Goal: Information Seeking & Learning: Learn about a topic

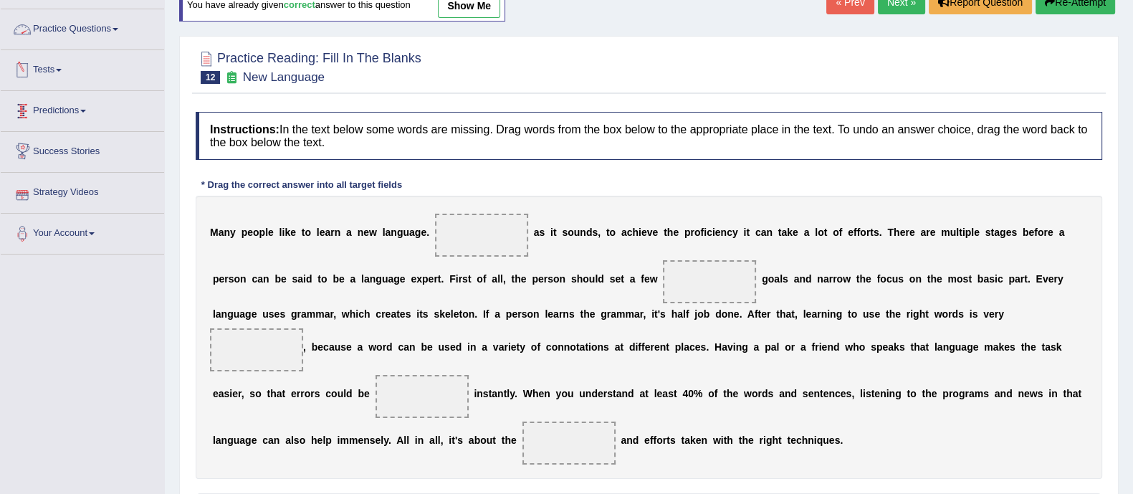
click at [76, 27] on link "Practice Questions" at bounding box center [82, 27] width 163 height 36
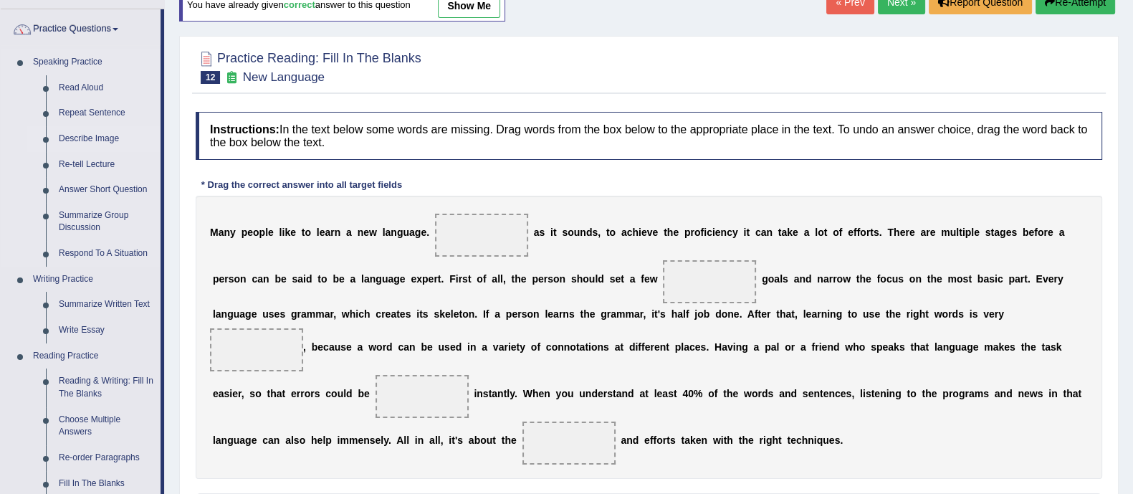
click at [79, 135] on link "Describe Image" at bounding box center [106, 139] width 108 height 26
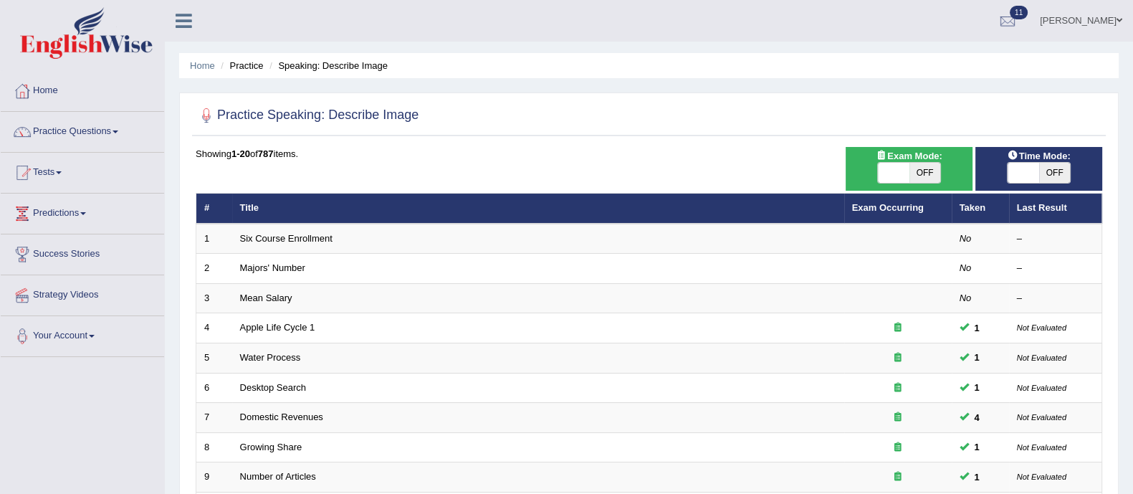
click at [930, 173] on span "OFF" at bounding box center [926, 173] width 32 height 20
checkbox input "true"
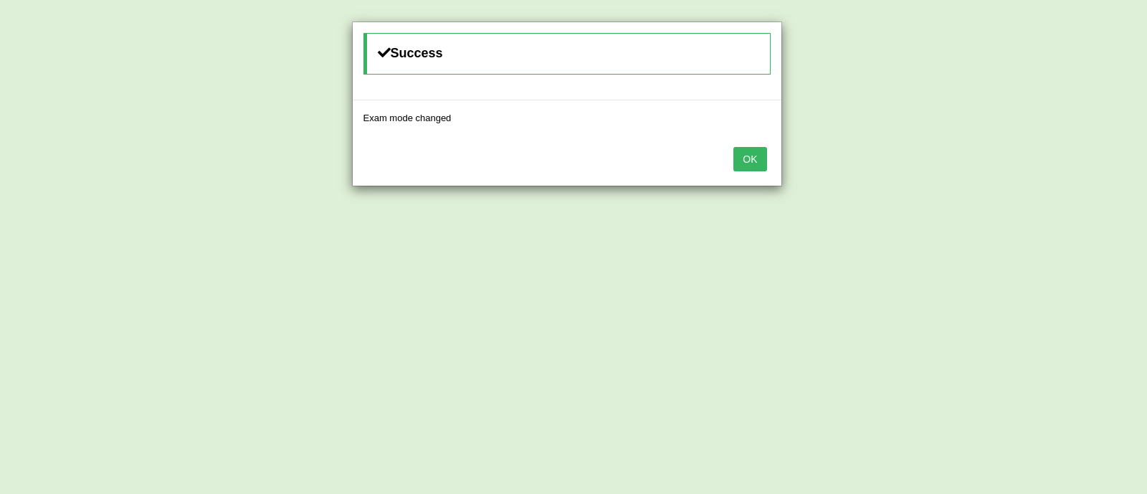
click at [760, 161] on button "OK" at bounding box center [749, 159] width 33 height 24
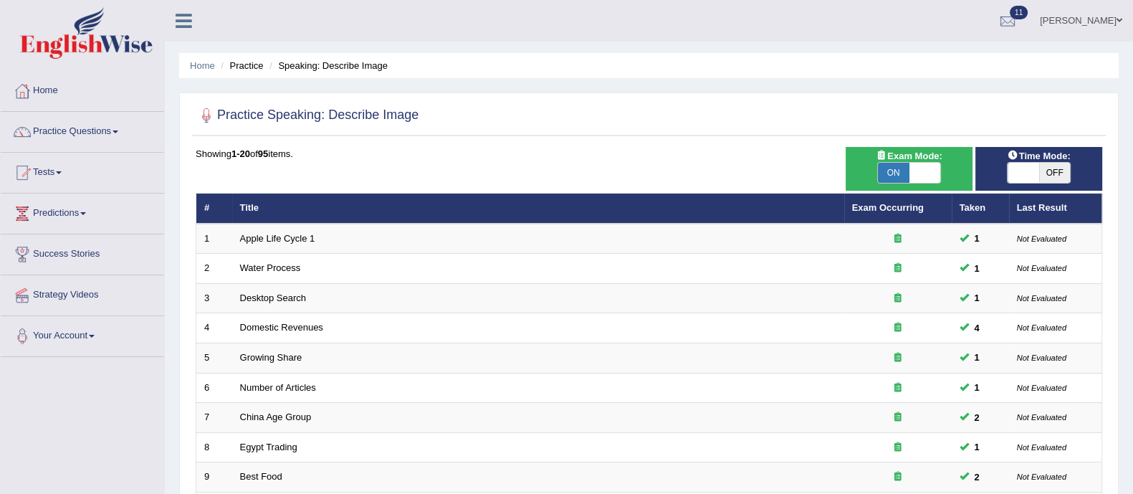
click at [1049, 173] on span "OFF" at bounding box center [1055, 173] width 32 height 20
checkbox input "true"
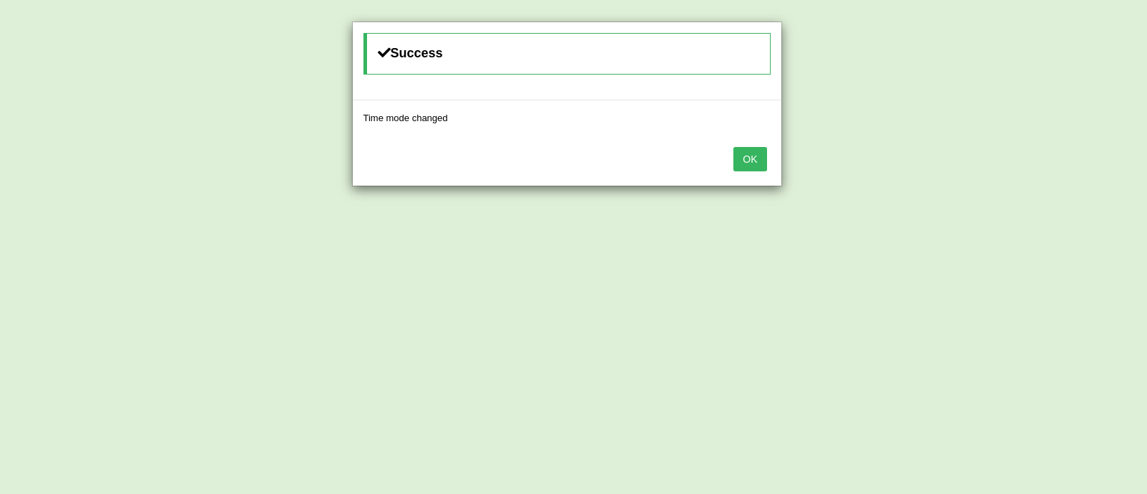
click at [749, 158] on button "OK" at bounding box center [749, 159] width 33 height 24
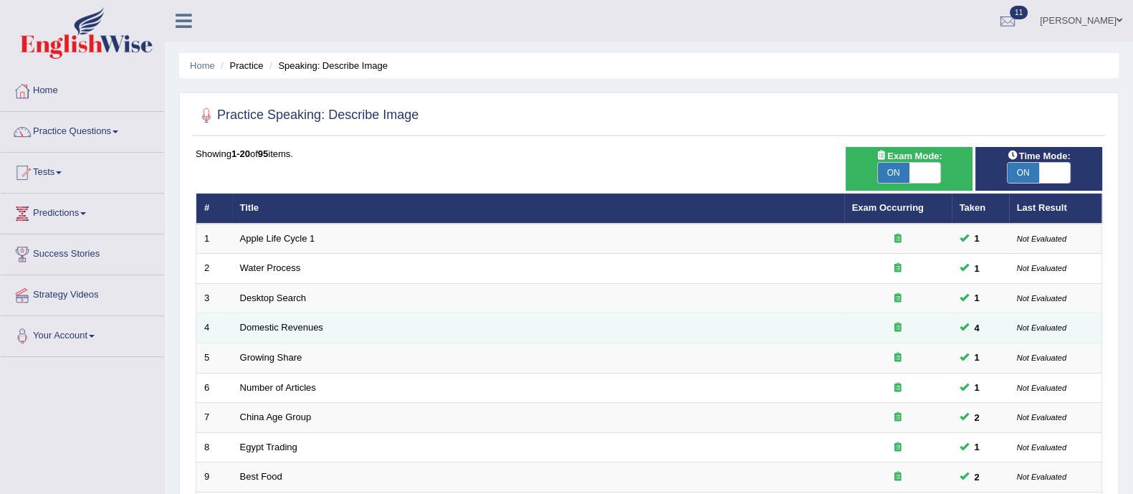
scroll to position [452, 0]
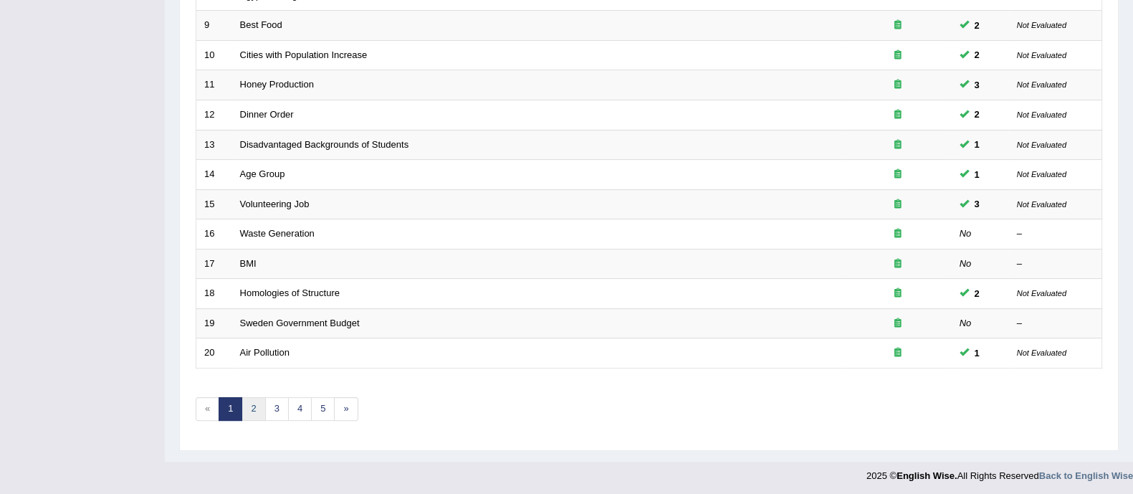
click at [243, 408] on link "2" at bounding box center [254, 409] width 24 height 24
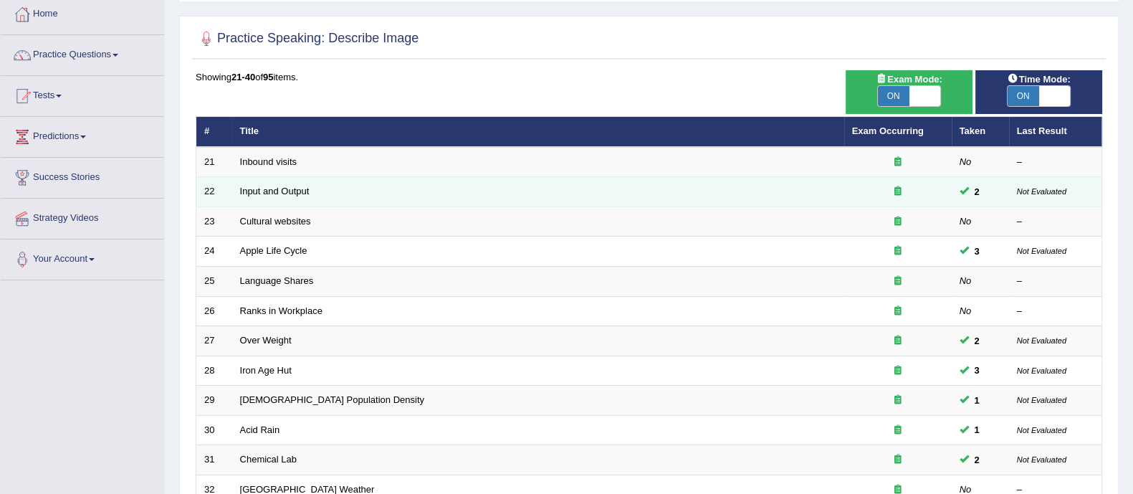
scroll to position [452, 0]
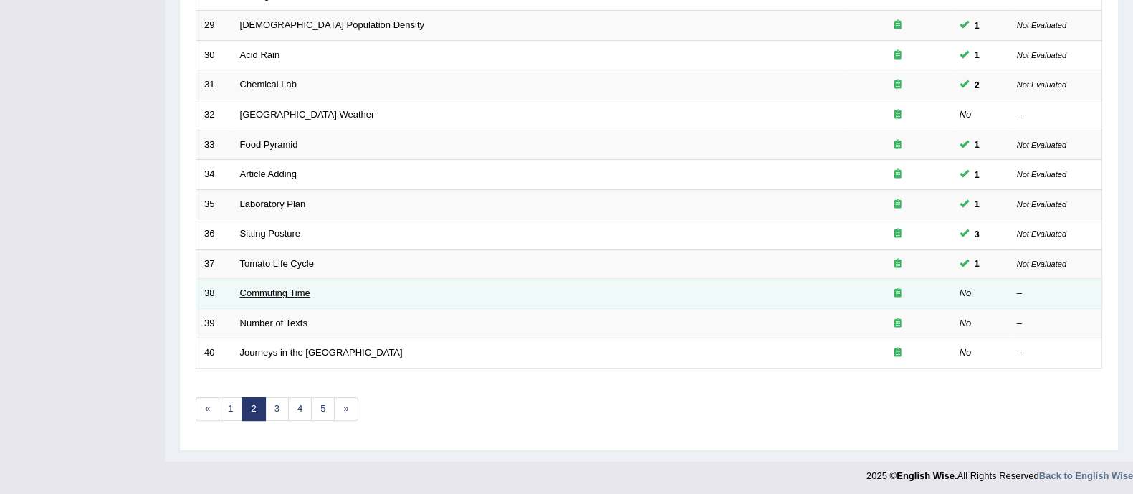
click at [261, 293] on link "Commuting Time" at bounding box center [275, 292] width 70 height 11
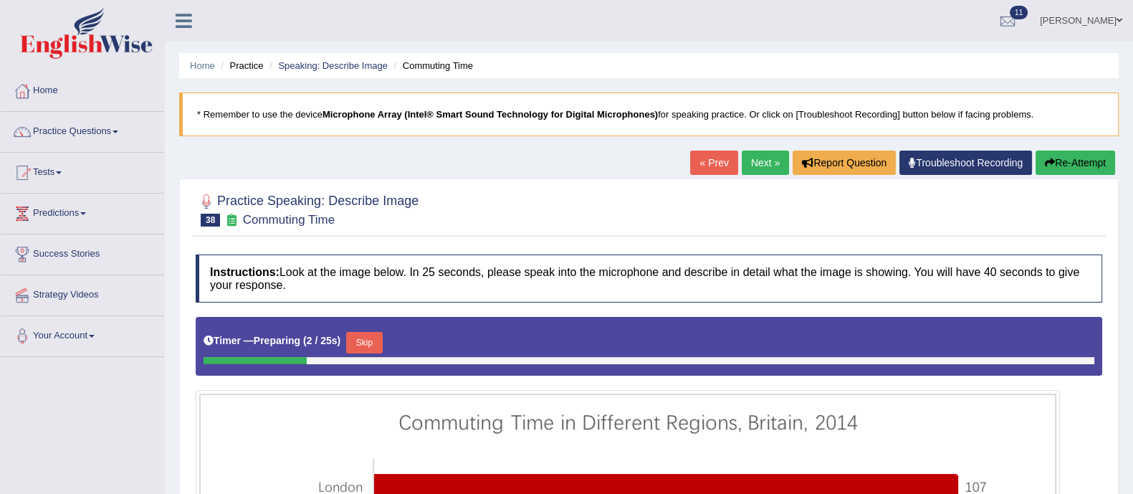
click at [755, 166] on link "Next »" at bounding box center [765, 163] width 47 height 24
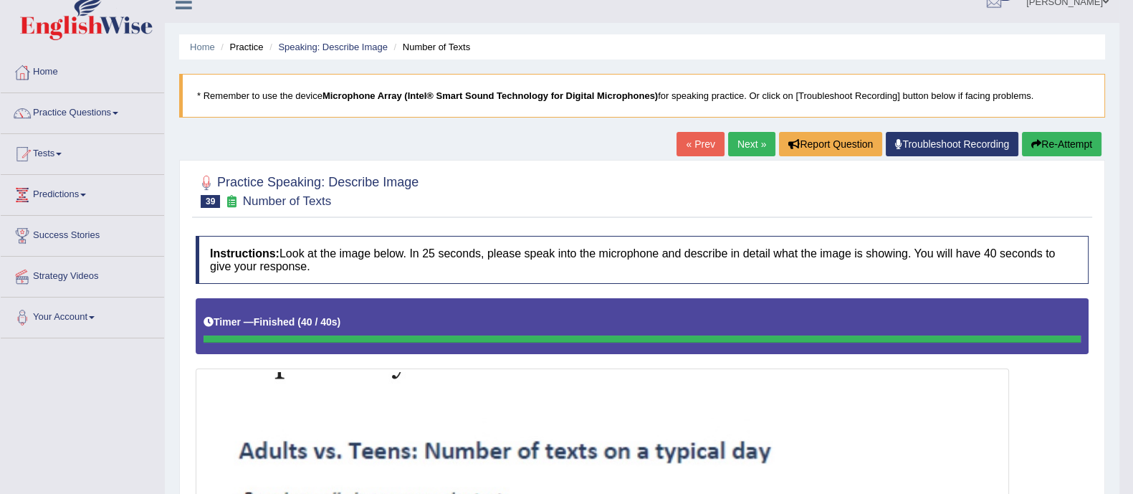
scroll to position [19, 0]
click at [734, 143] on link "Next »" at bounding box center [751, 143] width 47 height 24
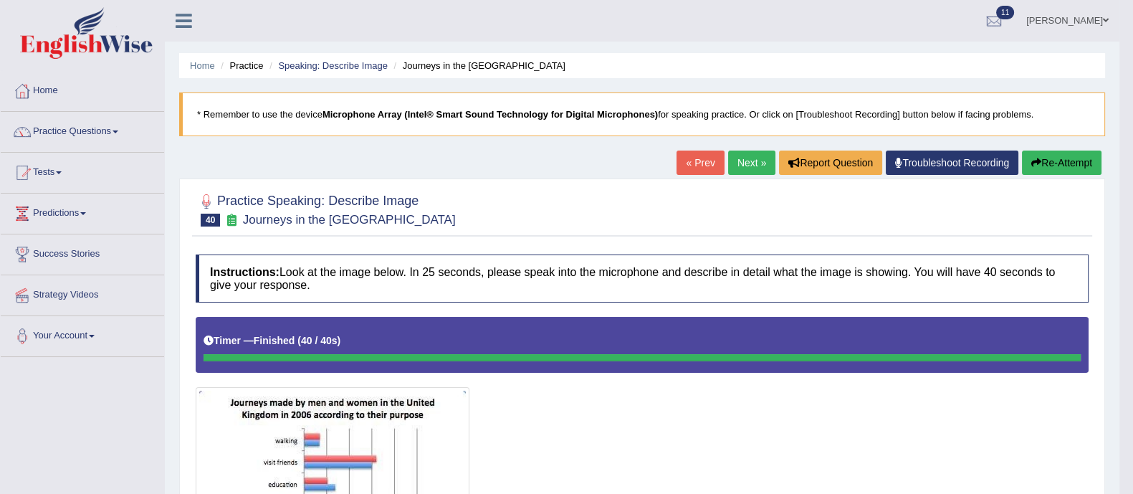
click at [733, 156] on link "Next »" at bounding box center [751, 163] width 47 height 24
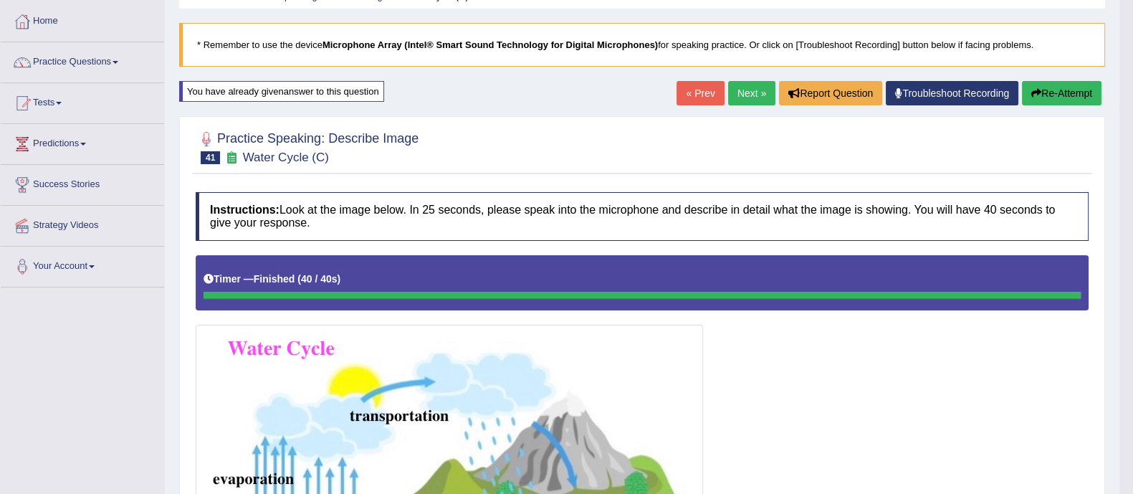
scroll to position [65, 0]
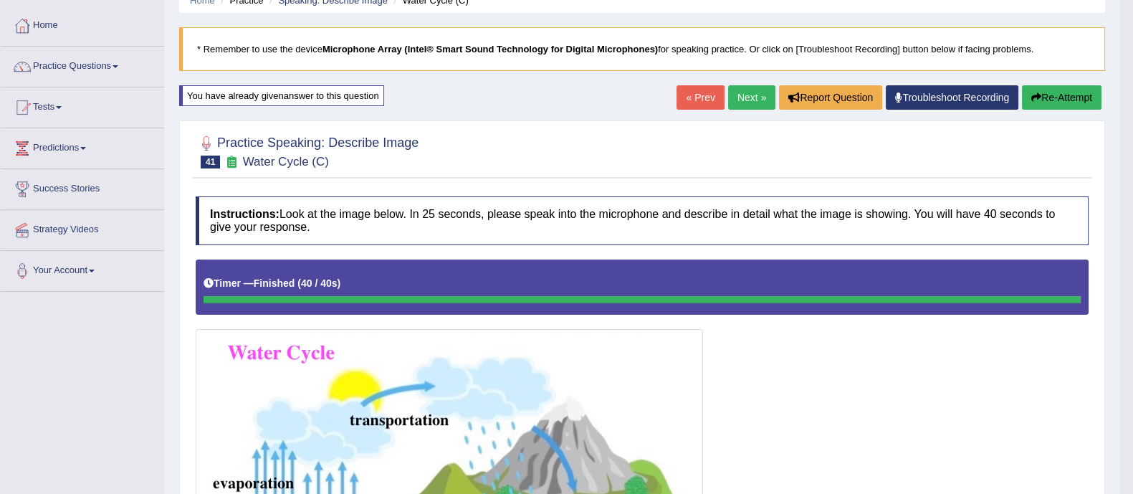
click at [746, 97] on link "Next »" at bounding box center [751, 97] width 47 height 24
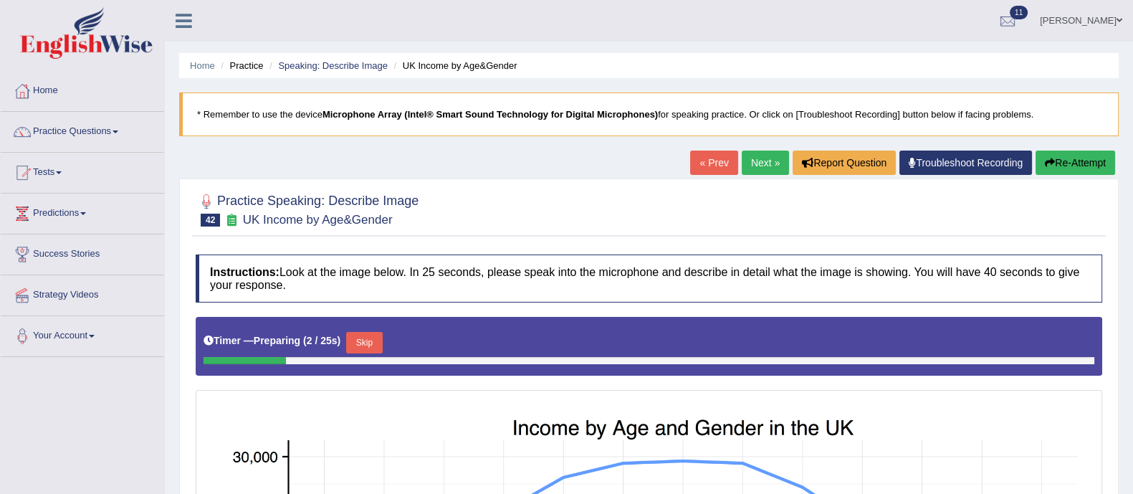
click at [762, 158] on link "Next »" at bounding box center [765, 163] width 47 height 24
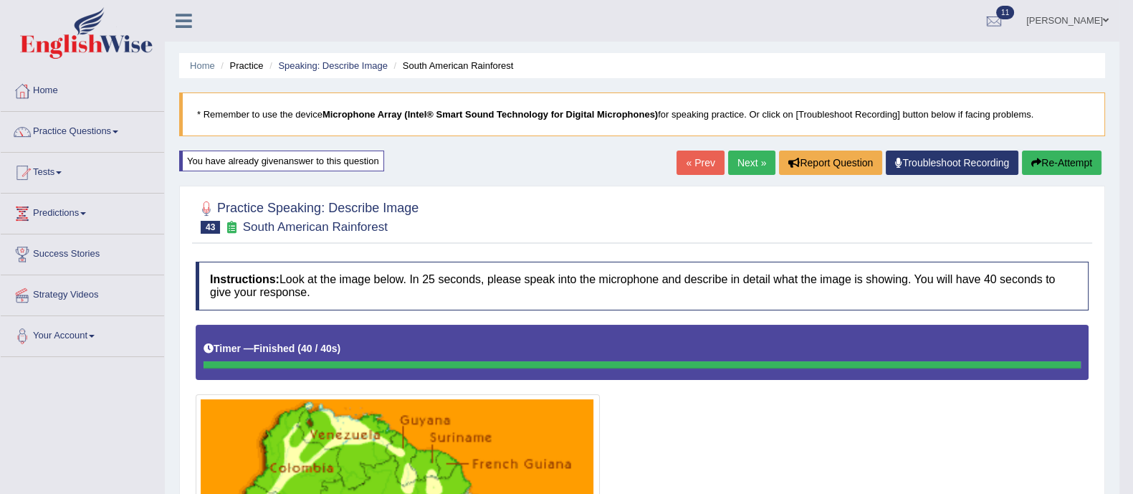
click at [746, 168] on link "Next »" at bounding box center [751, 163] width 47 height 24
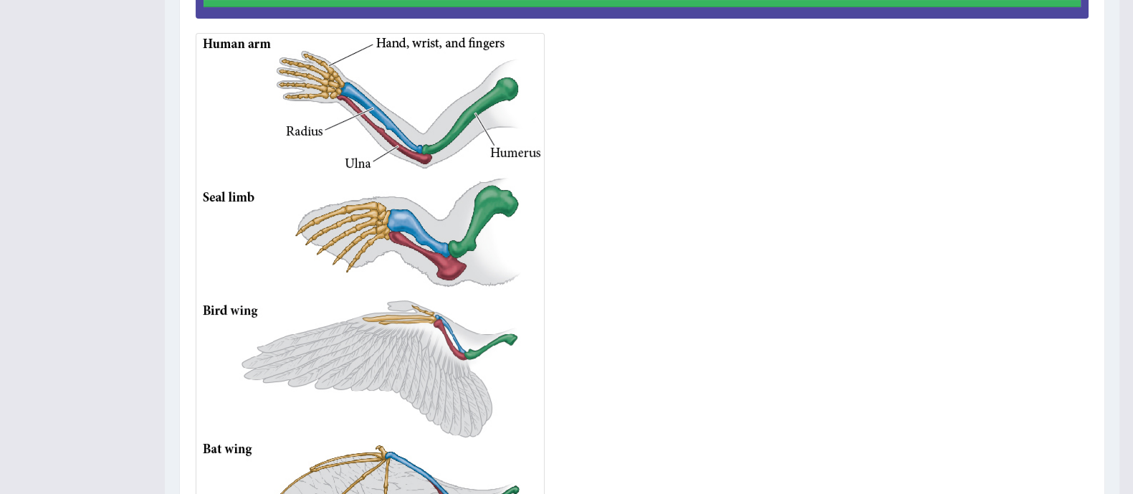
scroll to position [361, 0]
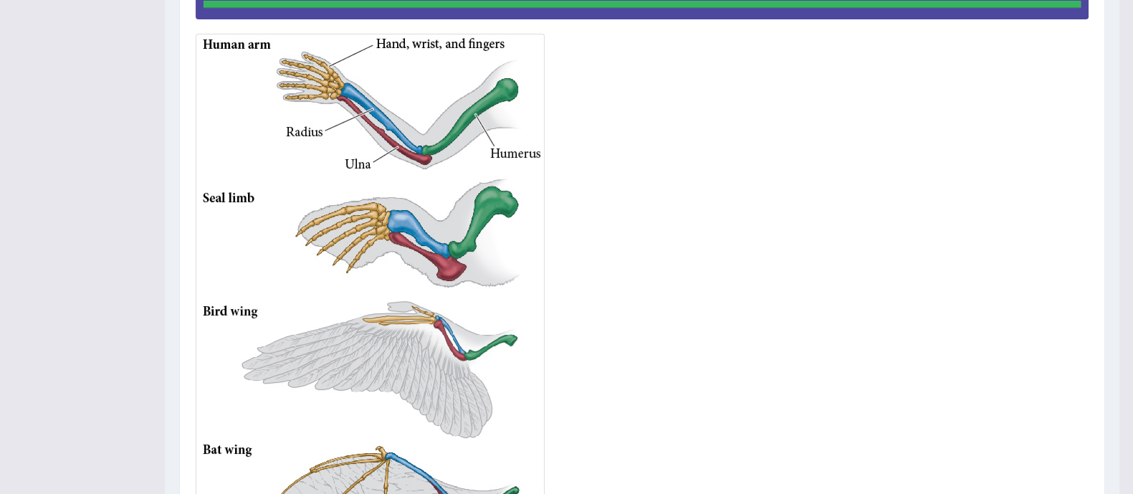
click at [630, 360] on div at bounding box center [642, 286] width 893 height 644
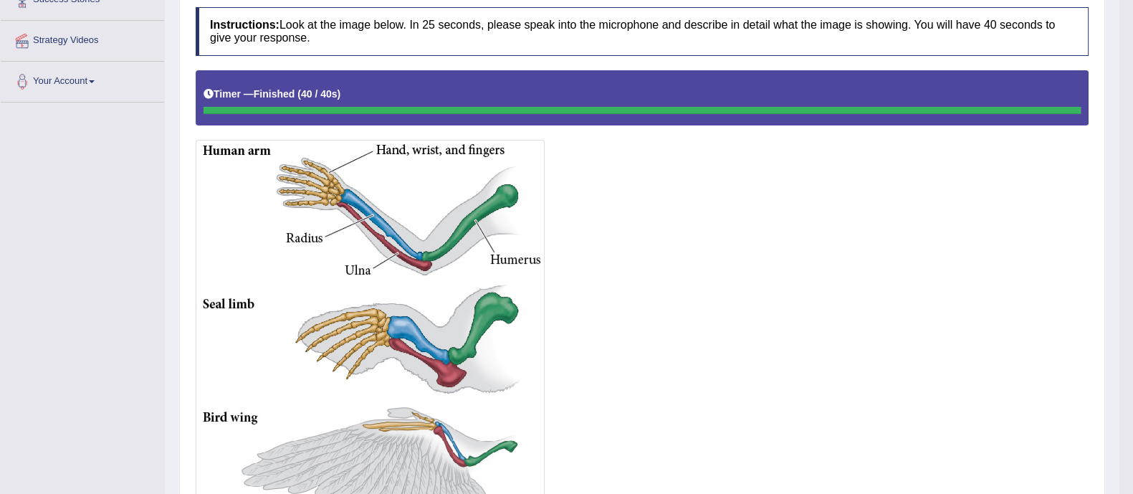
scroll to position [0, 0]
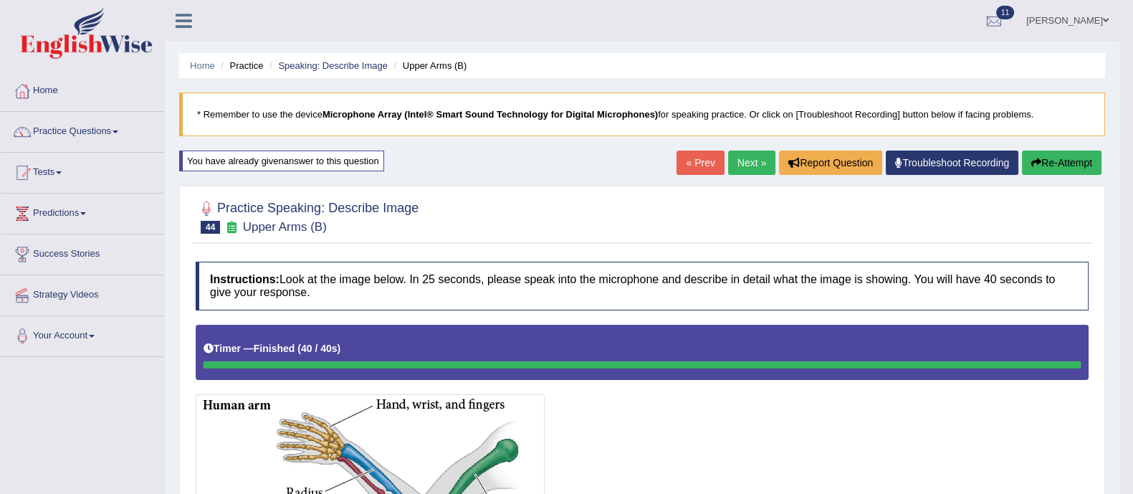
click at [746, 160] on link "Next »" at bounding box center [751, 163] width 47 height 24
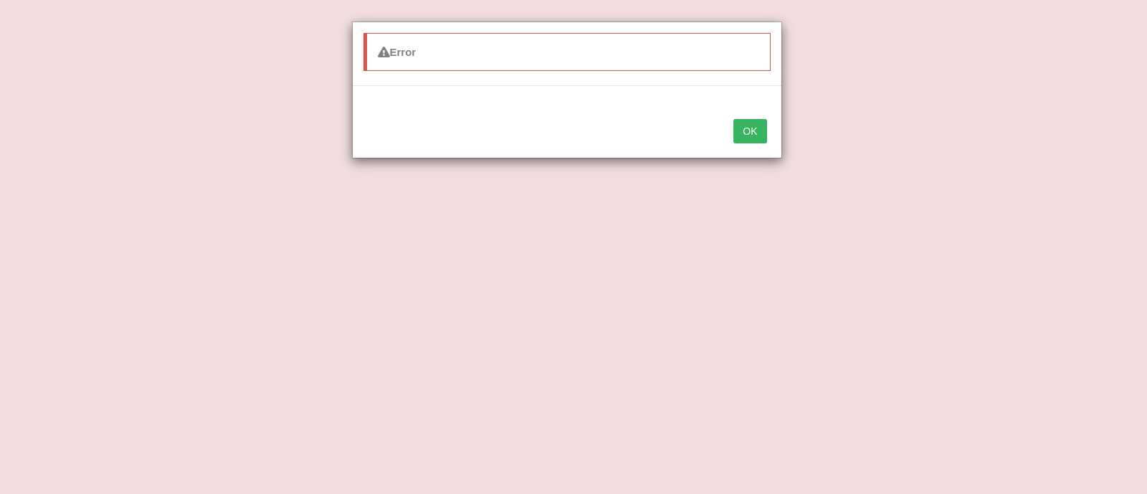
drag, startPoint x: 742, startPoint y: 145, endPoint x: 753, endPoint y: 138, distance: 12.9
click at [753, 138] on div "OK" at bounding box center [567, 133] width 429 height 50
click at [753, 138] on button "OK" at bounding box center [749, 131] width 33 height 24
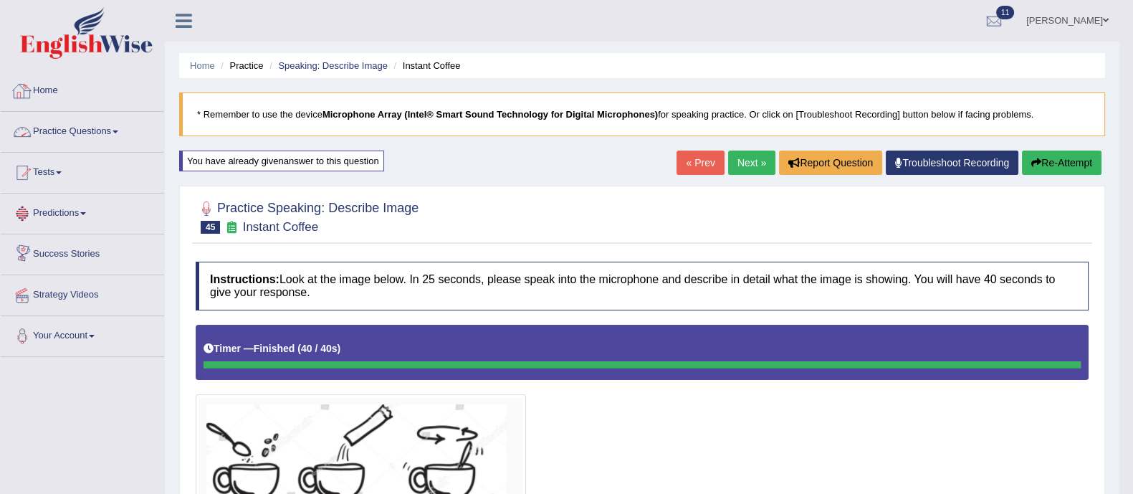
click at [111, 122] on link "Practice Questions" at bounding box center [82, 130] width 163 height 36
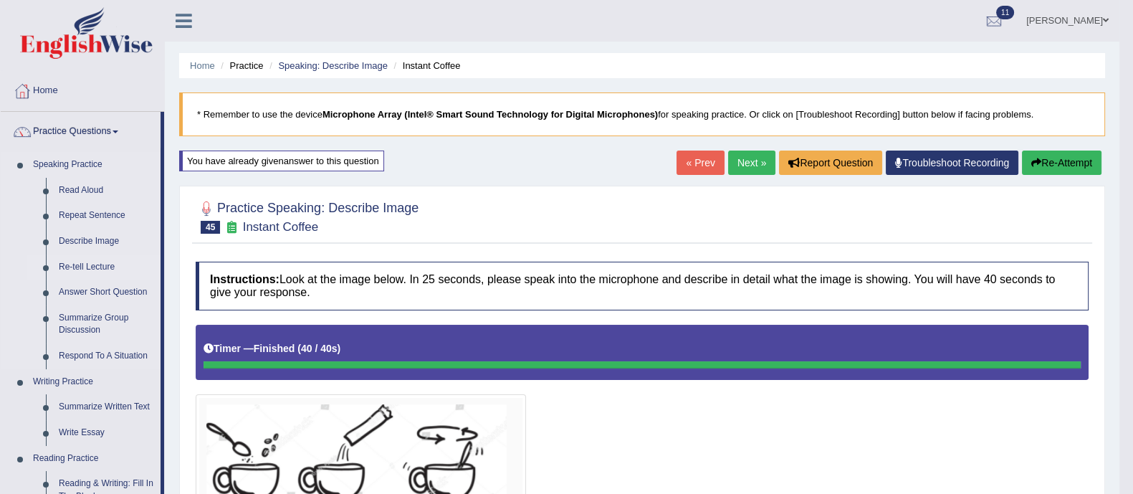
click at [97, 265] on link "Re-tell Lecture" at bounding box center [106, 267] width 108 height 26
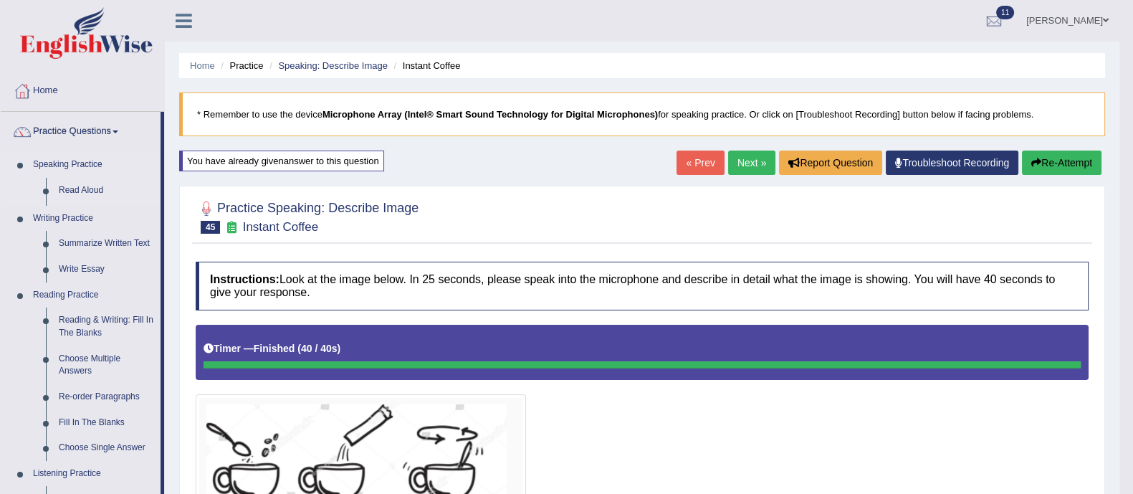
scroll to position [47, 0]
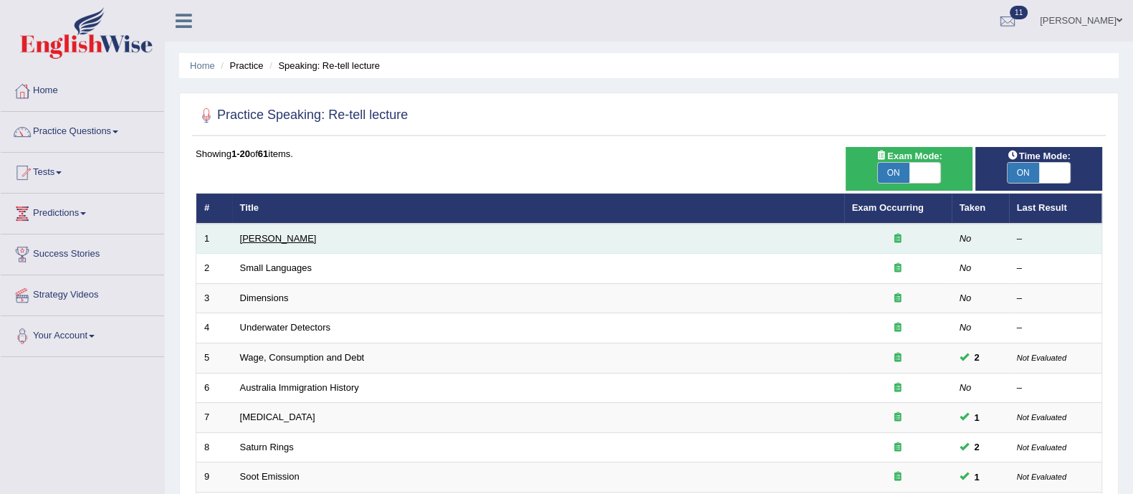
click at [257, 237] on link "Amory Lovins" at bounding box center [278, 238] width 77 height 11
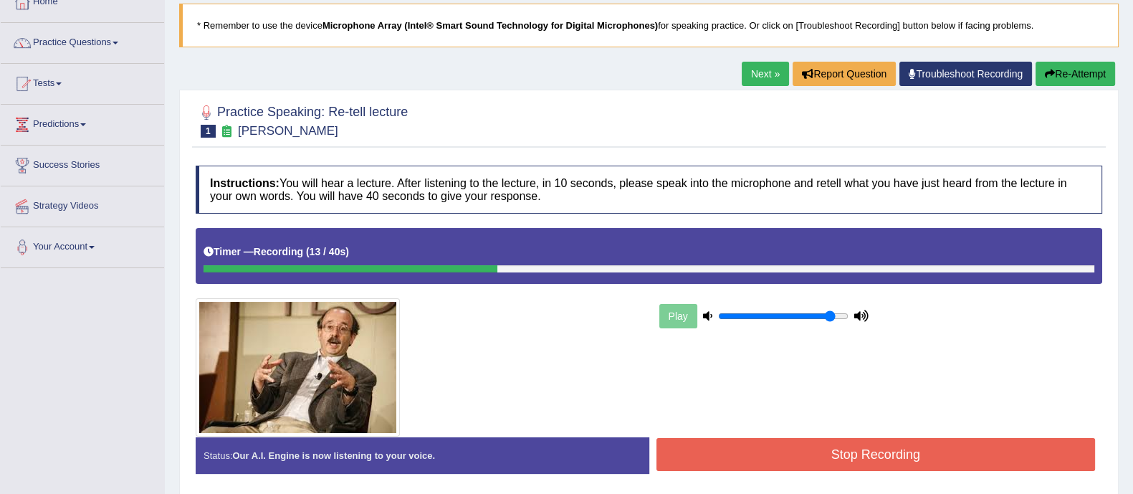
scroll to position [88, 0]
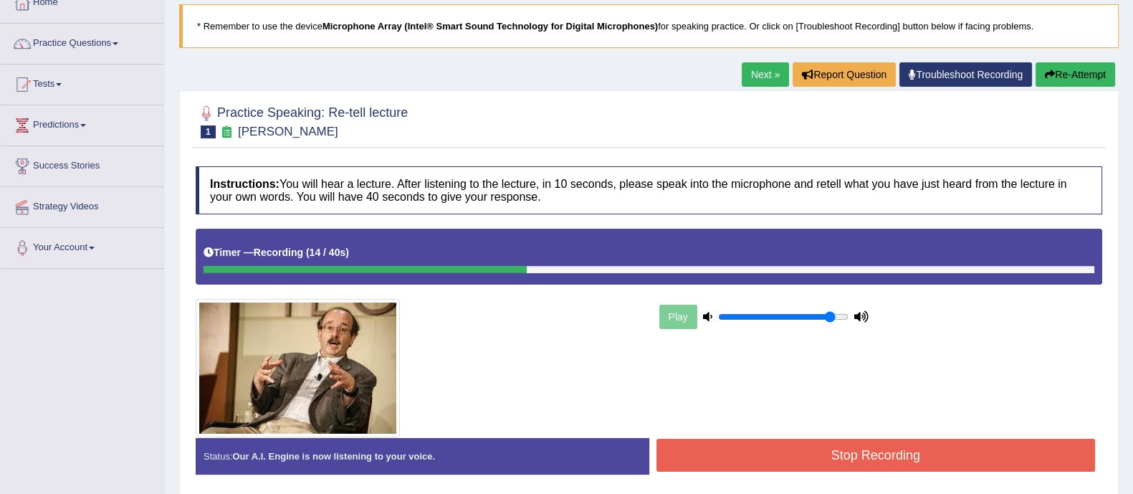
click at [1050, 80] on button "Re-Attempt" at bounding box center [1076, 74] width 80 height 24
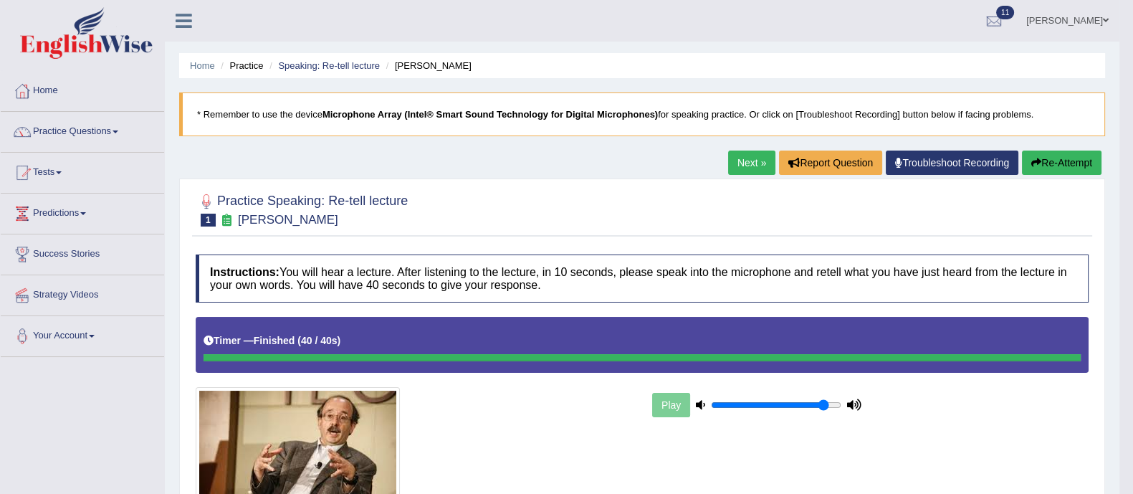
click at [1075, 158] on button "Re-Attempt" at bounding box center [1062, 163] width 80 height 24
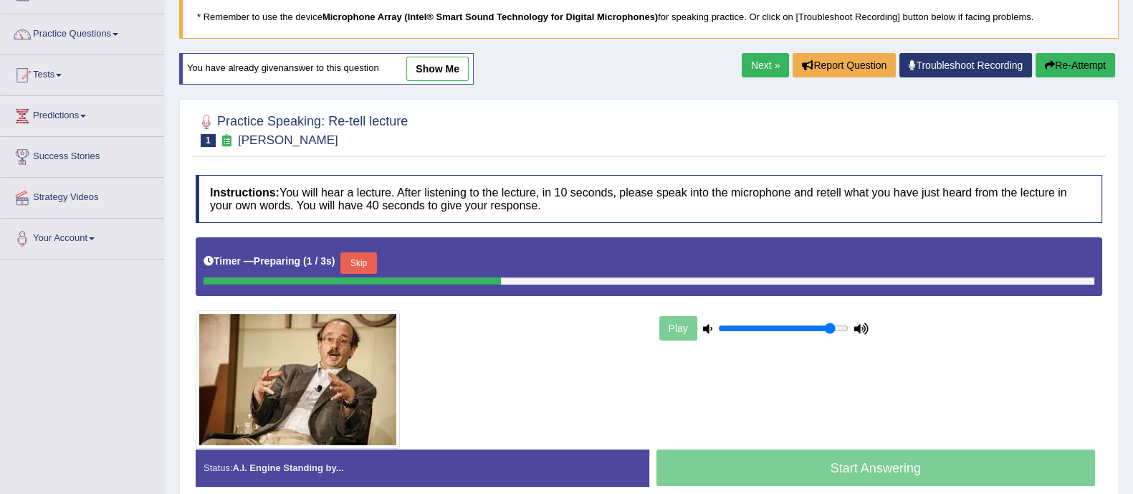
scroll to position [258, 0]
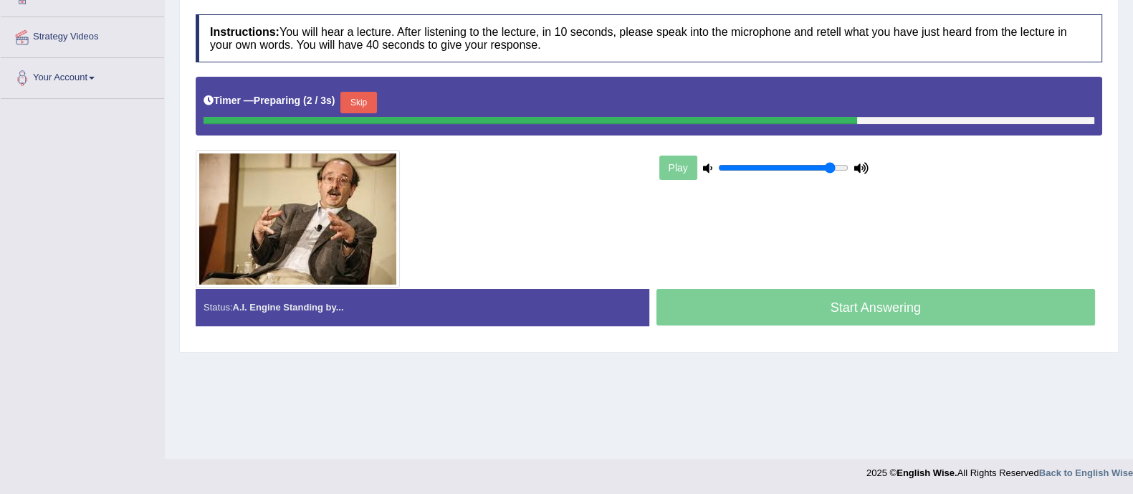
click at [366, 95] on button "Skip" at bounding box center [358, 103] width 36 height 22
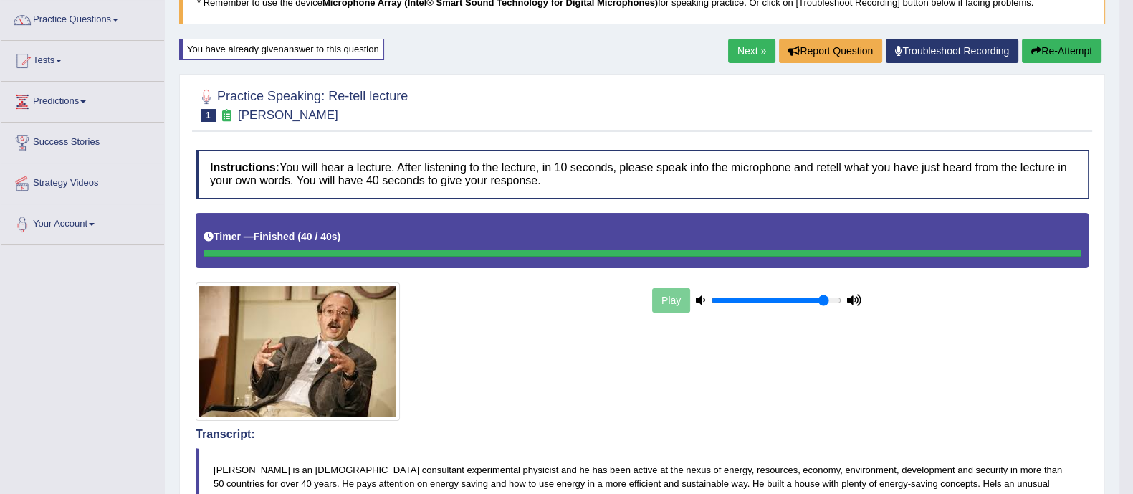
scroll to position [75, 0]
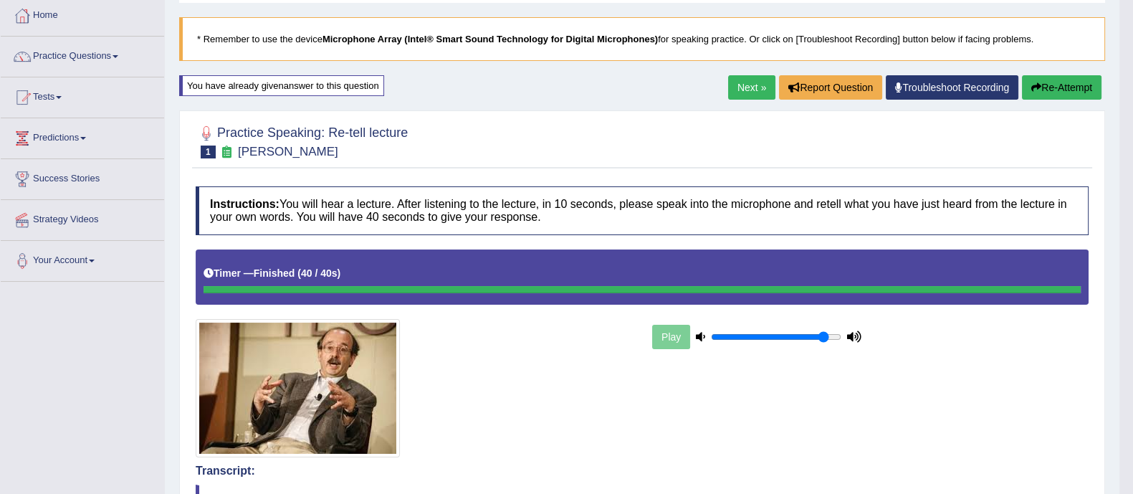
click at [745, 87] on link "Next »" at bounding box center [751, 87] width 47 height 24
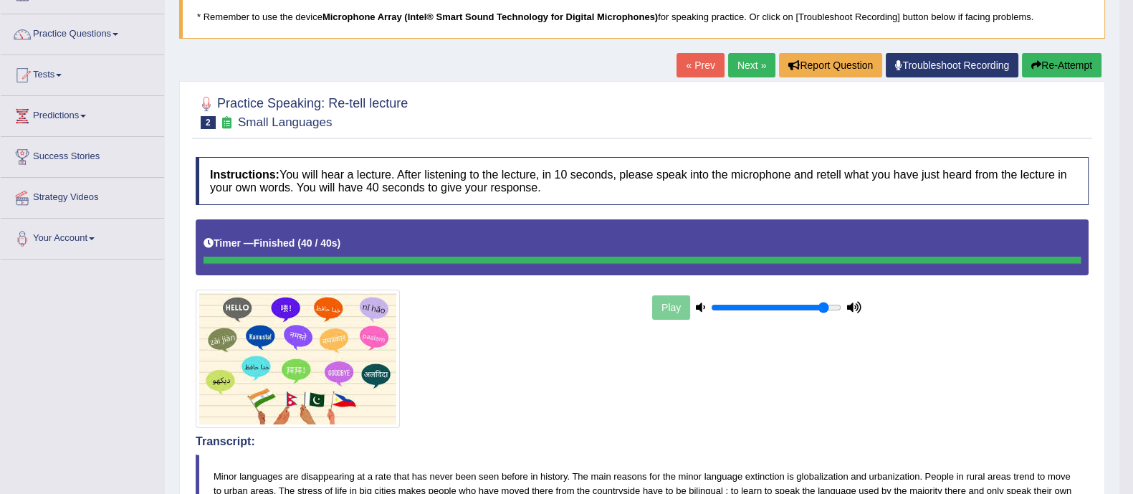
scroll to position [87, 0]
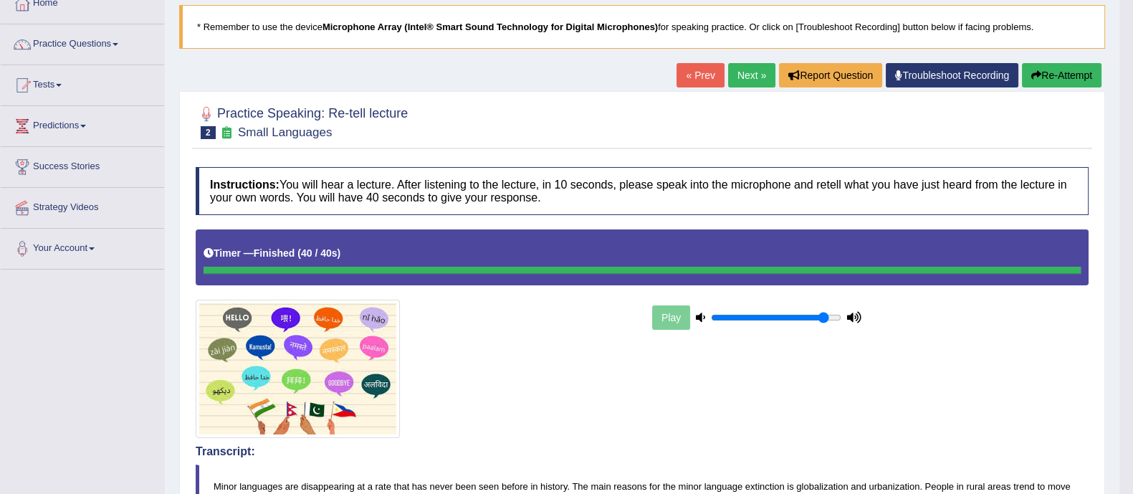
click at [1063, 67] on button "Re-Attempt" at bounding box center [1062, 75] width 80 height 24
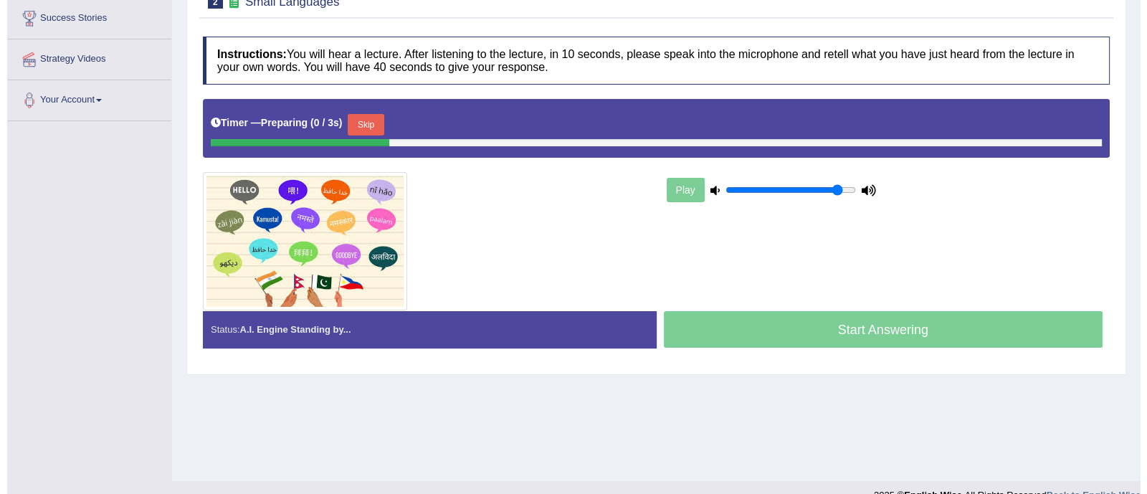
scroll to position [258, 0]
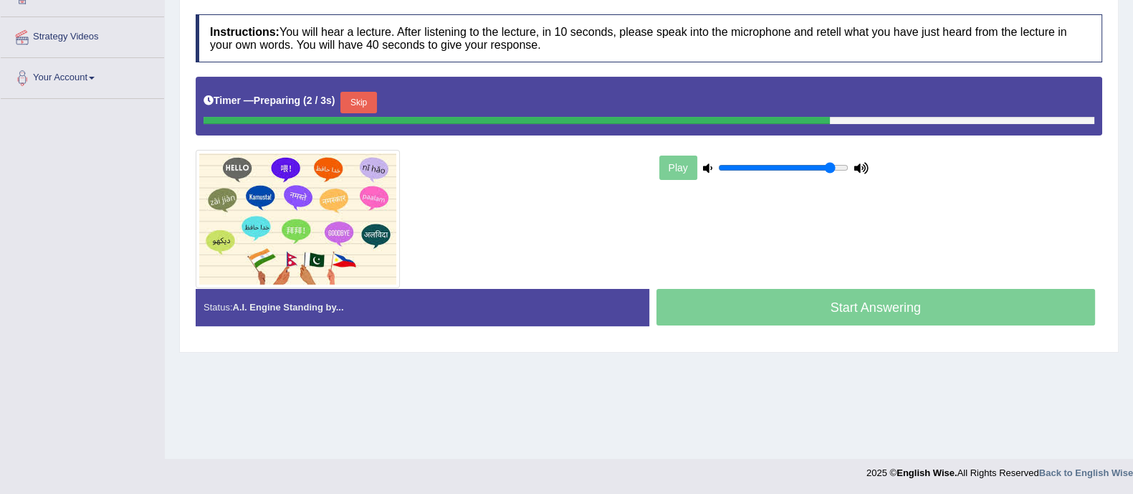
click at [373, 108] on button "Skip" at bounding box center [358, 103] width 36 height 22
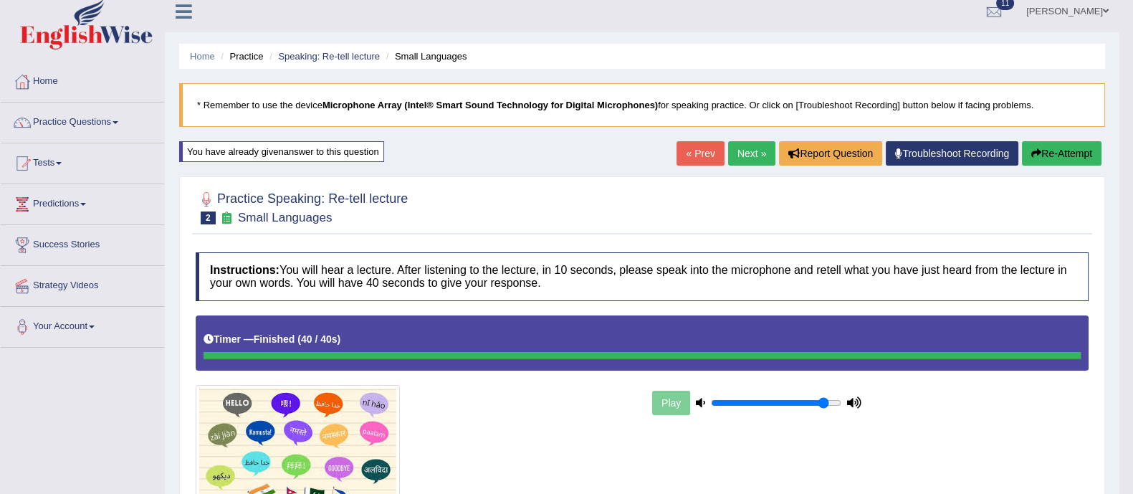
scroll to position [0, 0]
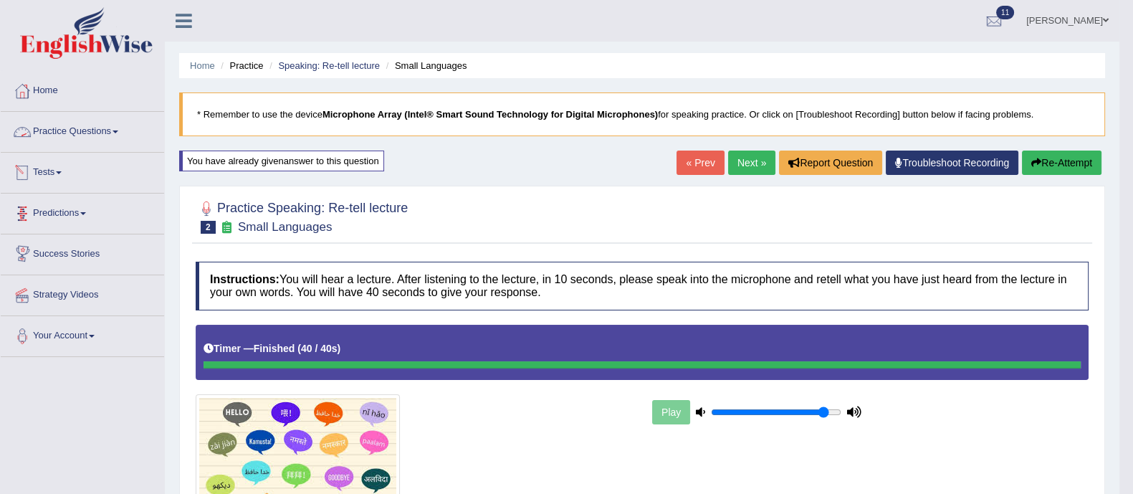
click at [96, 138] on link "Practice Questions" at bounding box center [82, 130] width 163 height 36
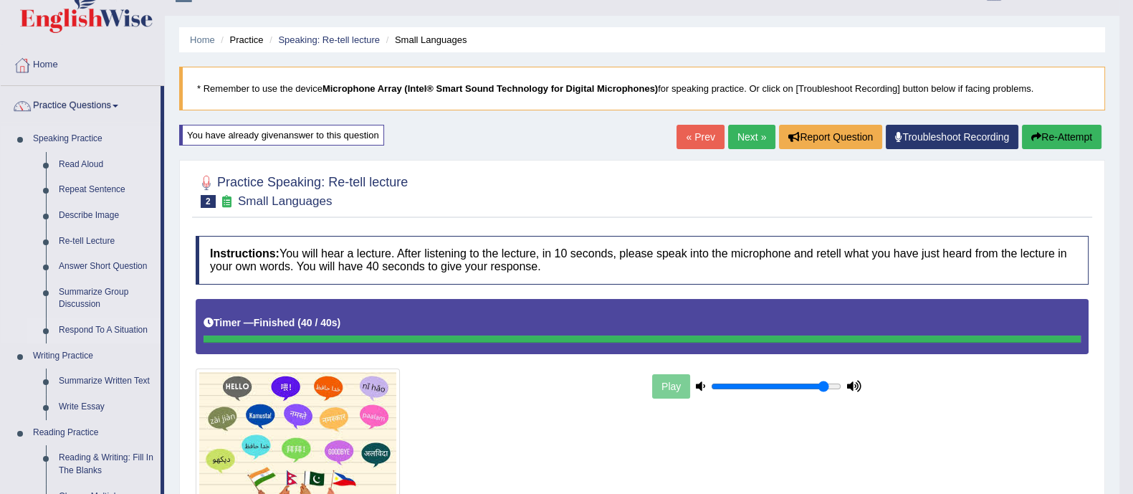
scroll to position [27, 0]
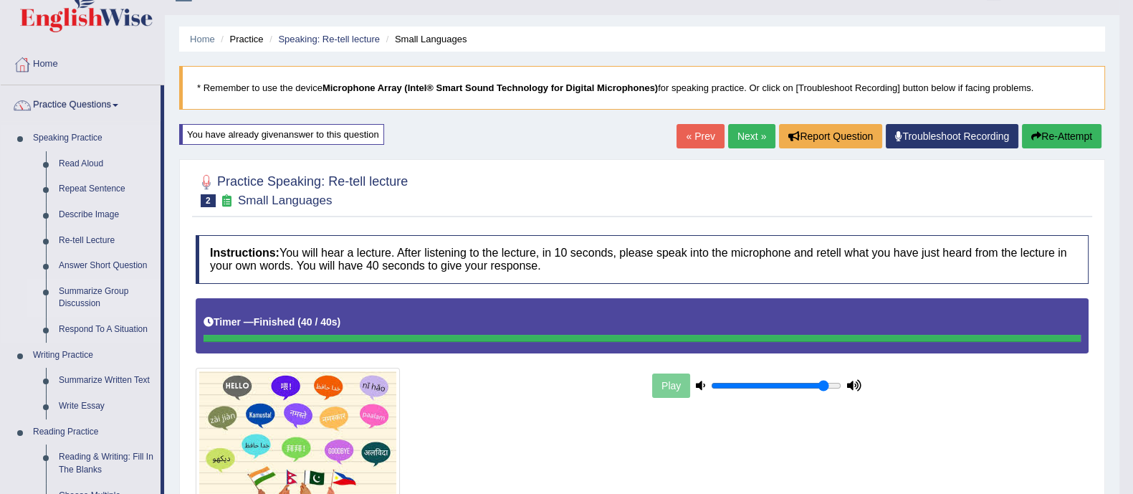
click at [60, 288] on link "Summarize Group Discussion" at bounding box center [106, 298] width 108 height 38
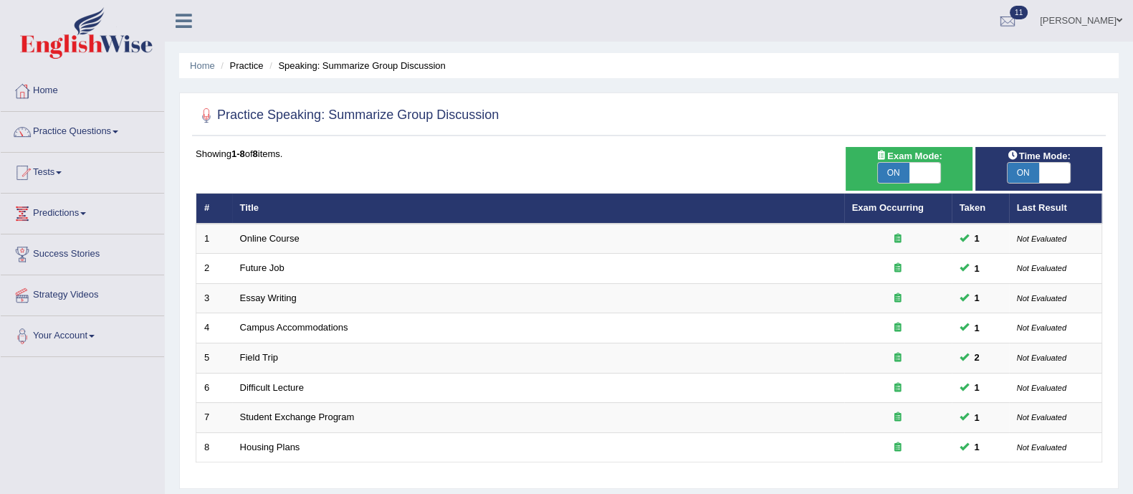
click at [897, 171] on span "ON" at bounding box center [894, 173] width 32 height 20
checkbox input "false"
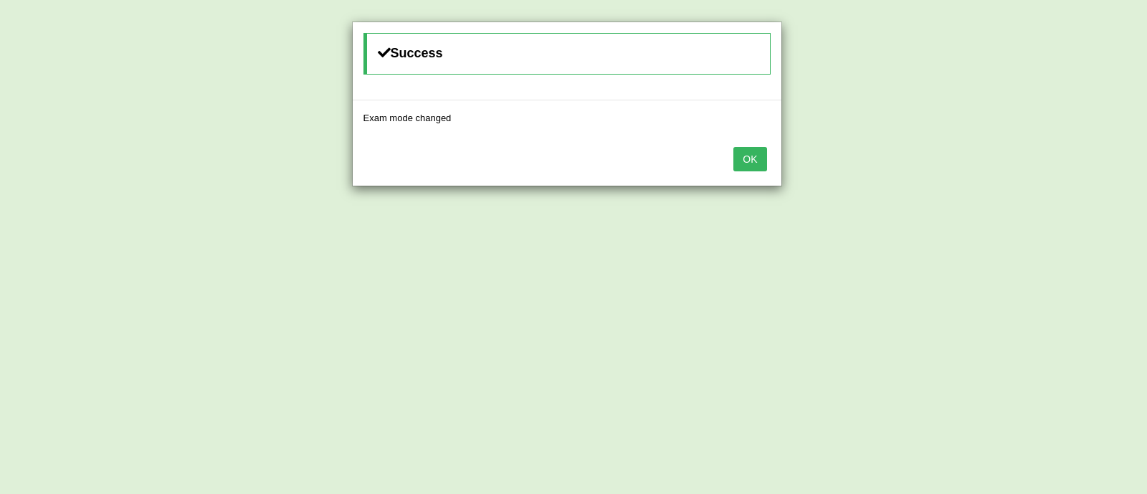
click at [748, 158] on button "OK" at bounding box center [749, 159] width 33 height 24
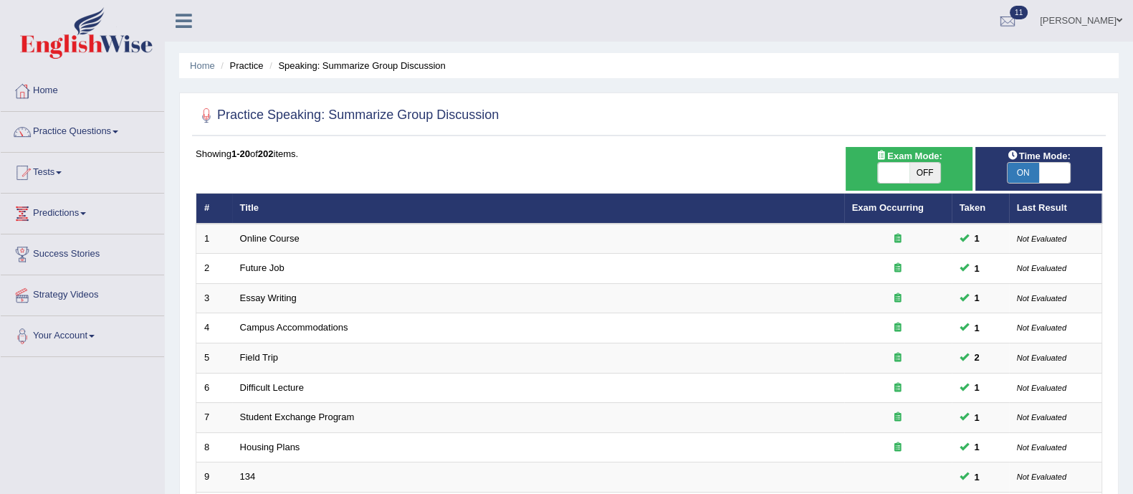
click at [1032, 176] on span "ON" at bounding box center [1024, 173] width 32 height 20
checkbox input "false"
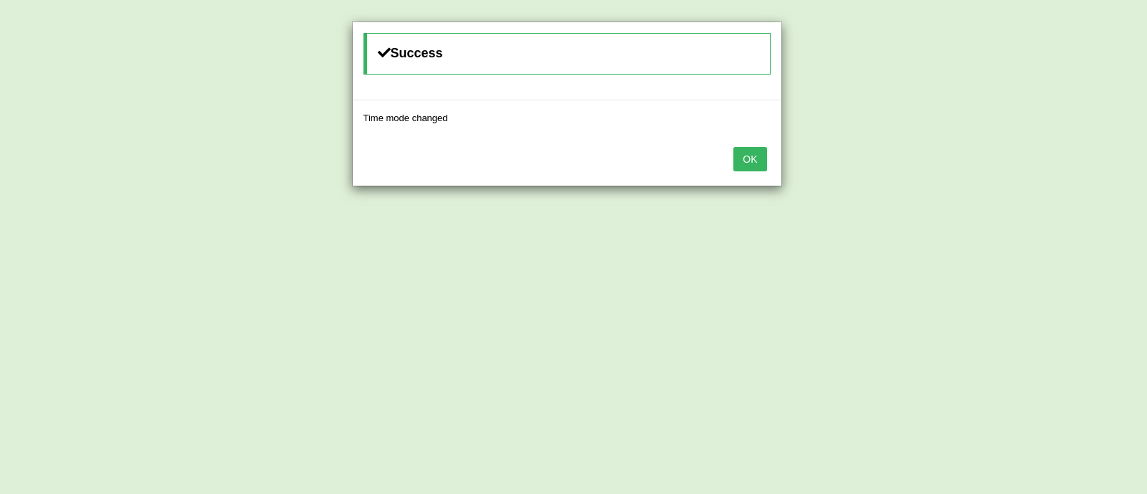
click at [733, 158] on div "OK" at bounding box center [567, 160] width 429 height 50
click at [742, 157] on button "OK" at bounding box center [749, 159] width 33 height 24
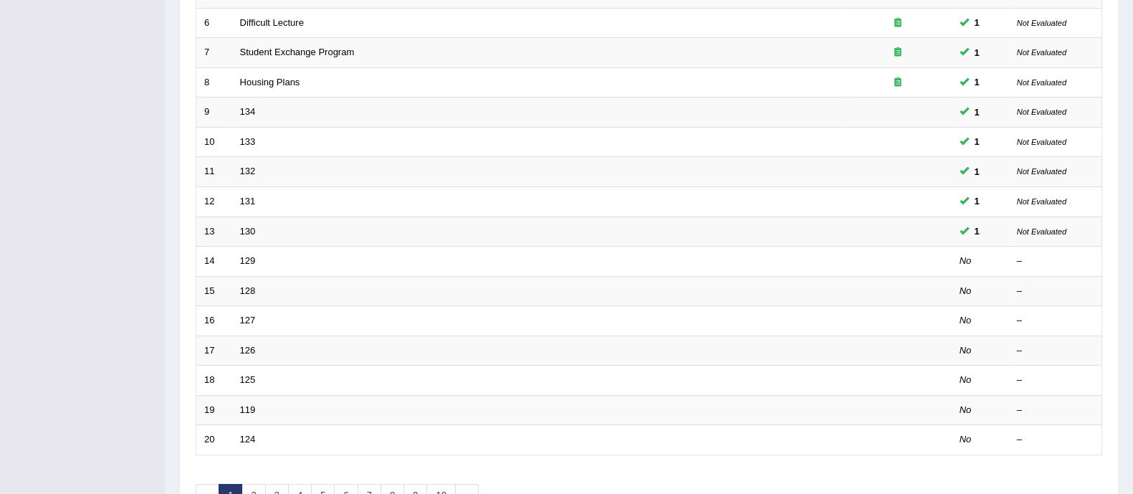
scroll to position [365, 0]
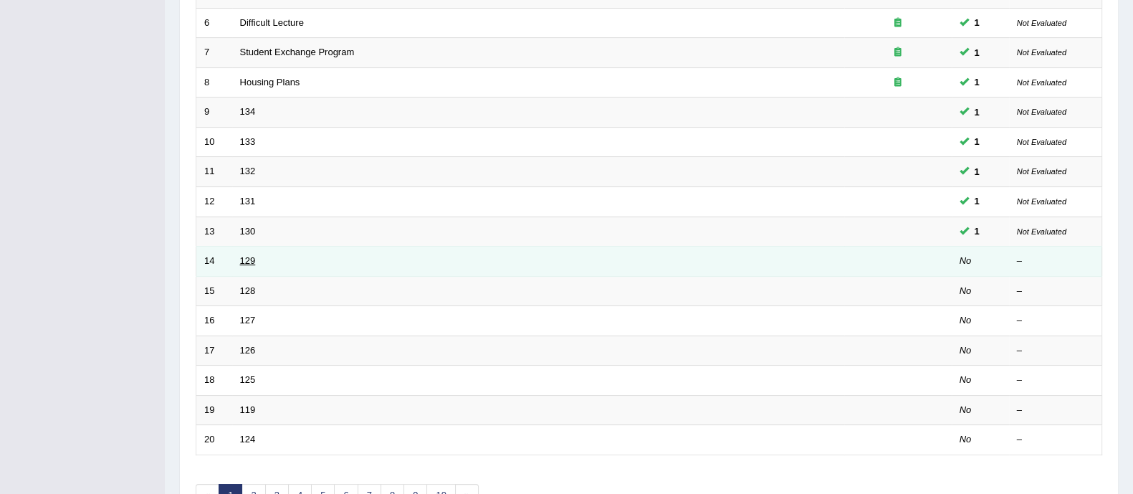
click at [247, 258] on link "129" at bounding box center [248, 260] width 16 height 11
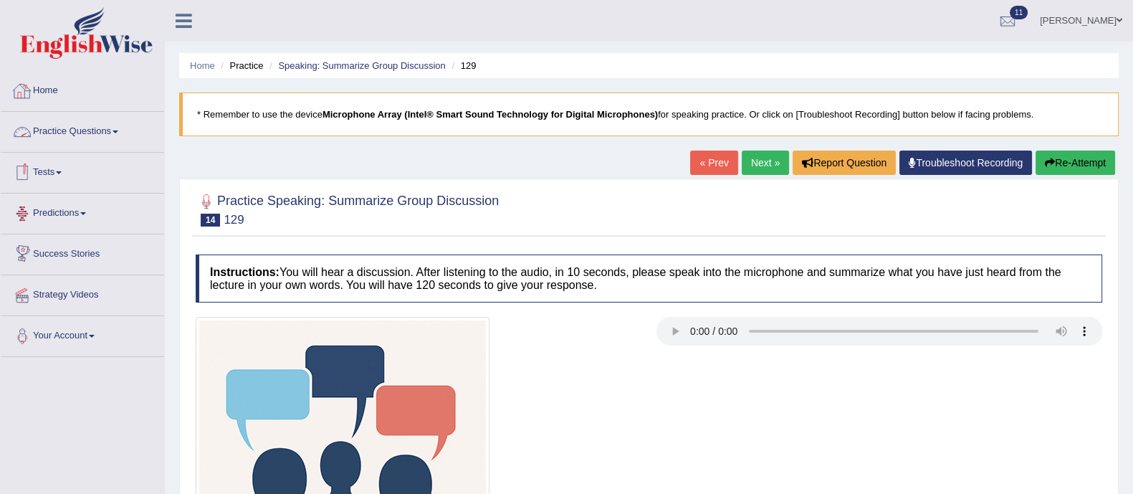
click at [96, 125] on link "Practice Questions" at bounding box center [82, 130] width 163 height 36
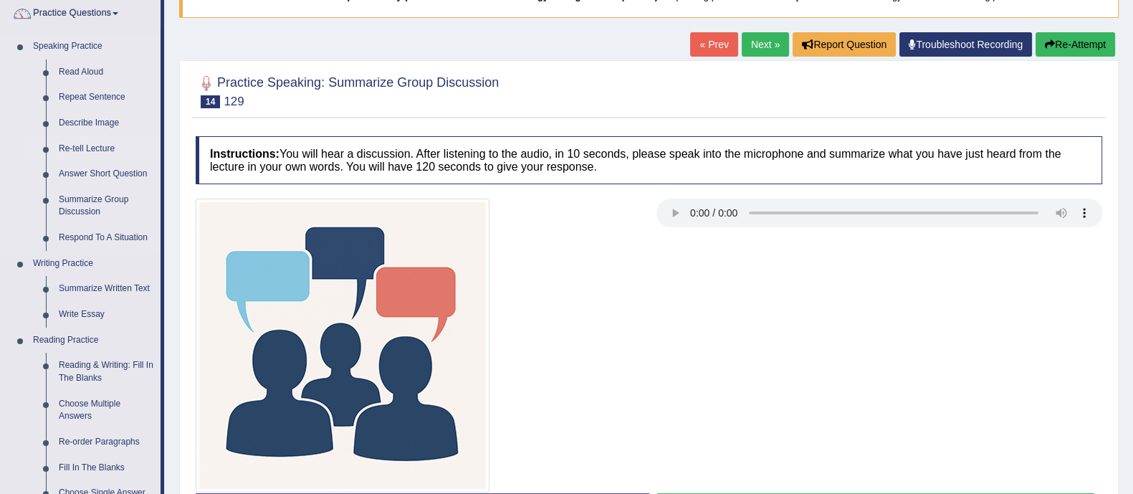
scroll to position [119, 0]
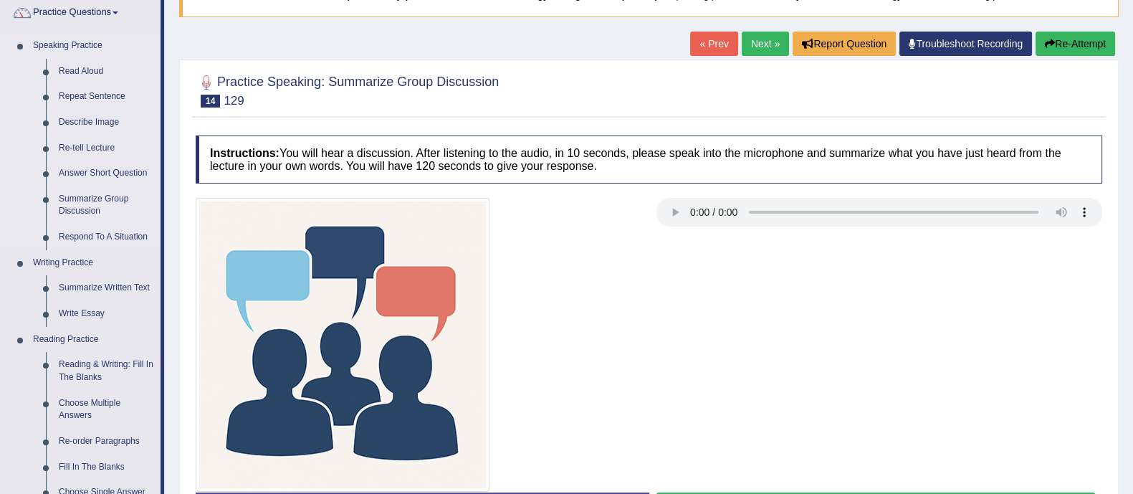
click at [77, 198] on link "Summarize Group Discussion" at bounding box center [106, 205] width 108 height 38
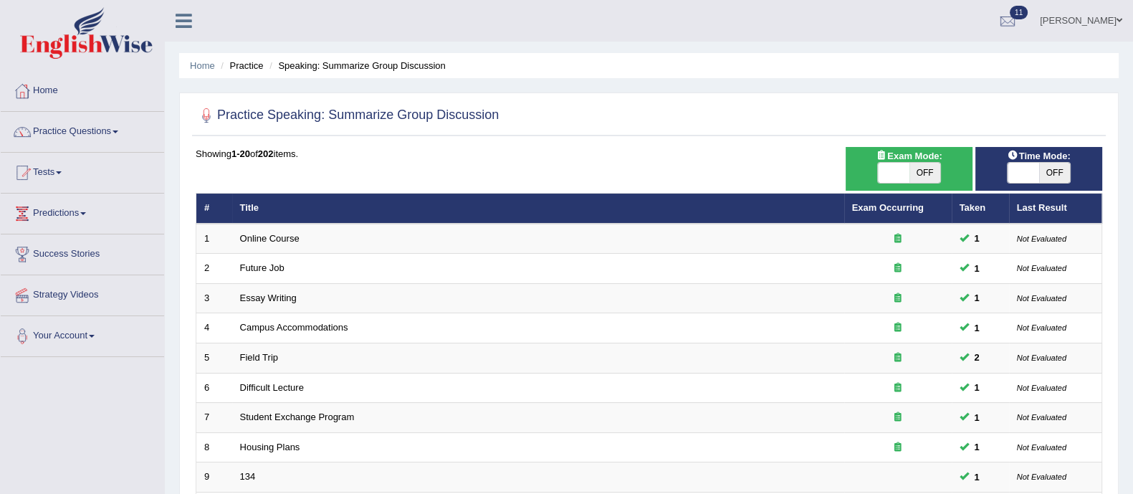
click at [918, 170] on span "OFF" at bounding box center [926, 173] width 32 height 20
checkbox input "true"
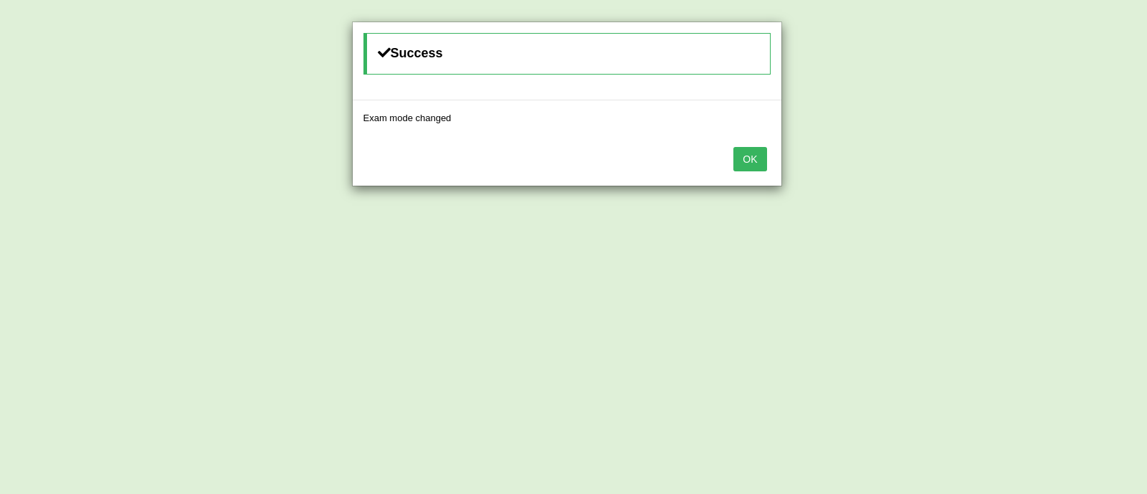
click at [753, 152] on button "OK" at bounding box center [749, 159] width 33 height 24
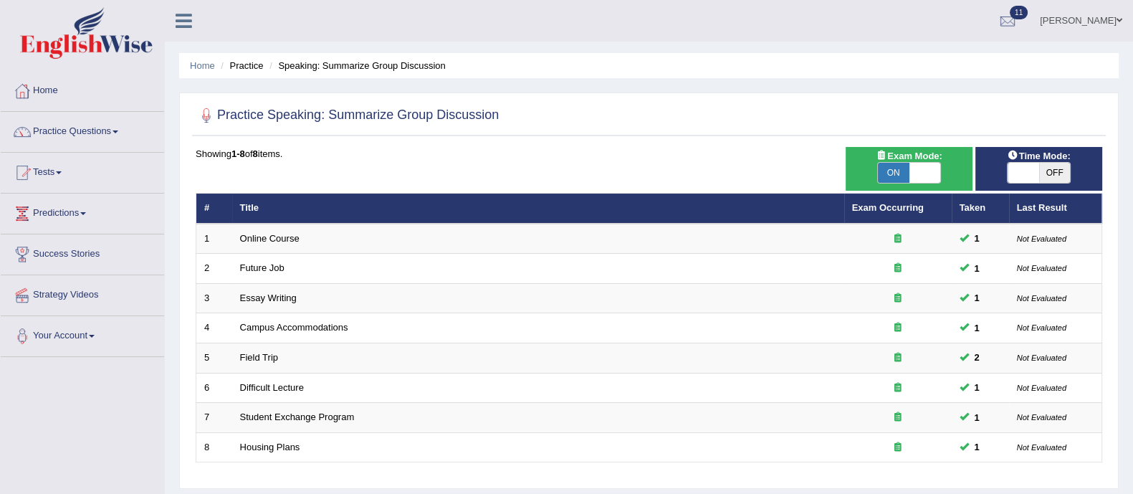
click at [1050, 163] on span "OFF" at bounding box center [1055, 173] width 32 height 20
checkbox input "true"
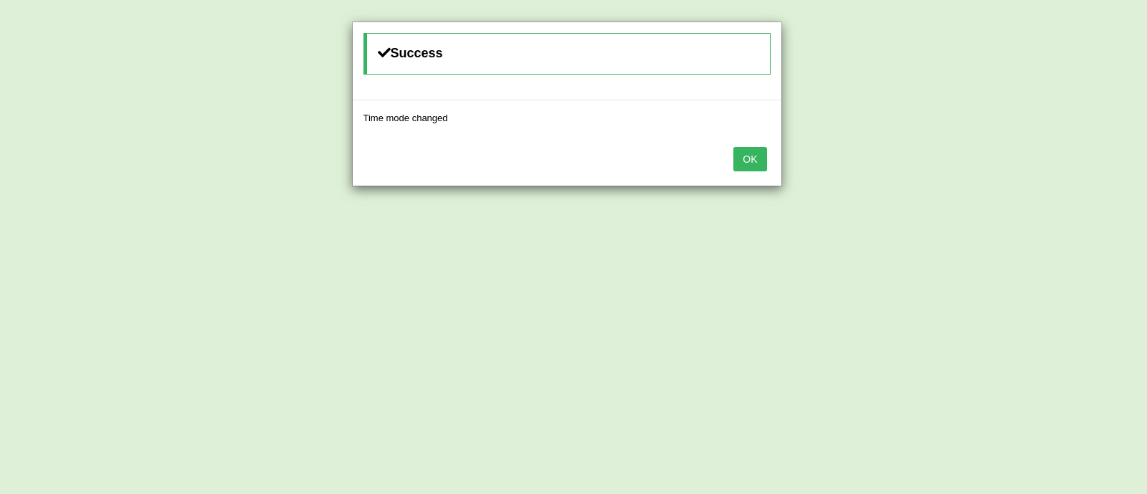
click at [758, 156] on button "OK" at bounding box center [749, 159] width 33 height 24
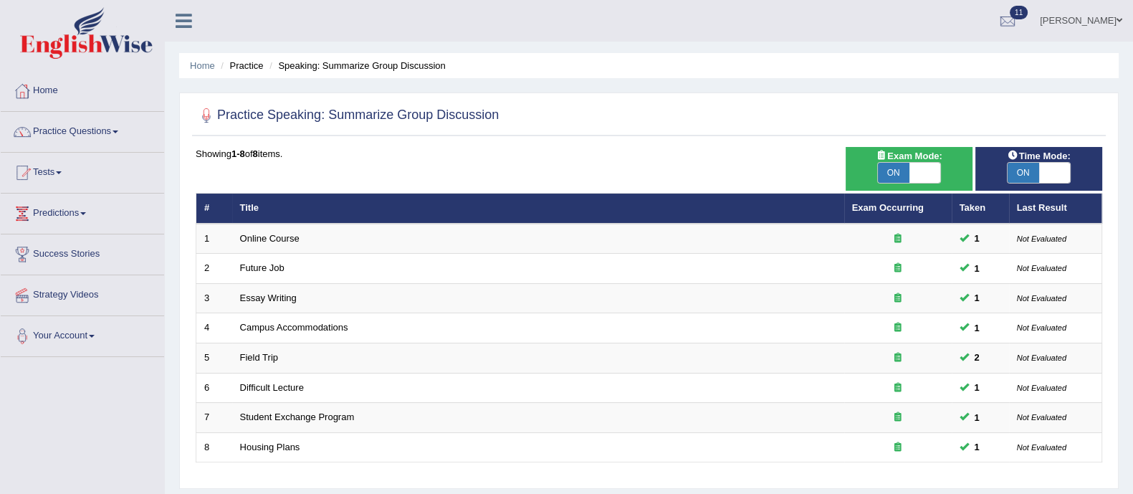
click at [892, 171] on span "ON" at bounding box center [894, 173] width 32 height 20
checkbox input "false"
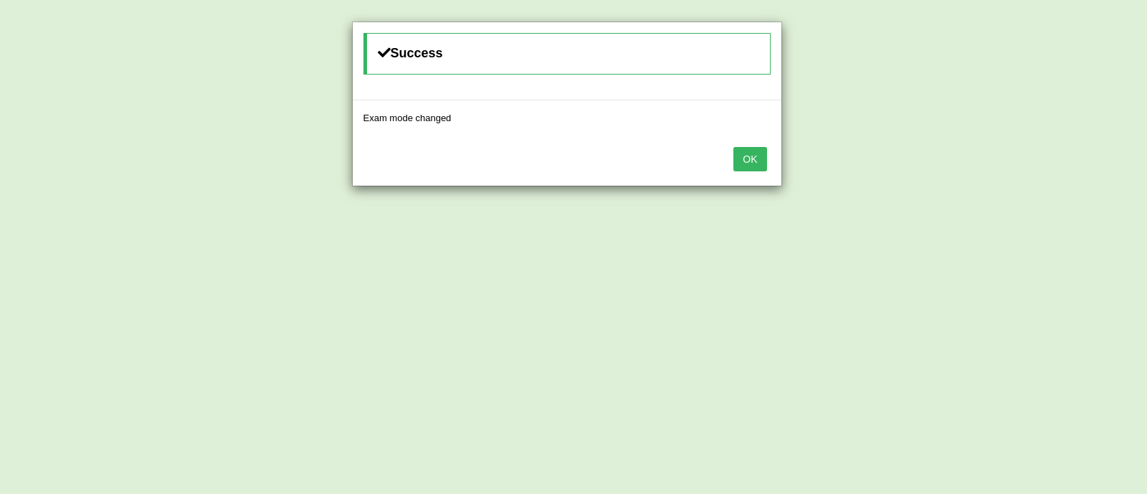
click at [740, 155] on button "OK" at bounding box center [749, 159] width 33 height 24
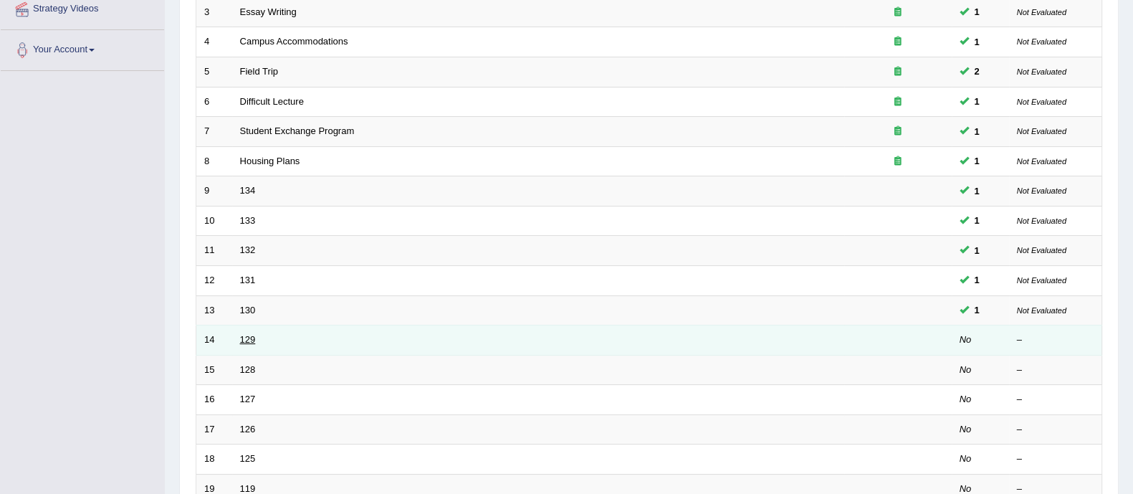
click at [245, 334] on link "129" at bounding box center [248, 339] width 16 height 11
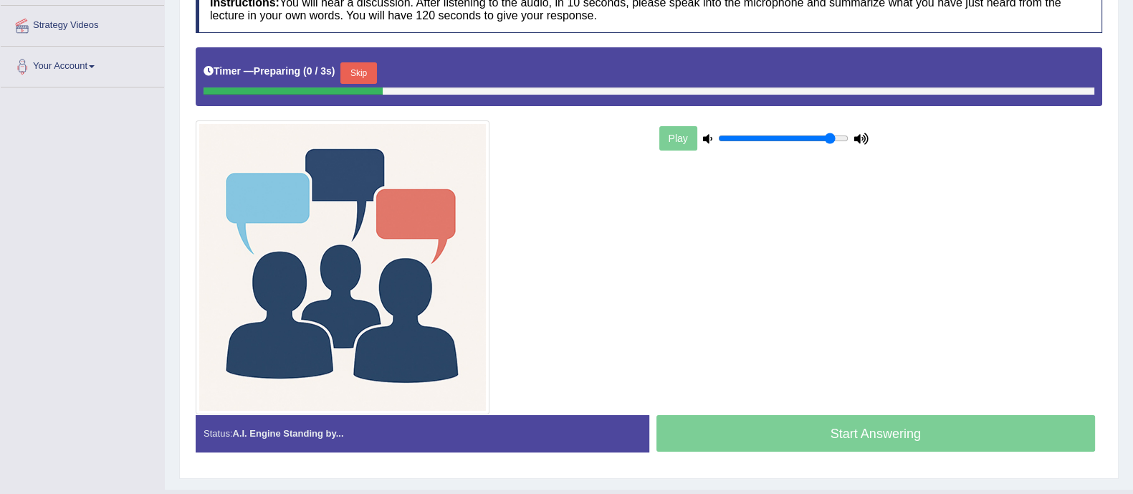
scroll to position [272, 0]
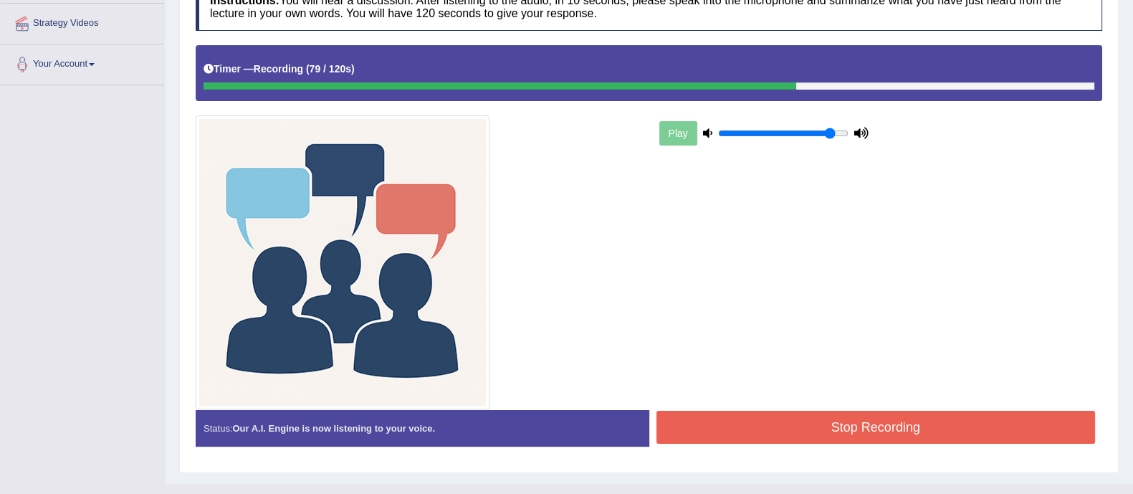
click at [815, 424] on button "Stop Recording" at bounding box center [876, 427] width 439 height 33
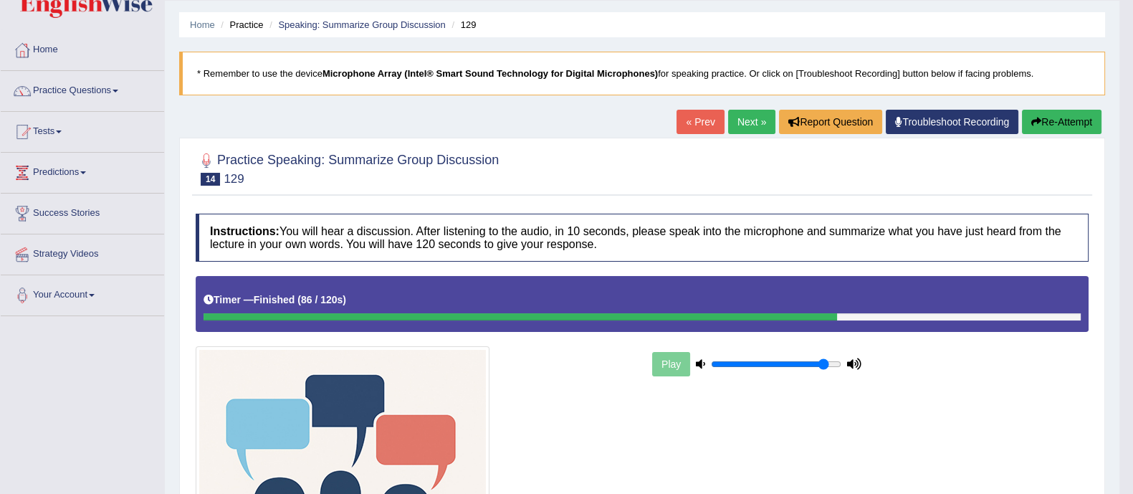
scroll to position [0, 0]
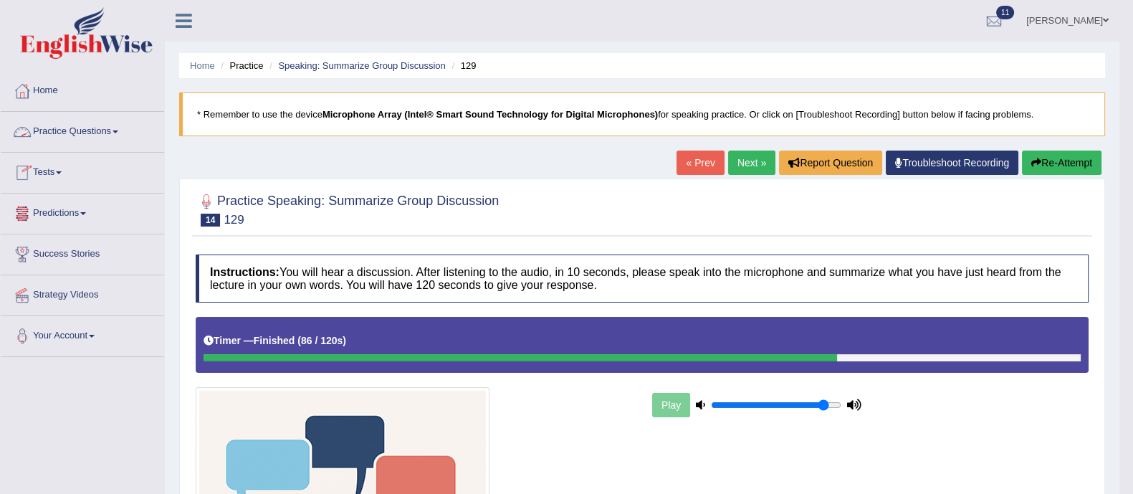
click at [103, 134] on link "Practice Questions" at bounding box center [82, 130] width 163 height 36
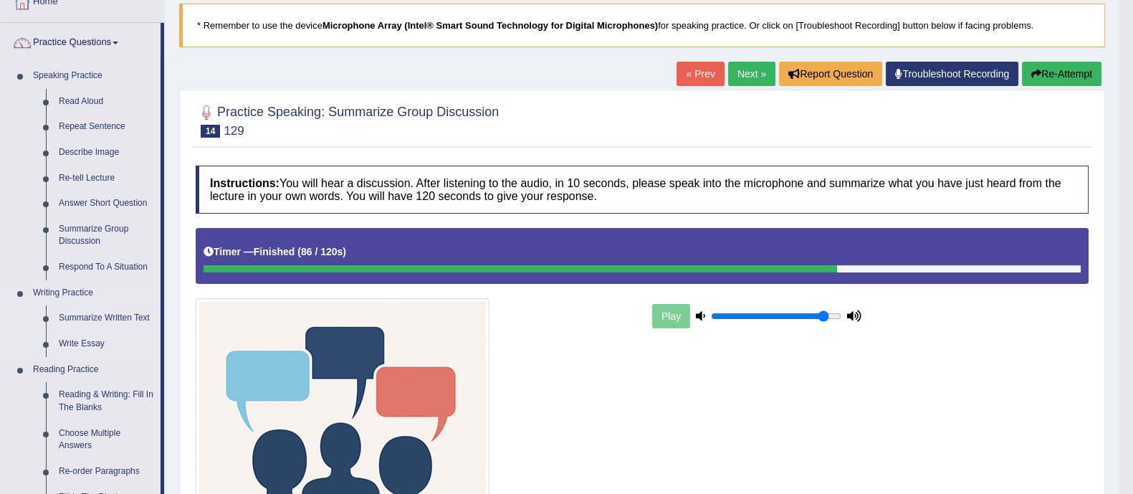
scroll to position [100, 0]
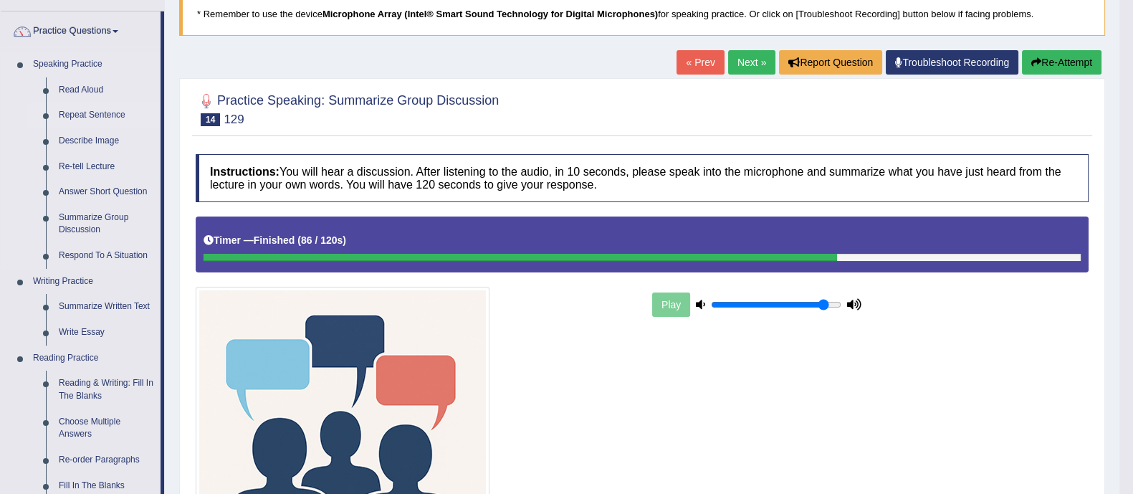
click at [110, 106] on link "Repeat Sentence" at bounding box center [106, 116] width 108 height 26
click at [93, 108] on link "Repeat Sentence" at bounding box center [106, 116] width 108 height 26
click at [95, 113] on link "Repeat Sentence" at bounding box center [106, 116] width 108 height 26
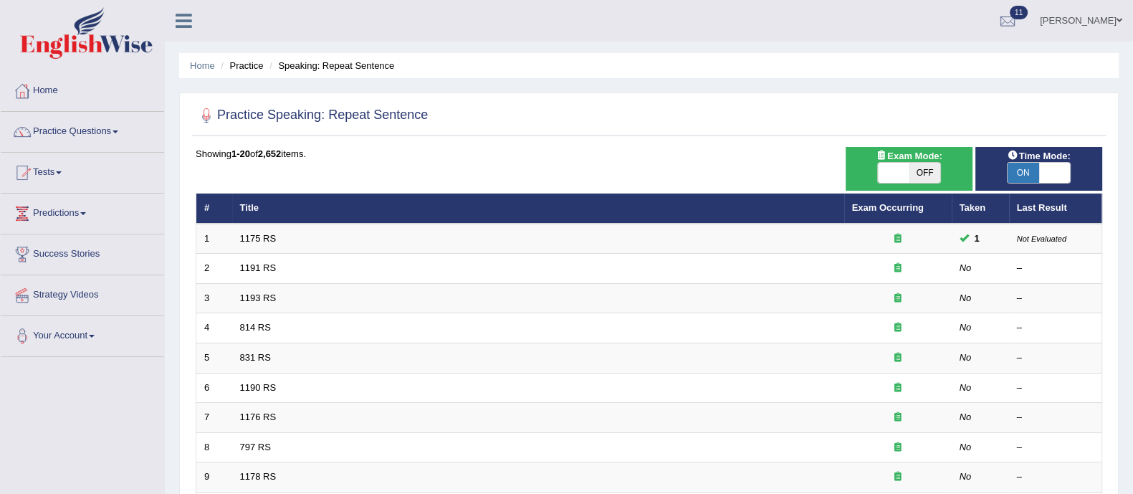
click at [923, 170] on span "OFF" at bounding box center [926, 173] width 32 height 20
checkbox input "true"
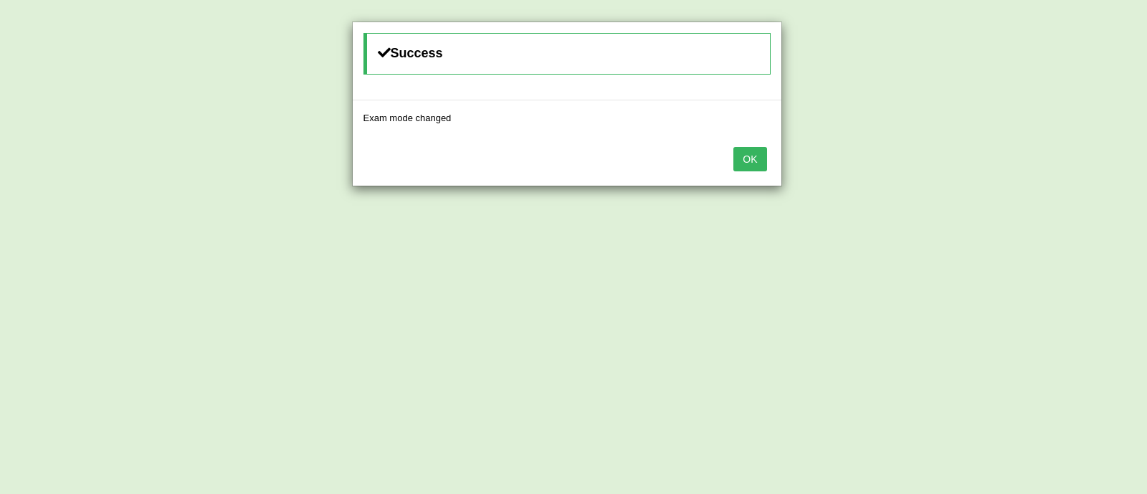
click at [747, 166] on button "OK" at bounding box center [749, 159] width 33 height 24
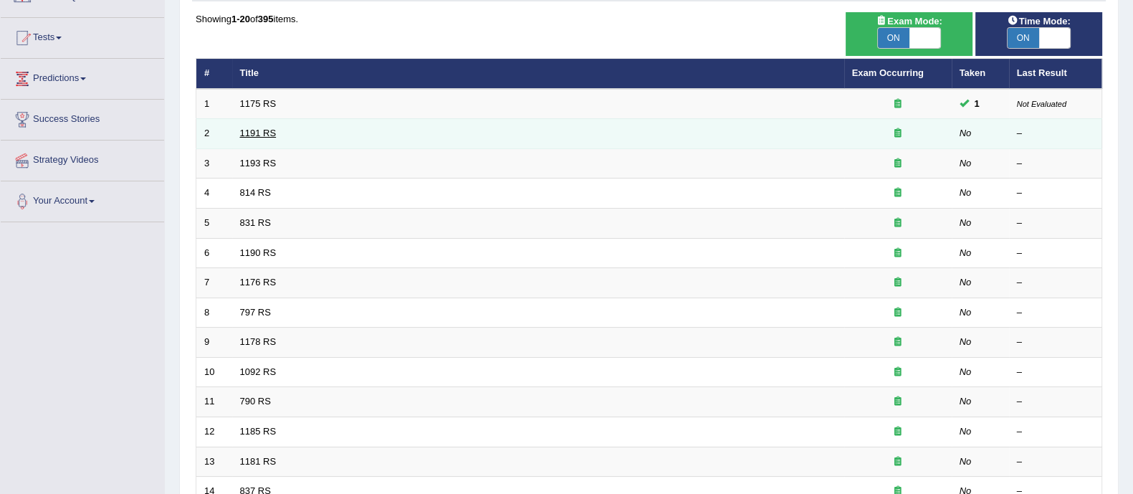
click at [253, 134] on link "1191 RS" at bounding box center [258, 133] width 37 height 11
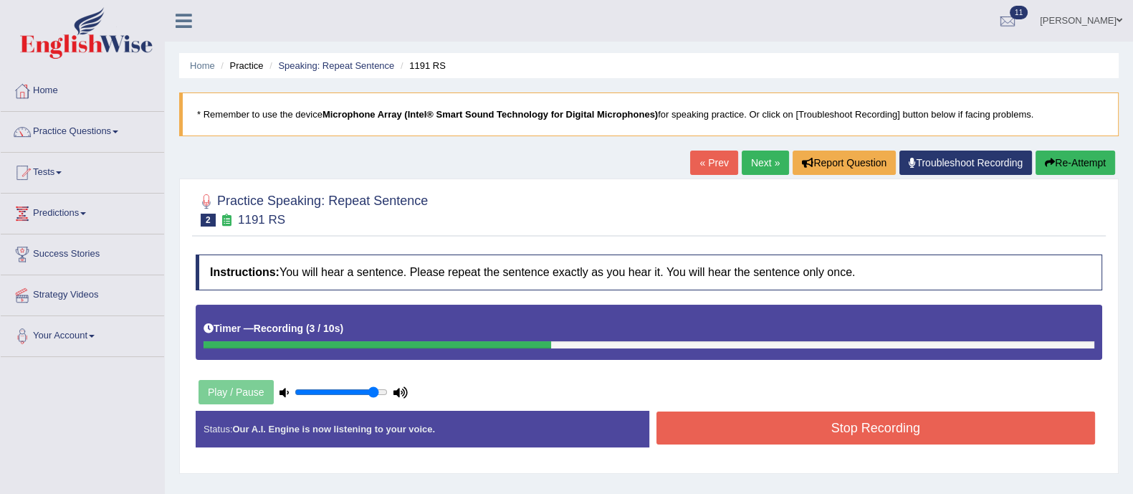
click at [787, 419] on button "Stop Recording" at bounding box center [876, 427] width 439 height 33
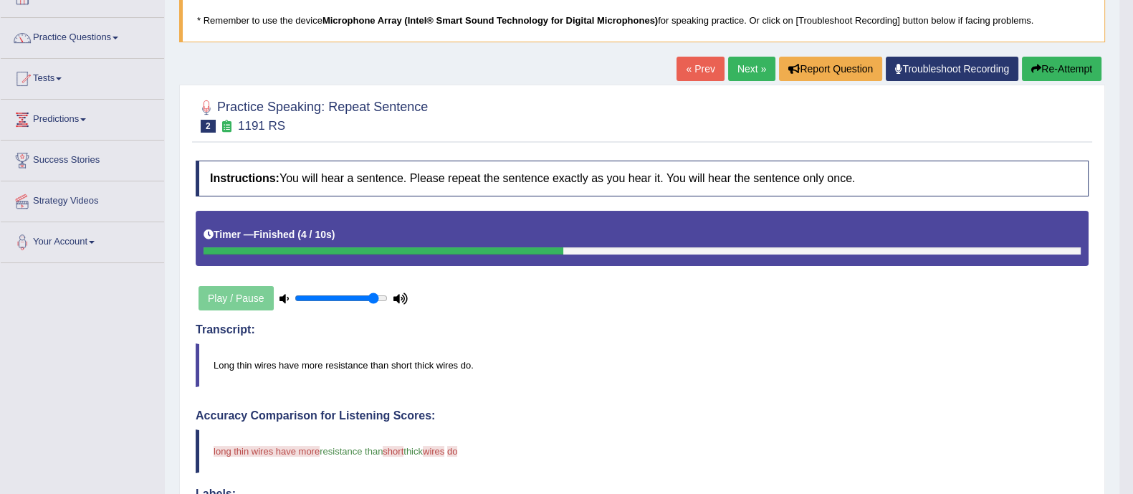
scroll to position [95, 0]
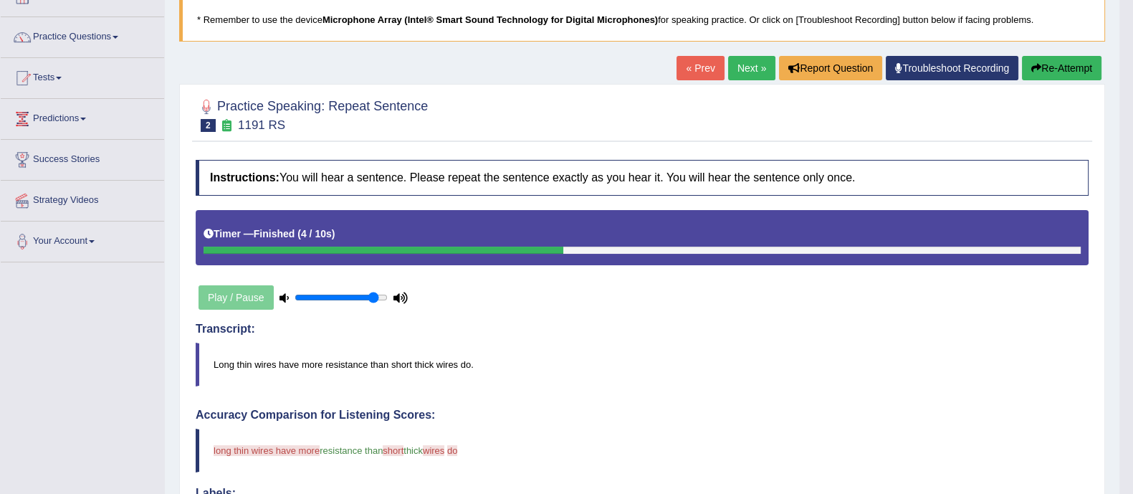
click at [743, 66] on link "Next »" at bounding box center [751, 68] width 47 height 24
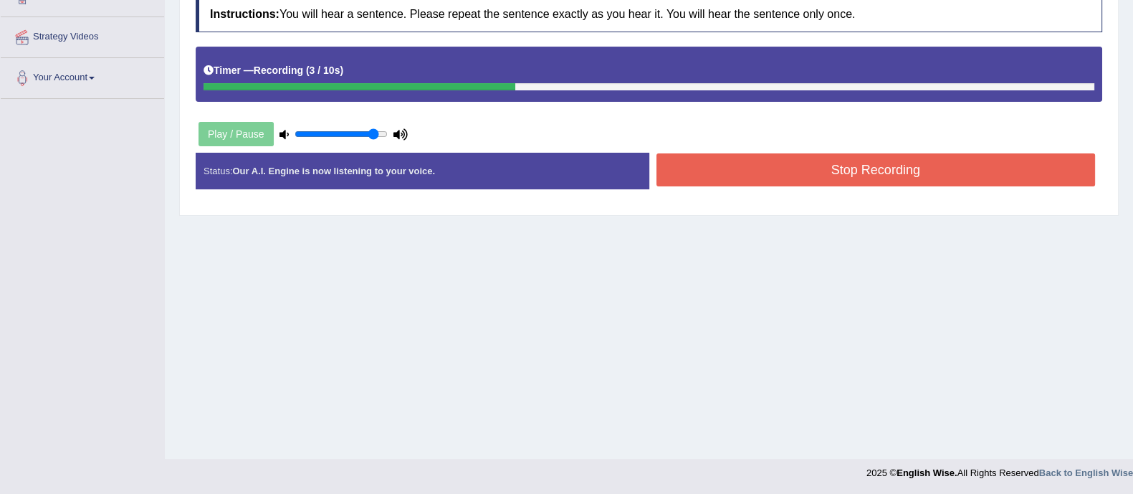
click at [792, 163] on button "Stop Recording" at bounding box center [876, 169] width 439 height 33
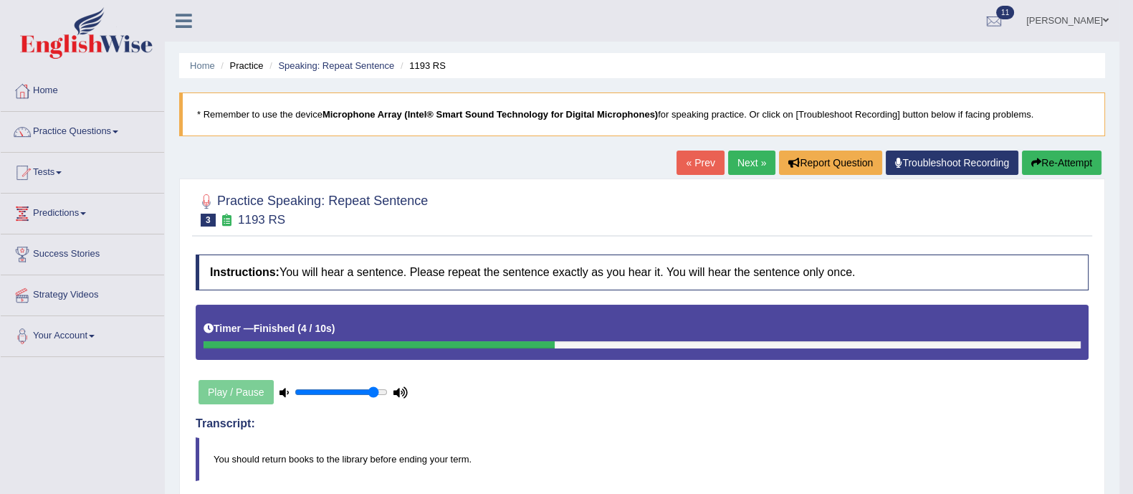
click at [757, 161] on link "Next »" at bounding box center [751, 163] width 47 height 24
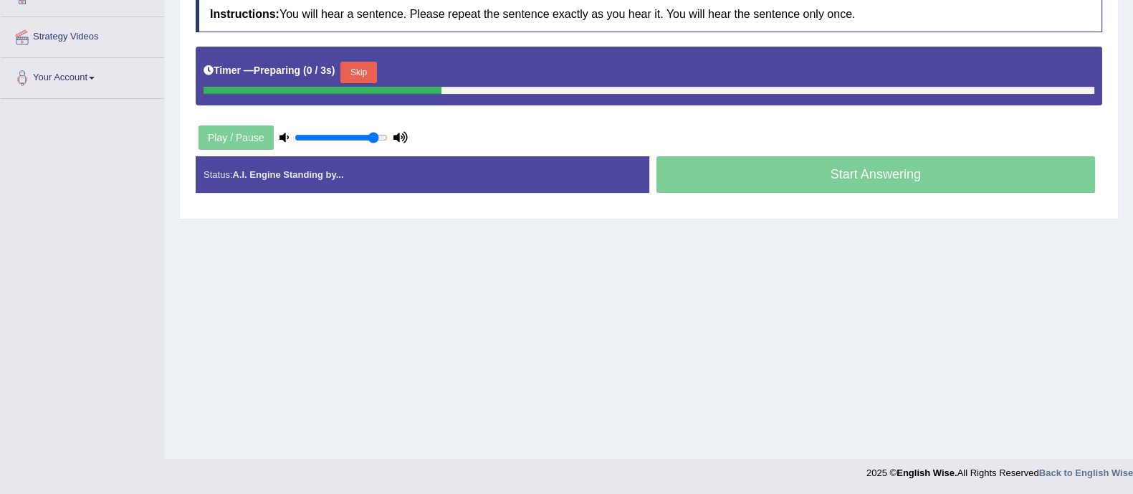
scroll to position [258, 0]
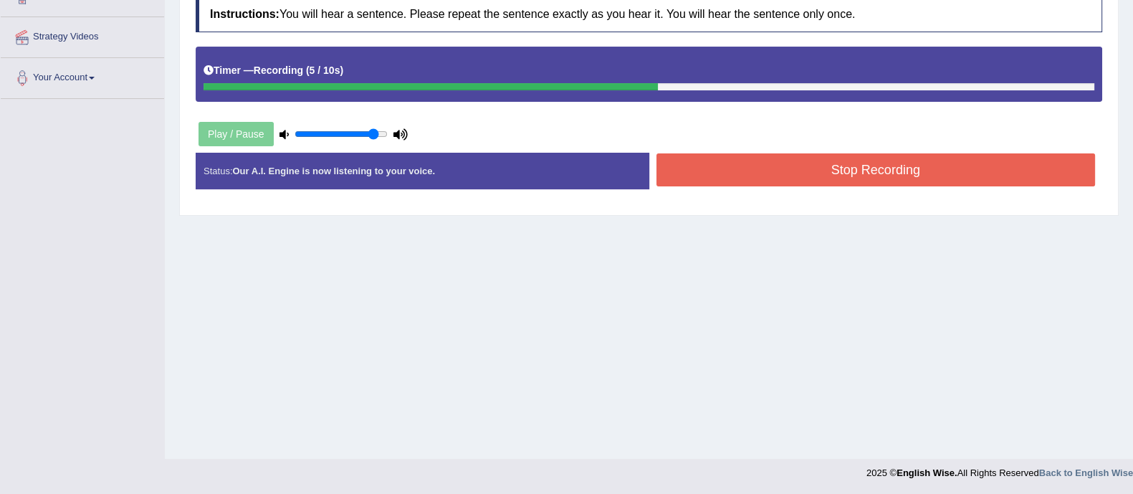
click at [757, 161] on button "Stop Recording" at bounding box center [876, 169] width 439 height 33
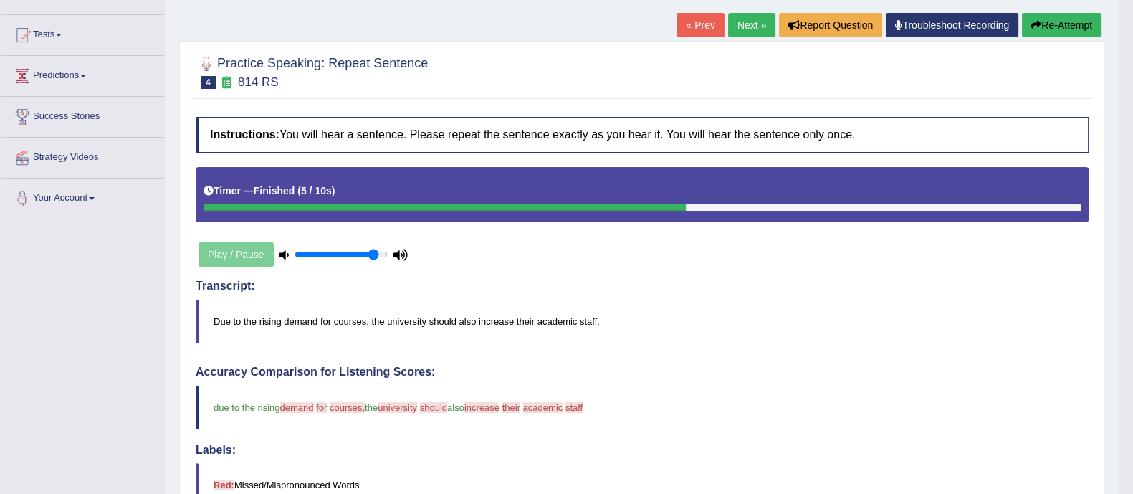
scroll to position [139, 0]
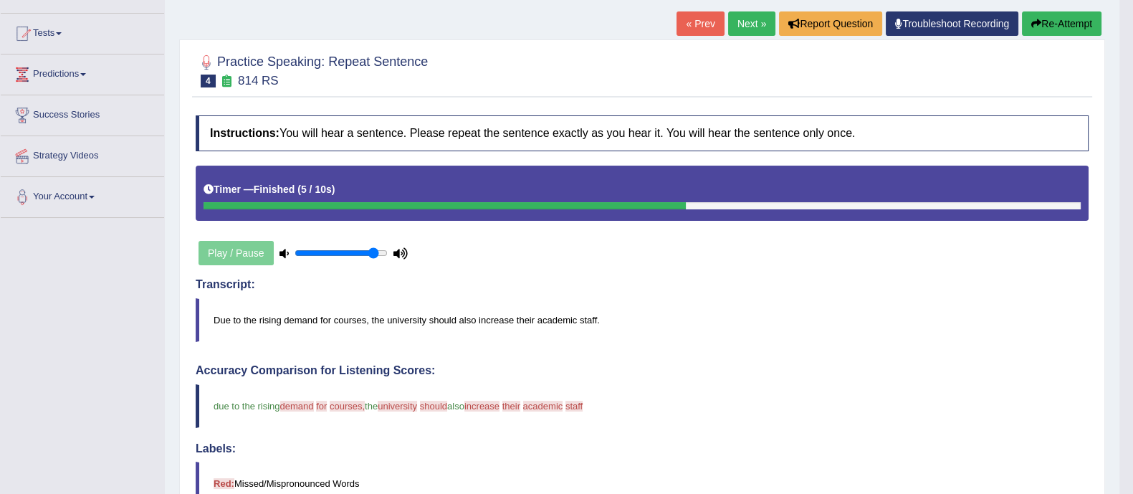
click at [1069, 23] on button "Re-Attempt" at bounding box center [1062, 23] width 80 height 24
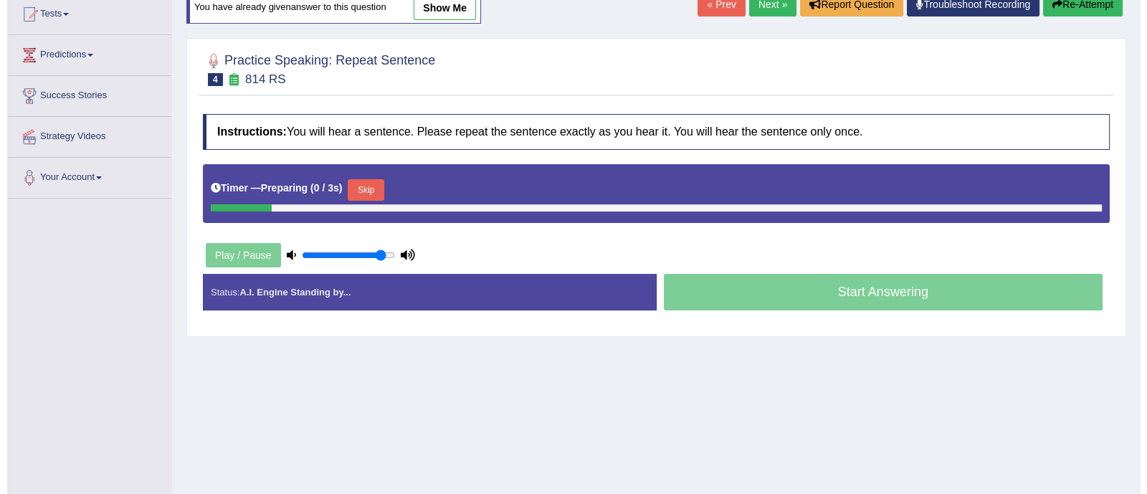
scroll to position [139, 0]
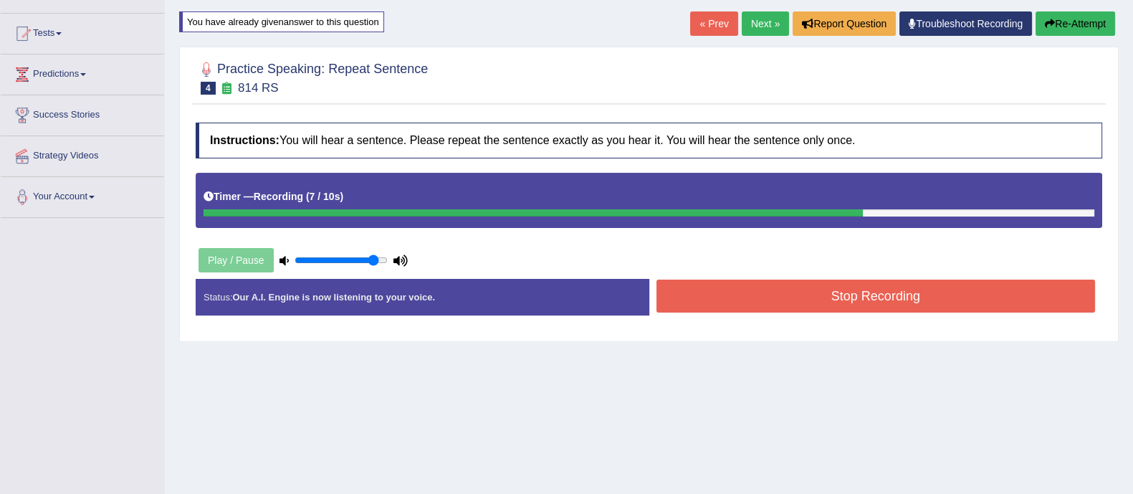
click at [849, 308] on button "Stop Recording" at bounding box center [876, 296] width 439 height 33
click at [849, 308] on div "Status: Our A.I. Engine is now listening to your voice. Start Answering Stop Re…" at bounding box center [649, 304] width 907 height 51
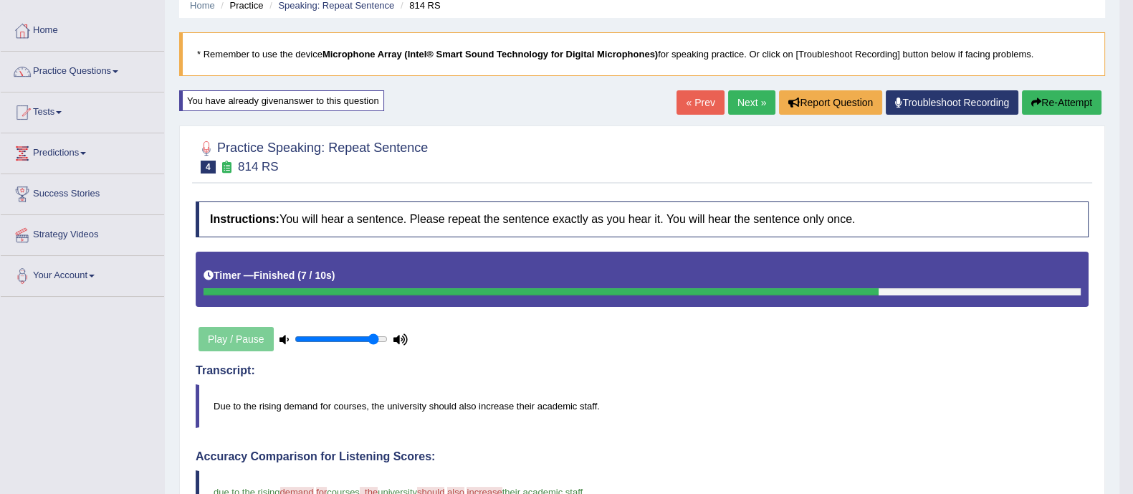
scroll to position [0, 0]
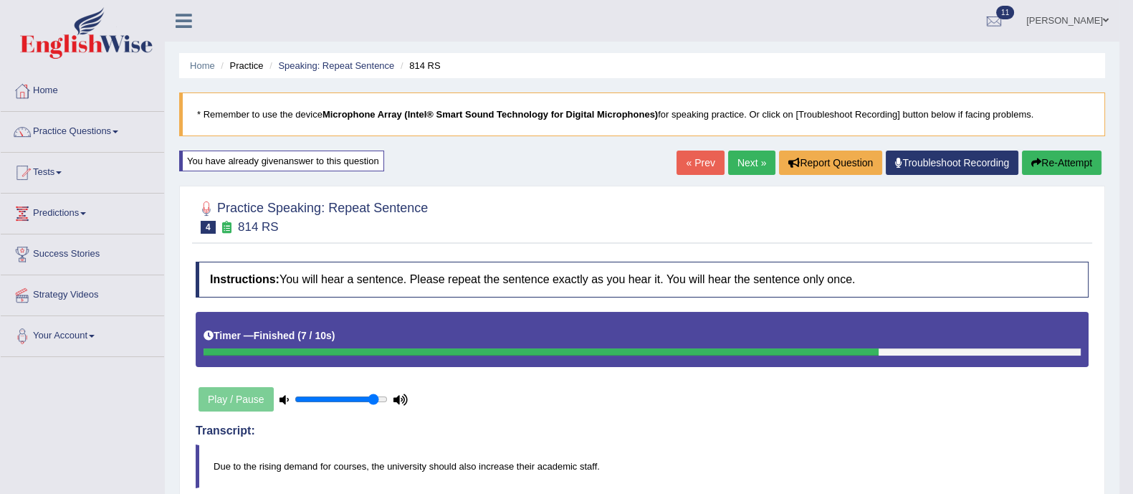
click at [754, 160] on link "Next »" at bounding box center [751, 163] width 47 height 24
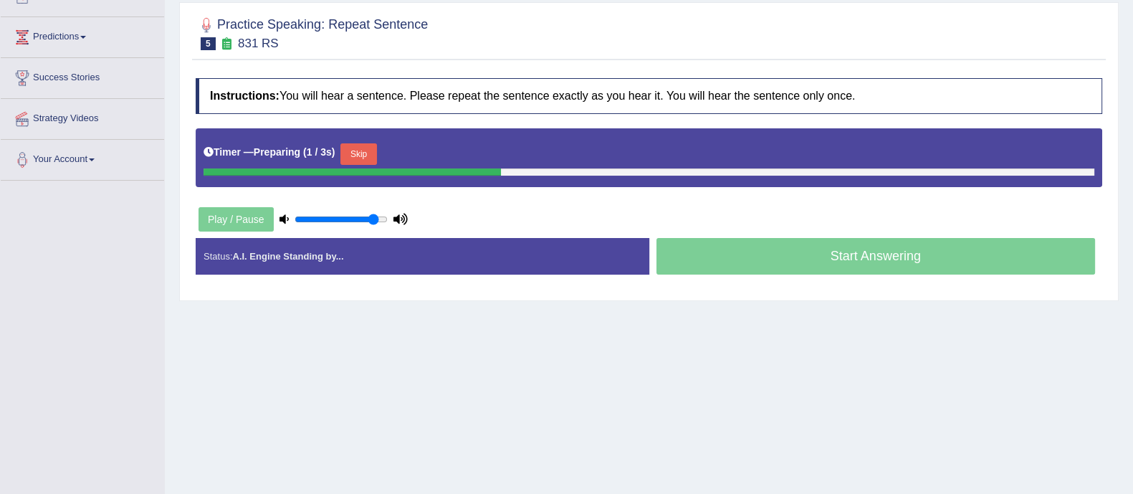
scroll to position [177, 0]
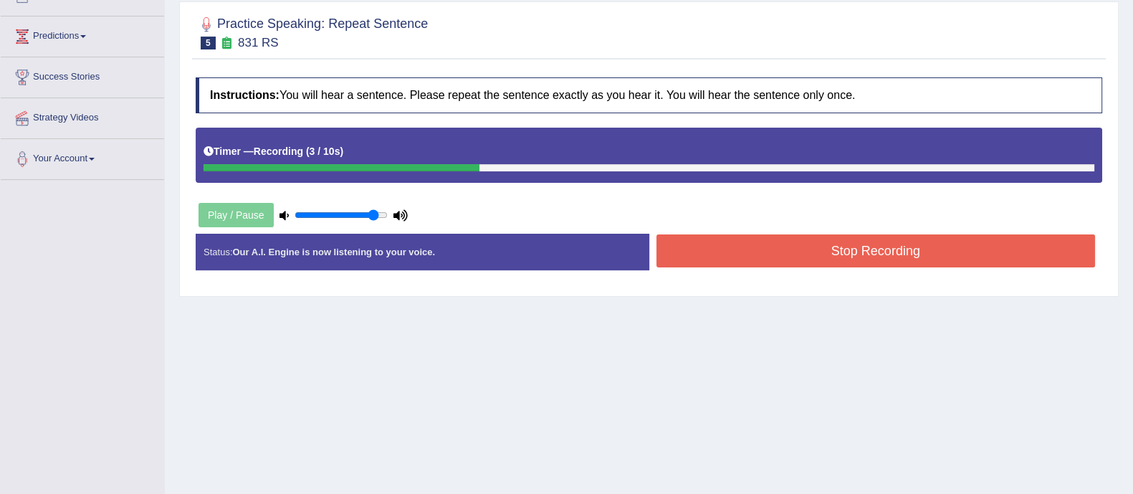
click at [704, 367] on div "Home Practice Speaking: Repeat Sentence 831 RS * Remember to use the device Mic…" at bounding box center [649, 181] width 968 height 717
click at [720, 261] on button "Stop Recording" at bounding box center [876, 250] width 439 height 33
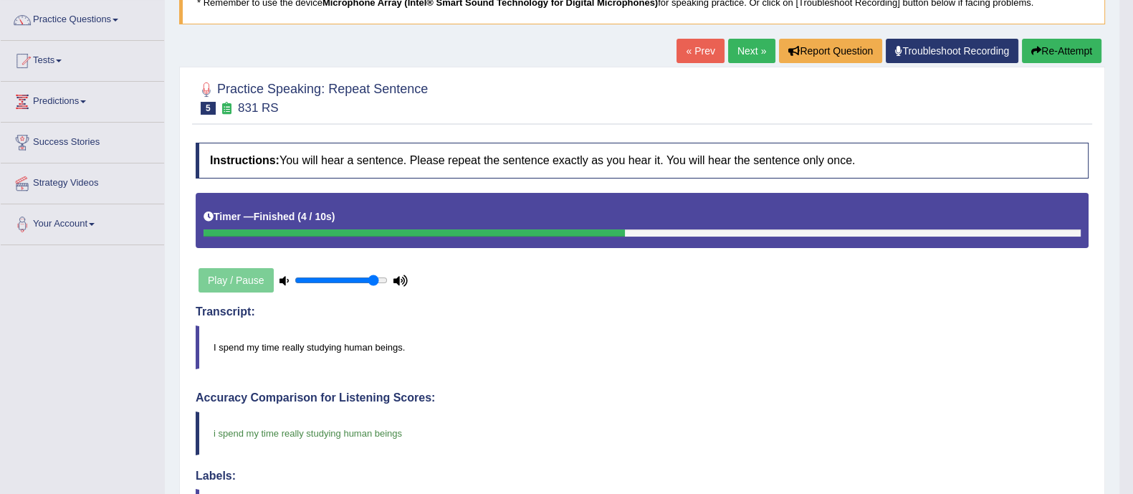
scroll to position [59, 0]
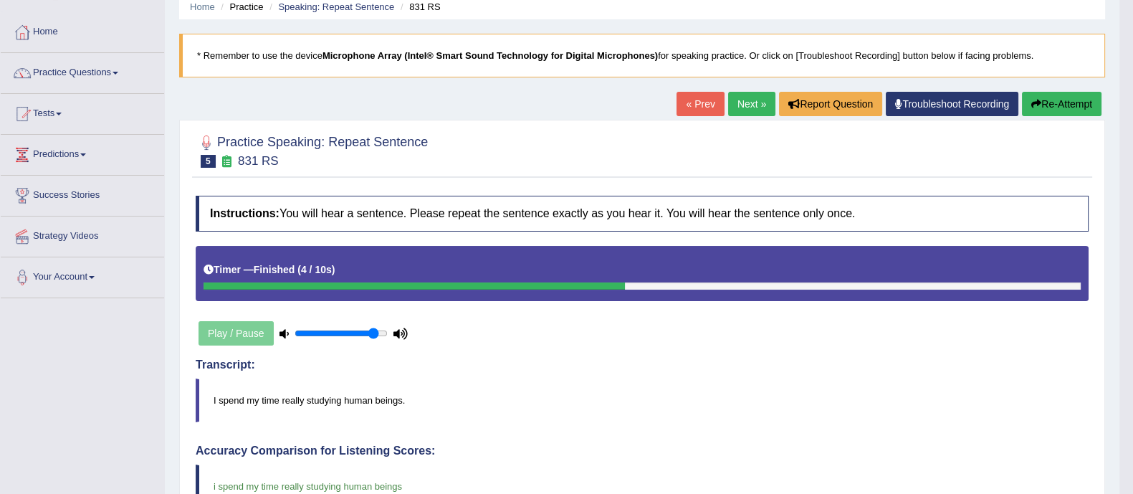
click at [742, 104] on link "Next »" at bounding box center [751, 104] width 47 height 24
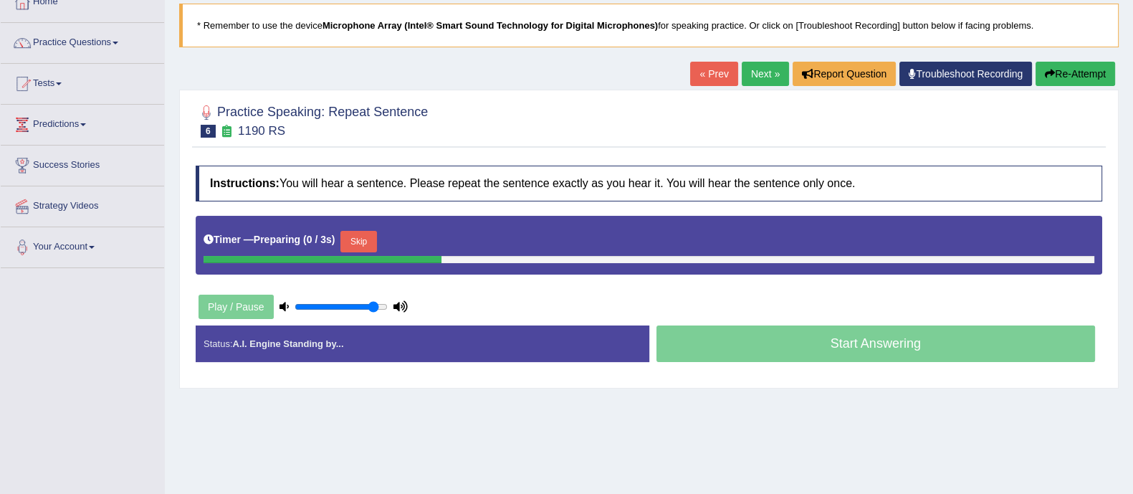
scroll to position [89, 0]
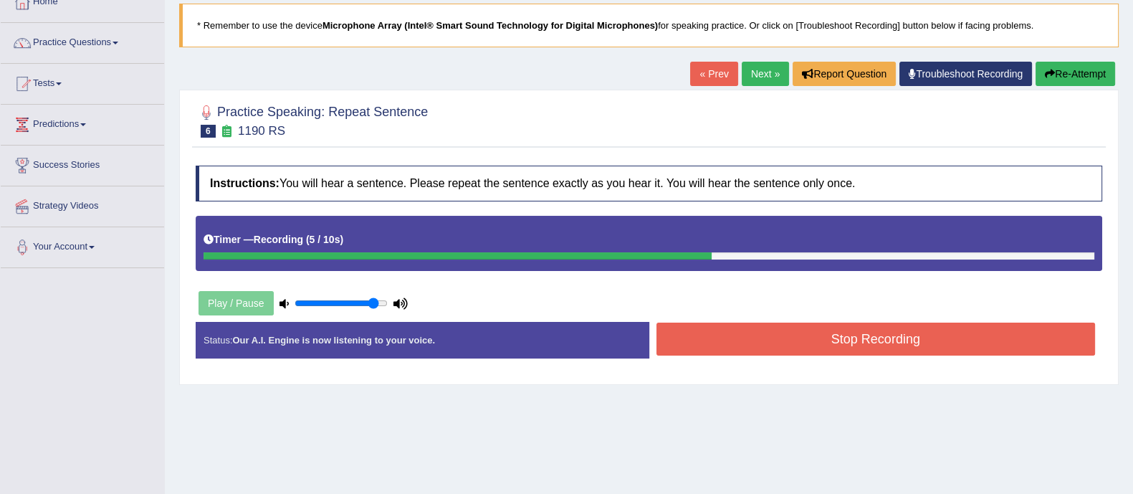
click at [747, 338] on button "Stop Recording" at bounding box center [876, 339] width 439 height 33
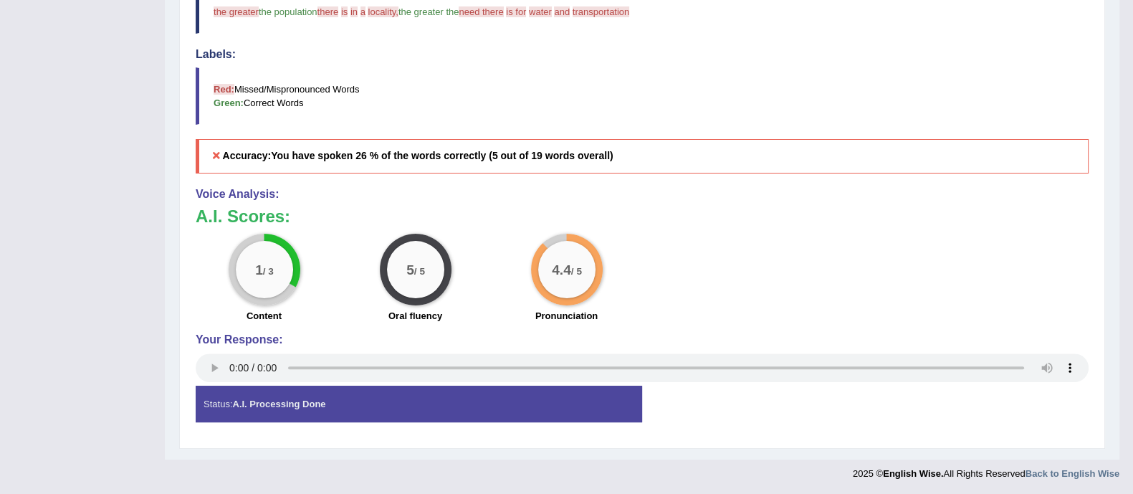
scroll to position [0, 0]
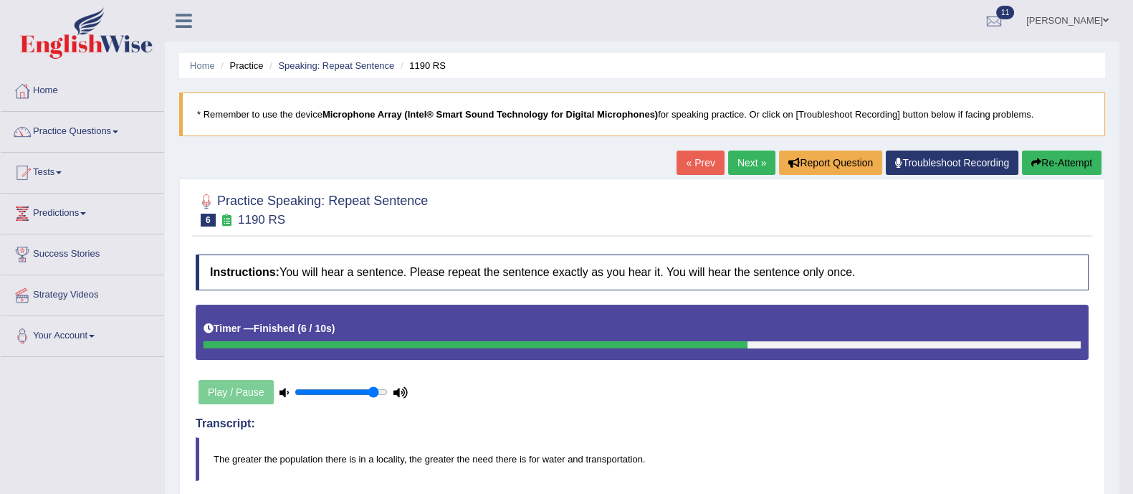
click at [1053, 153] on button "Re-Attempt" at bounding box center [1062, 163] width 80 height 24
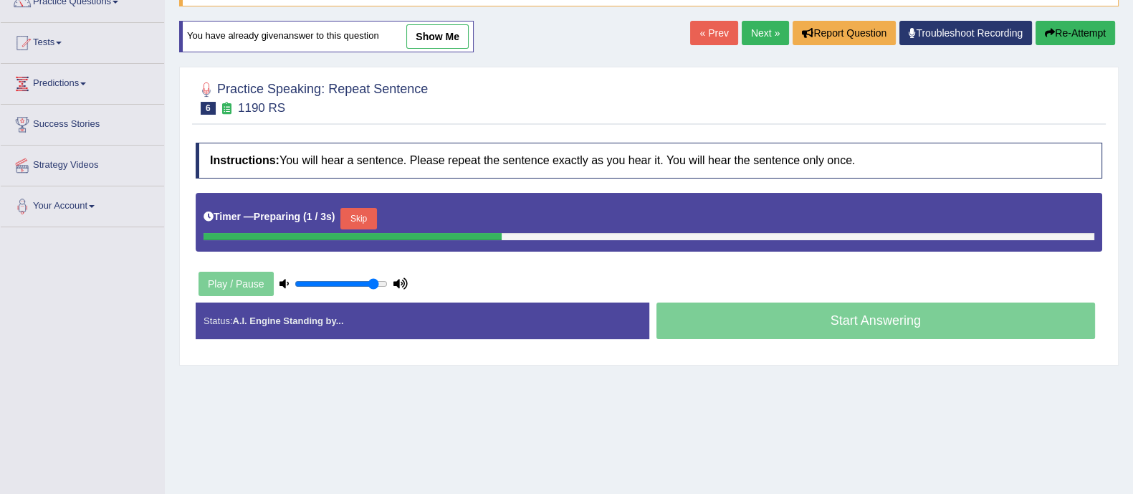
scroll to position [130, 0]
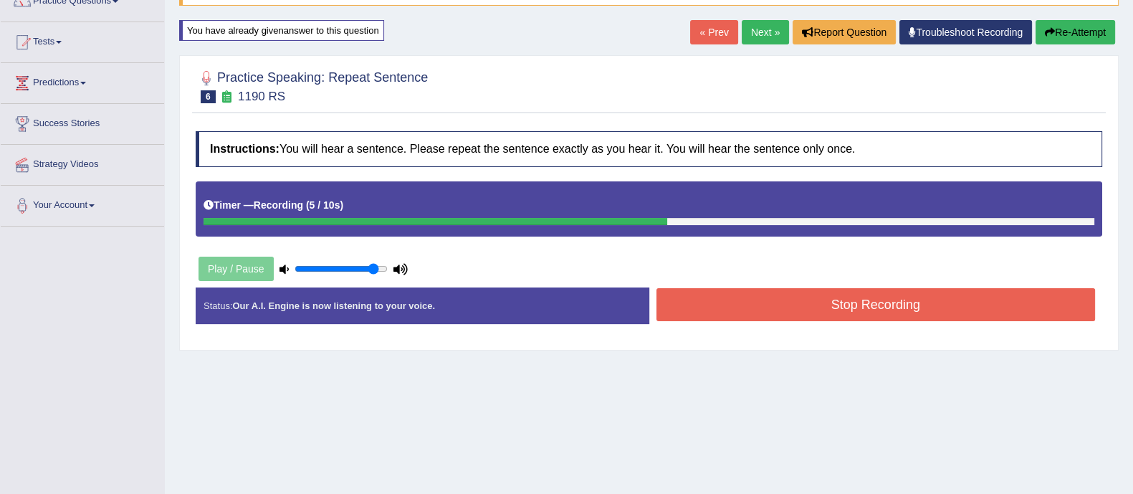
click at [826, 306] on button "Stop Recording" at bounding box center [876, 304] width 439 height 33
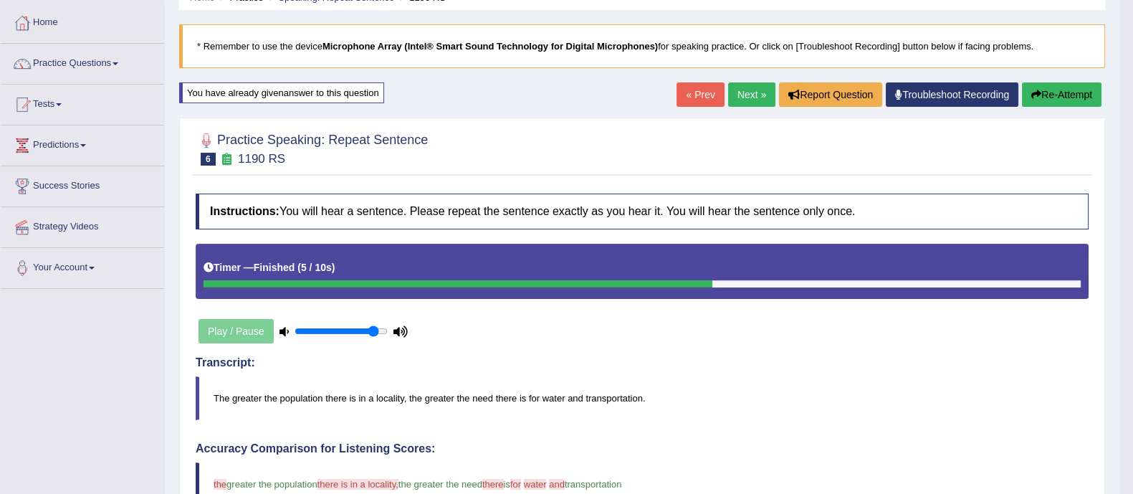
scroll to position [0, 0]
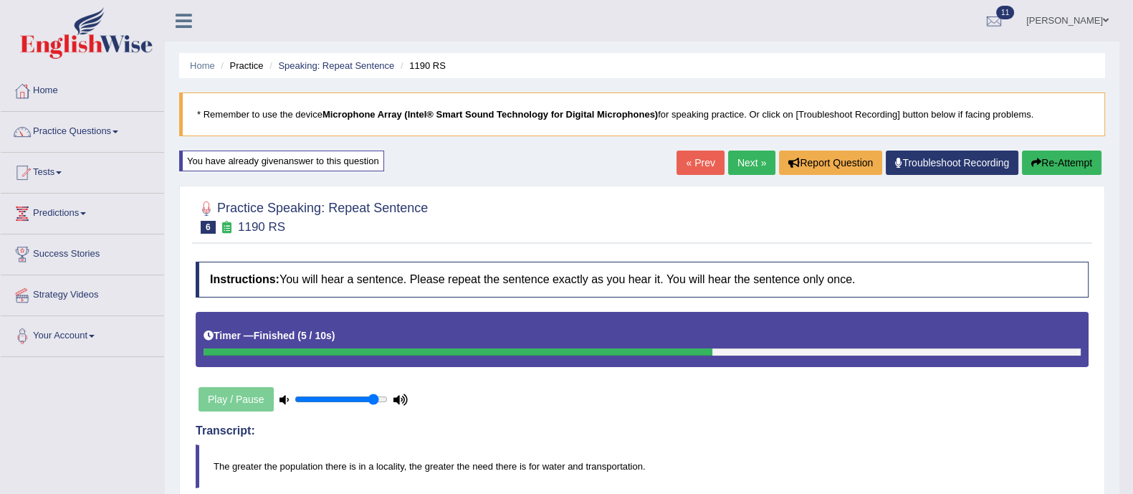
click at [738, 161] on link "Next »" at bounding box center [751, 163] width 47 height 24
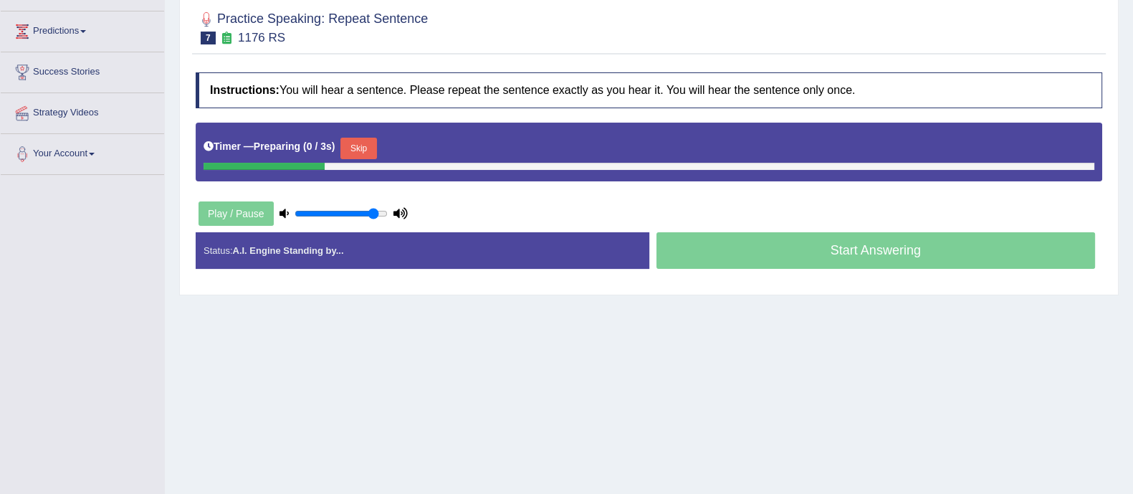
scroll to position [182, 0]
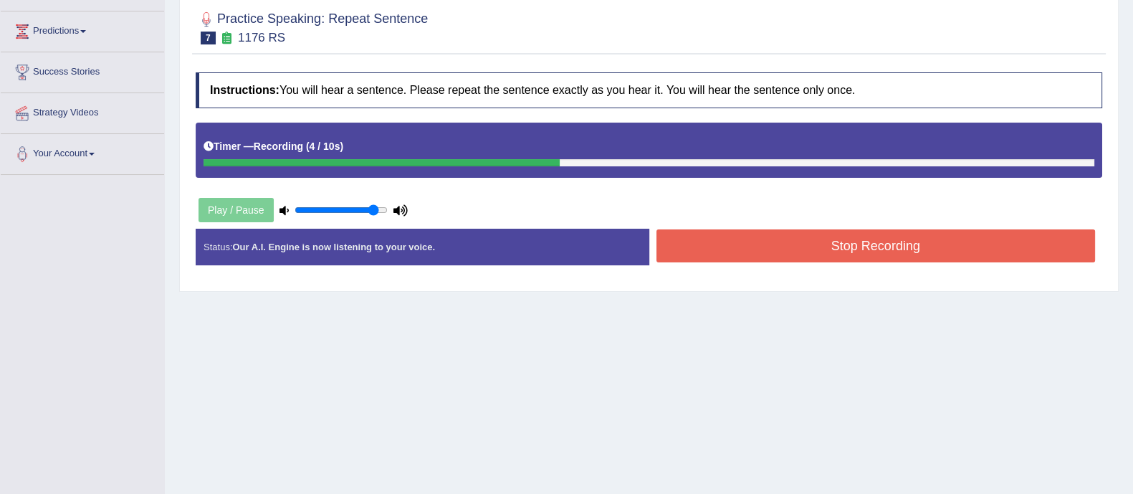
click at [814, 261] on div "Stop Recording" at bounding box center [876, 247] width 454 height 37
click at [814, 250] on button "Stop Recording" at bounding box center [876, 245] width 439 height 33
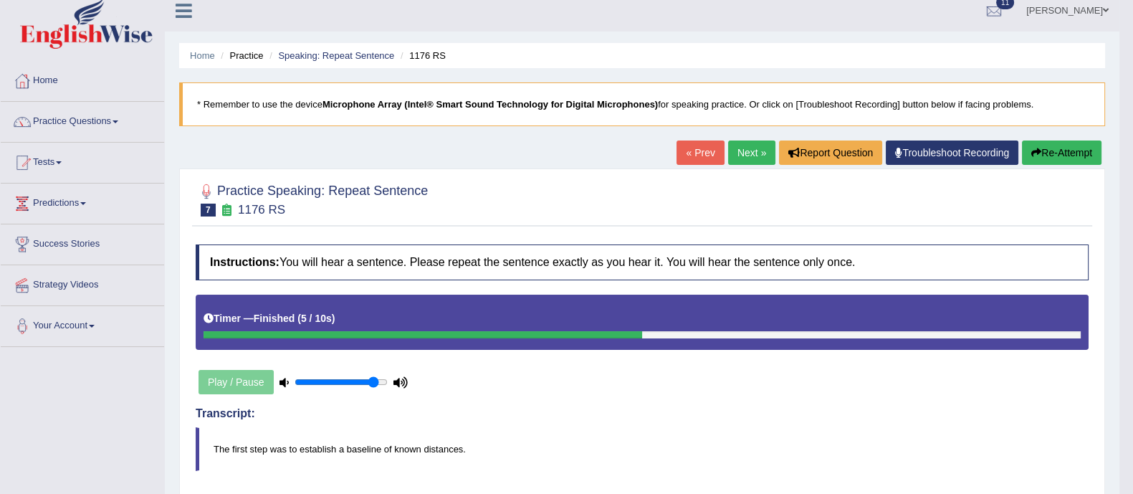
scroll to position [0, 0]
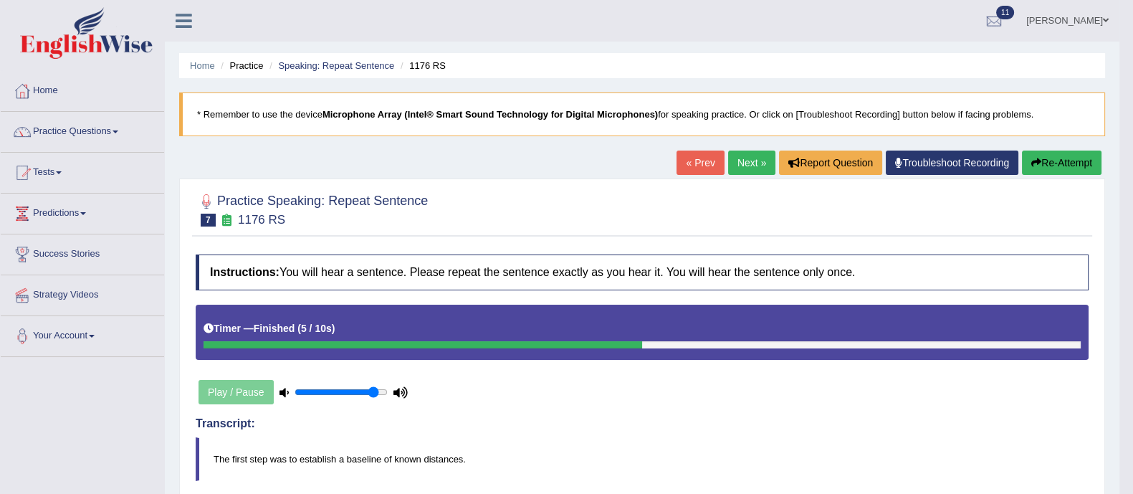
click at [1072, 164] on button "Re-Attempt" at bounding box center [1062, 163] width 80 height 24
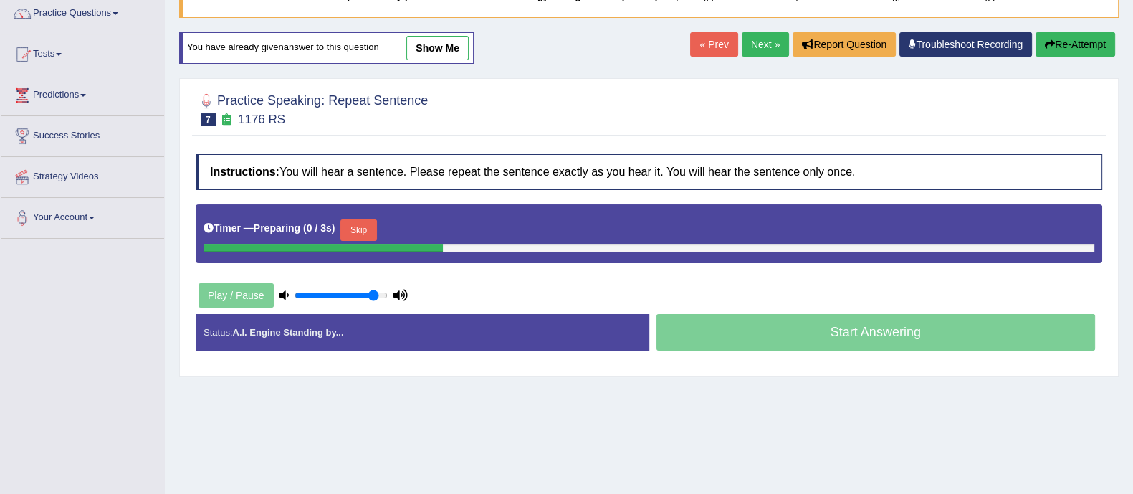
scroll to position [120, 0]
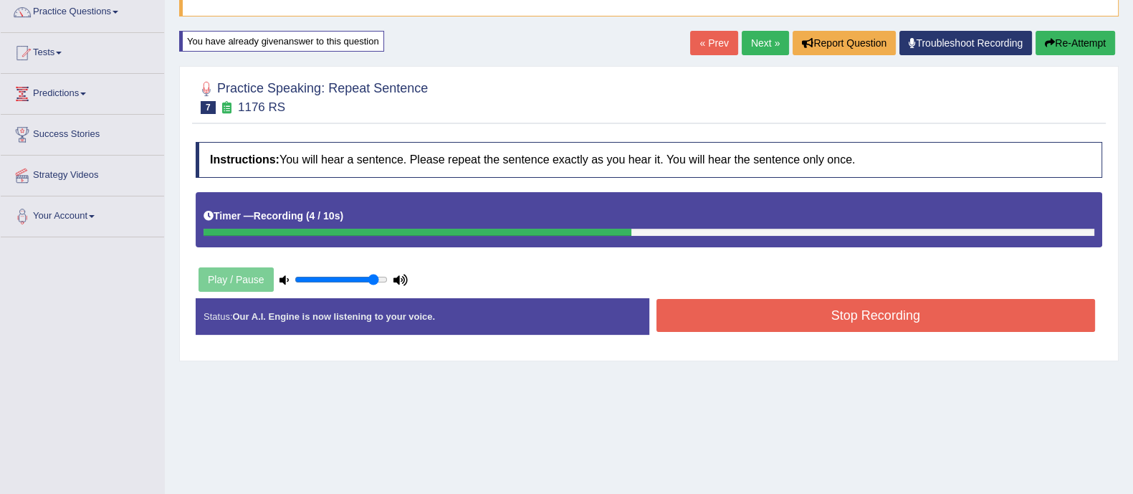
click at [756, 320] on button "Stop Recording" at bounding box center [876, 315] width 439 height 33
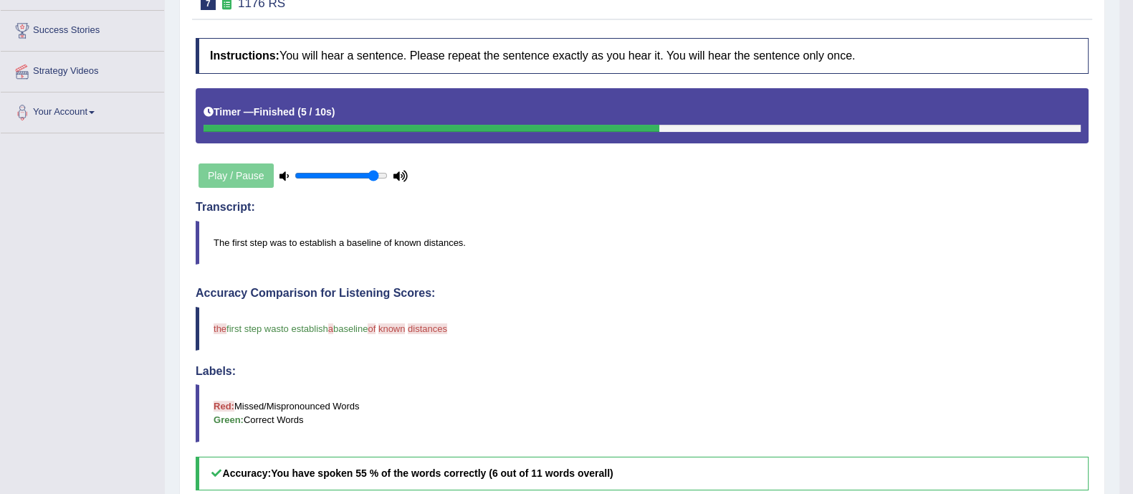
scroll to position [0, 0]
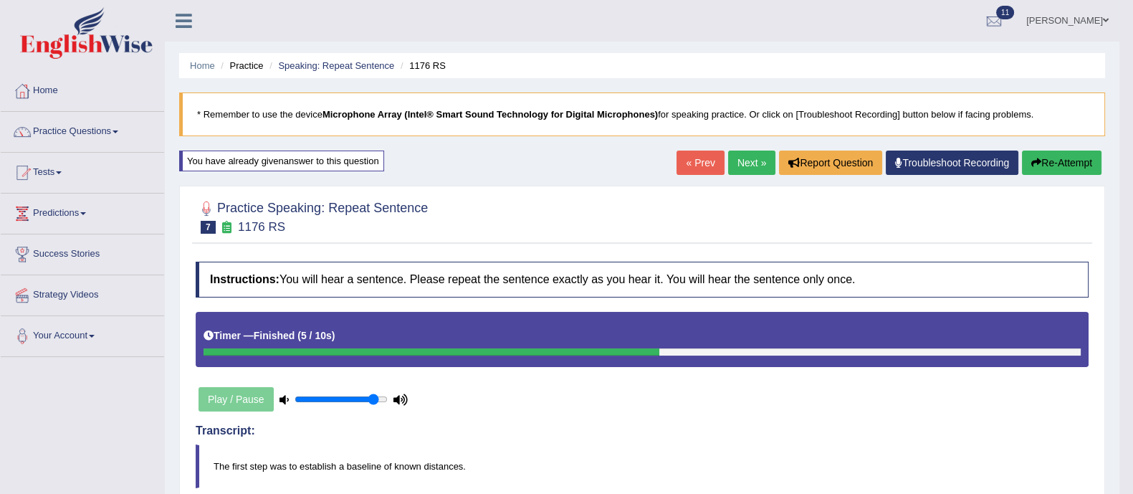
click at [749, 163] on link "Next »" at bounding box center [751, 163] width 47 height 24
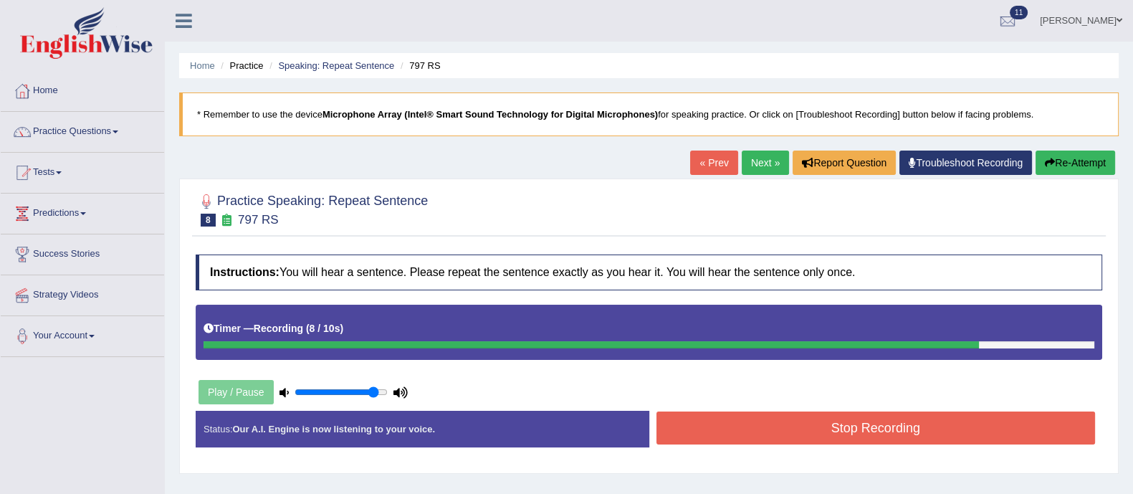
click at [1059, 161] on button "Re-Attempt" at bounding box center [1076, 163] width 80 height 24
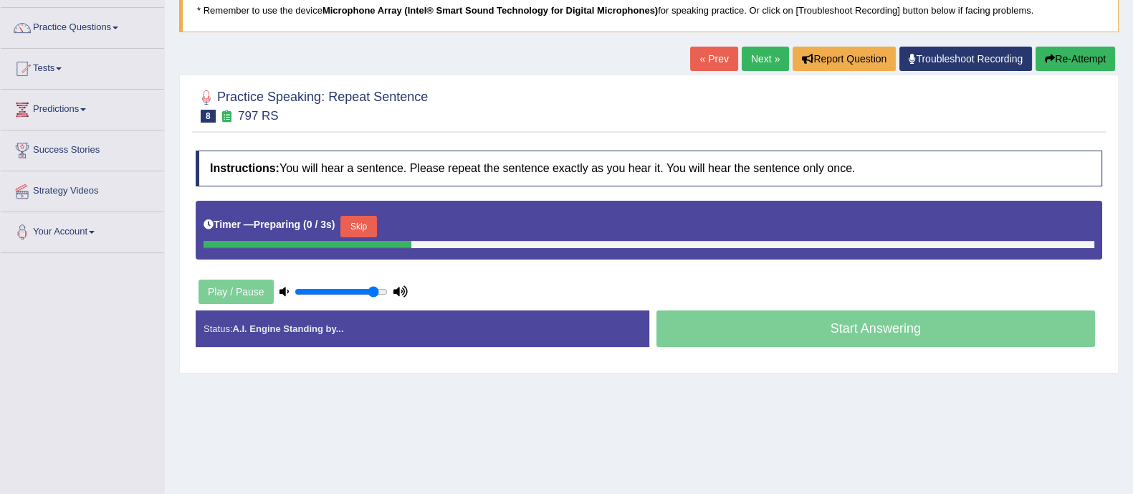
scroll to position [105, 0]
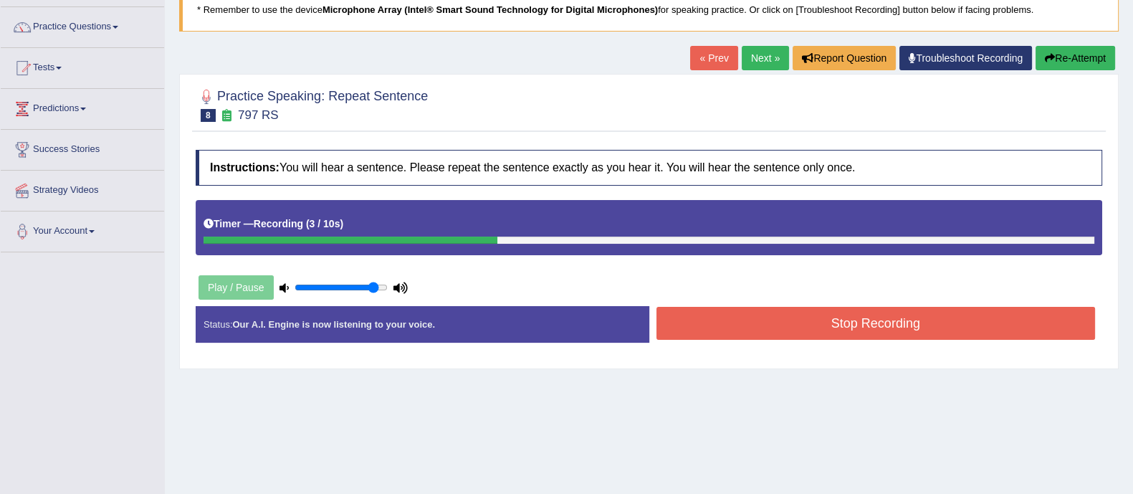
click at [789, 327] on button "Stop Recording" at bounding box center [876, 323] width 439 height 33
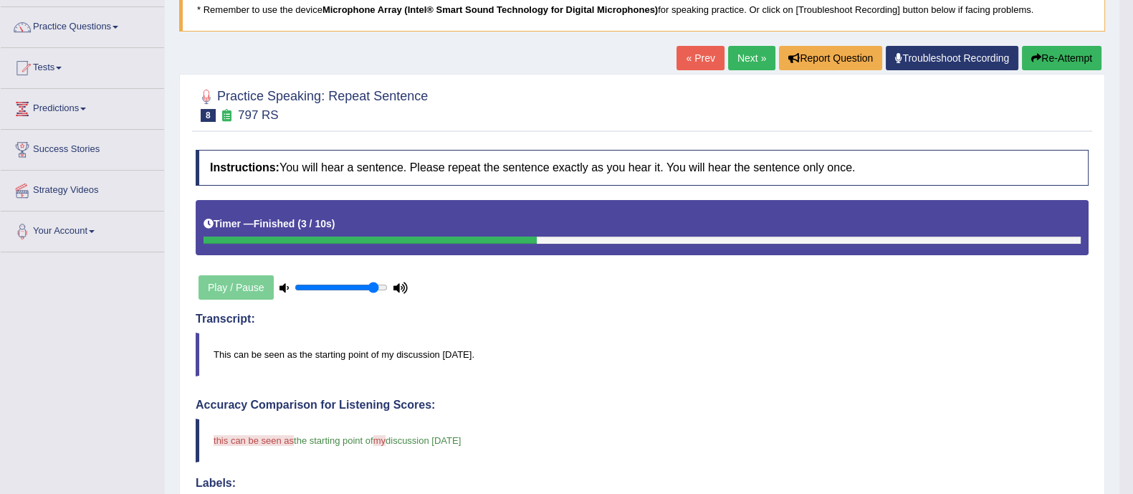
click at [740, 59] on link "Next »" at bounding box center [751, 58] width 47 height 24
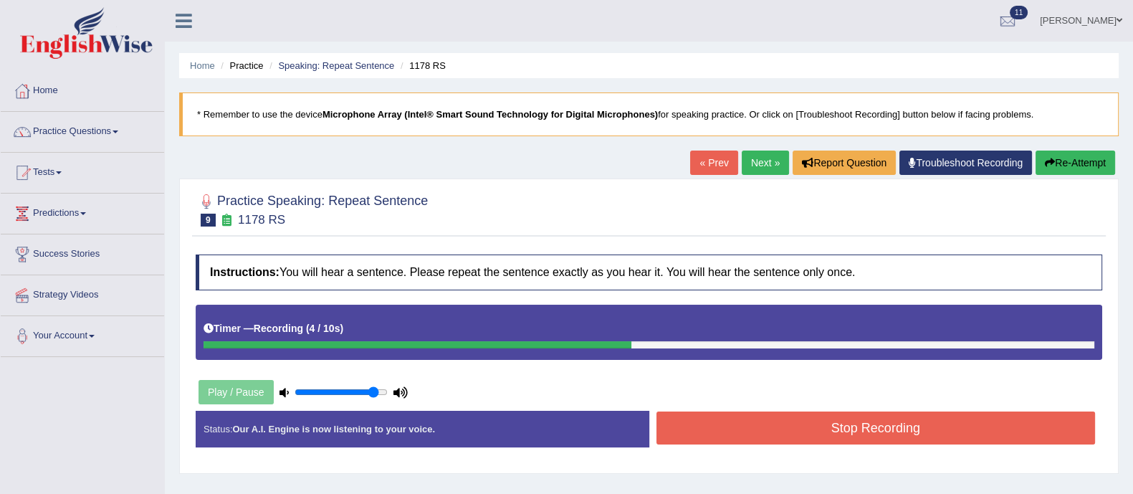
click at [938, 430] on button "Stop Recording" at bounding box center [876, 427] width 439 height 33
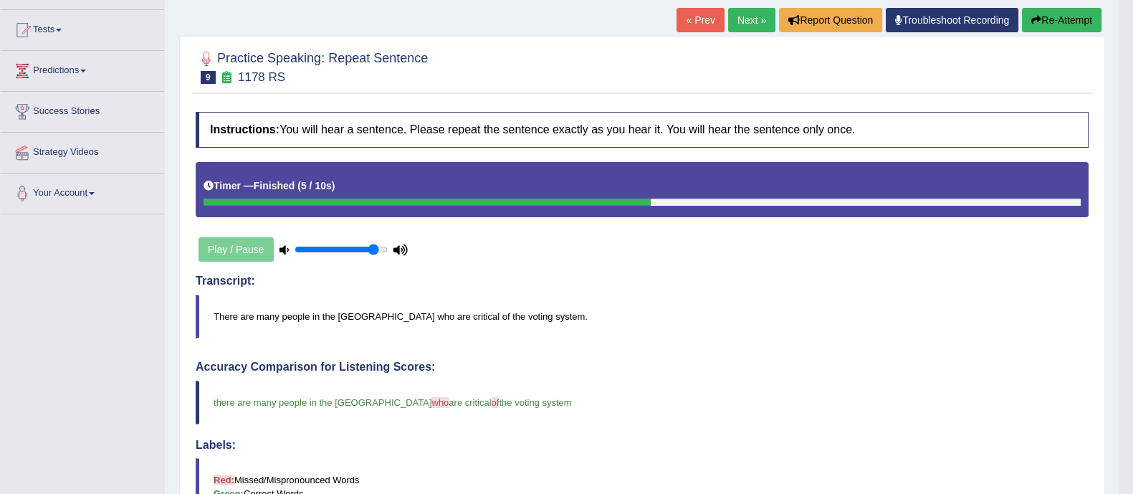
scroll to position [129, 0]
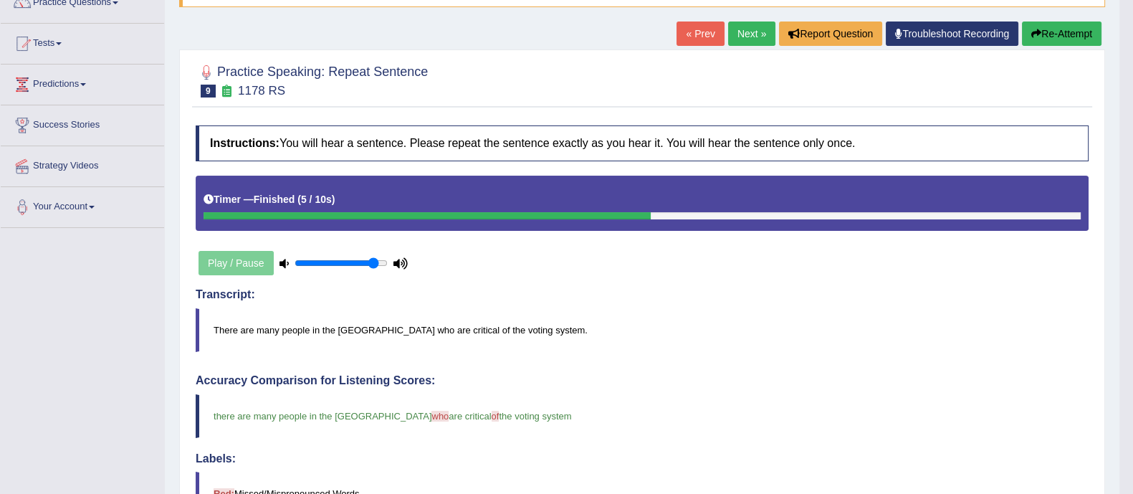
click at [747, 30] on link "Next »" at bounding box center [751, 34] width 47 height 24
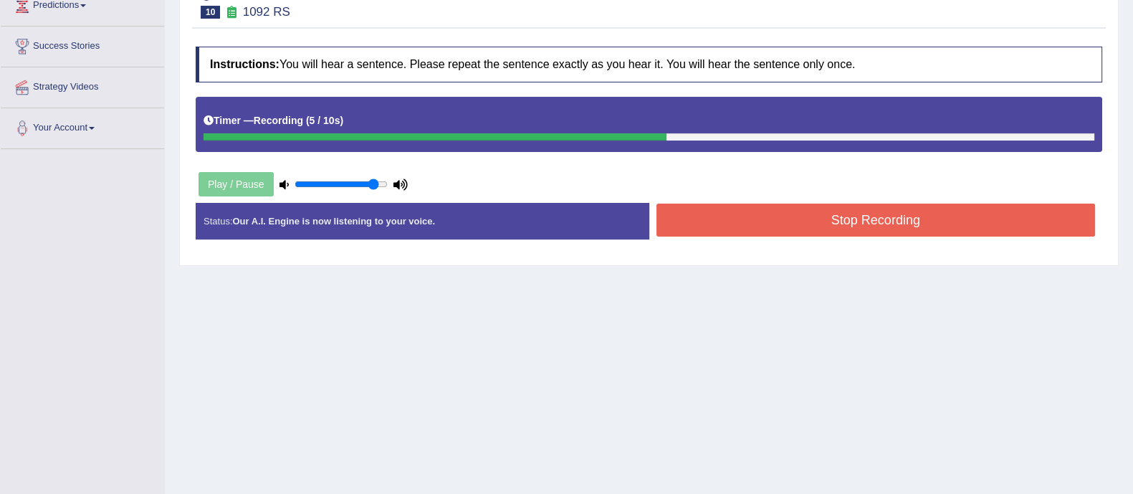
click at [769, 219] on button "Stop Recording" at bounding box center [876, 220] width 439 height 33
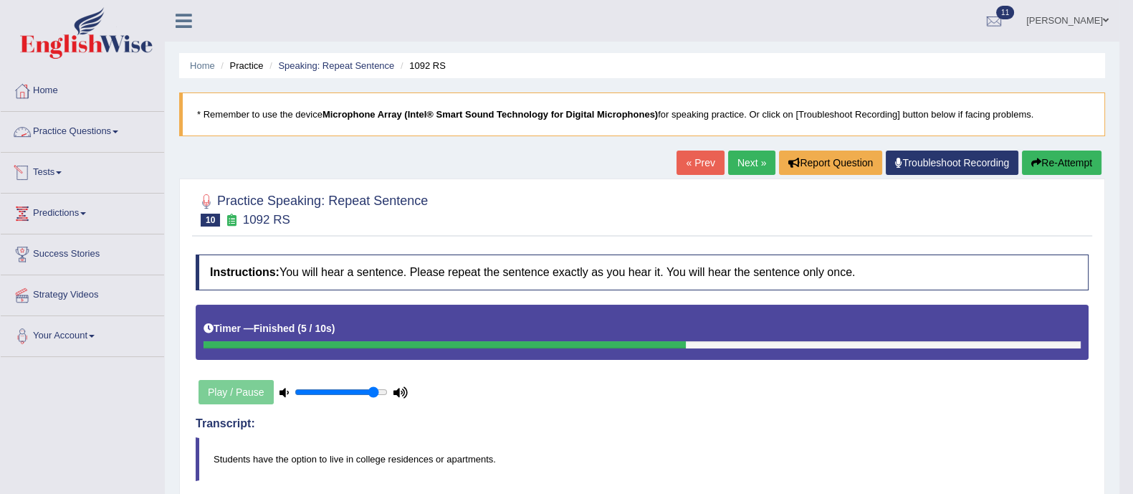
click at [71, 141] on link "Practice Questions" at bounding box center [82, 130] width 163 height 36
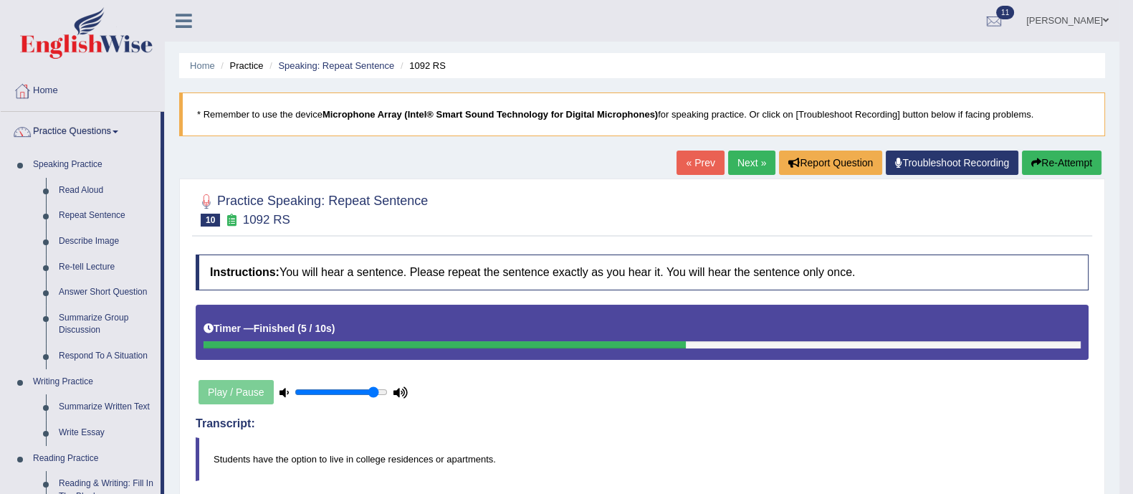
click at [728, 161] on link "Next »" at bounding box center [751, 163] width 47 height 24
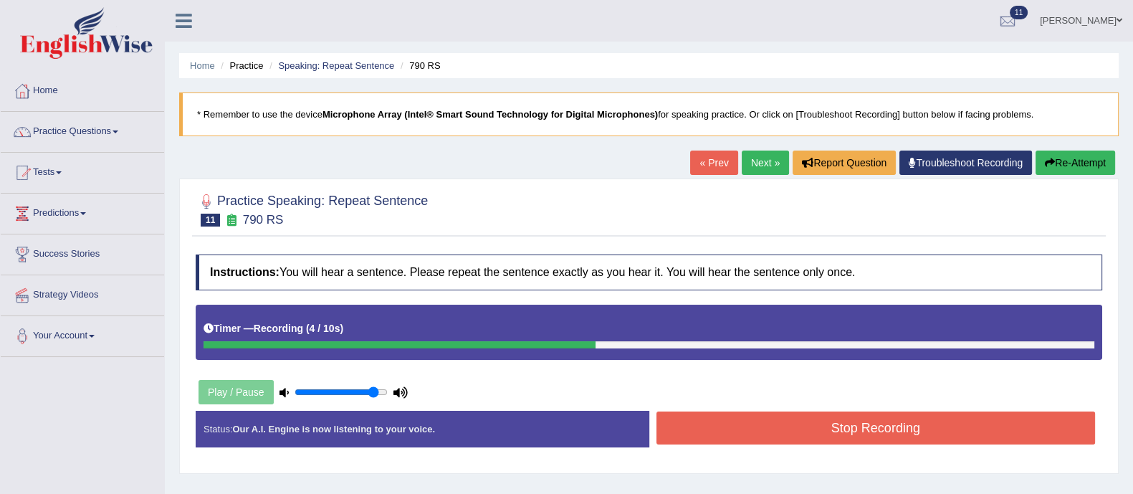
click at [772, 432] on button "Stop Recording" at bounding box center [876, 427] width 439 height 33
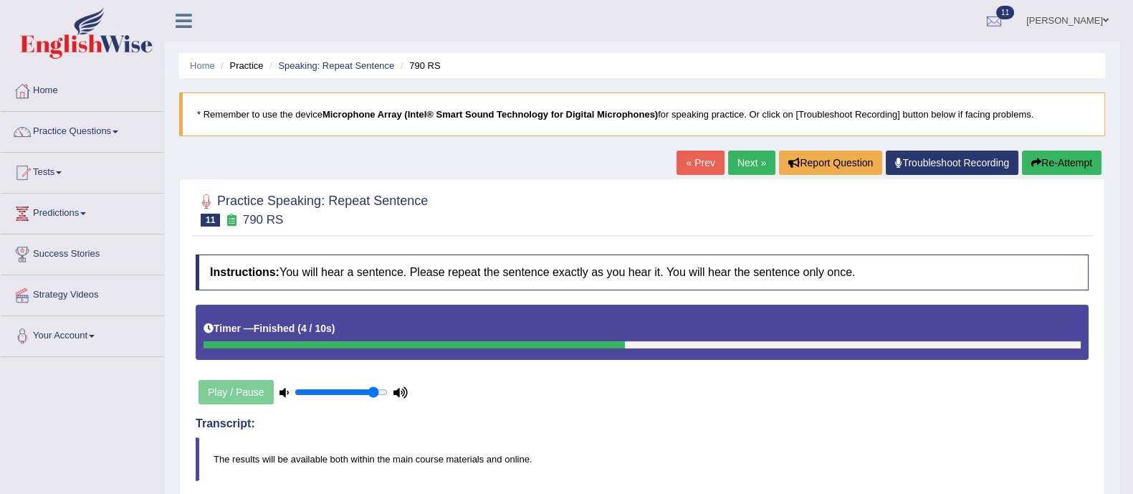
click at [740, 161] on link "Next »" at bounding box center [751, 163] width 47 height 24
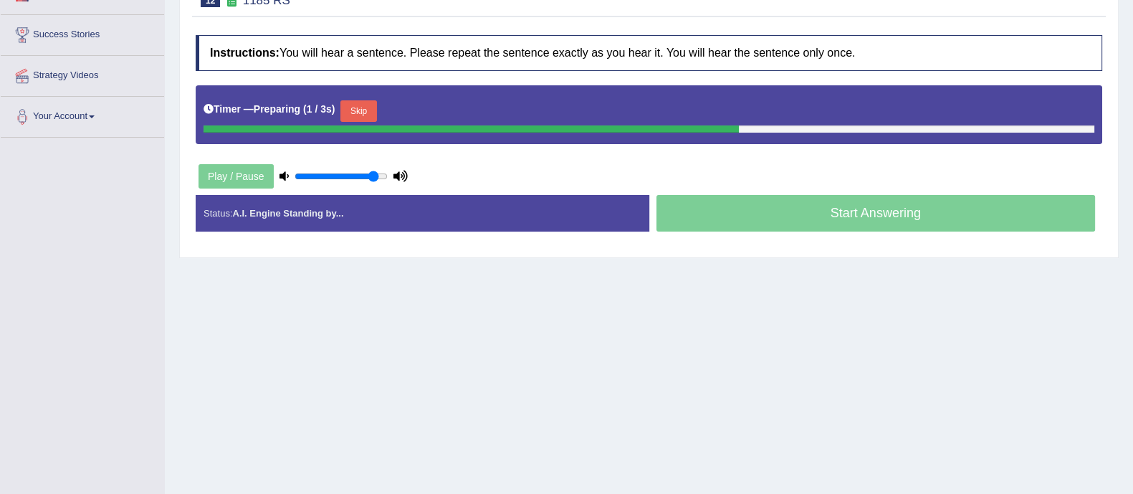
scroll to position [220, 0]
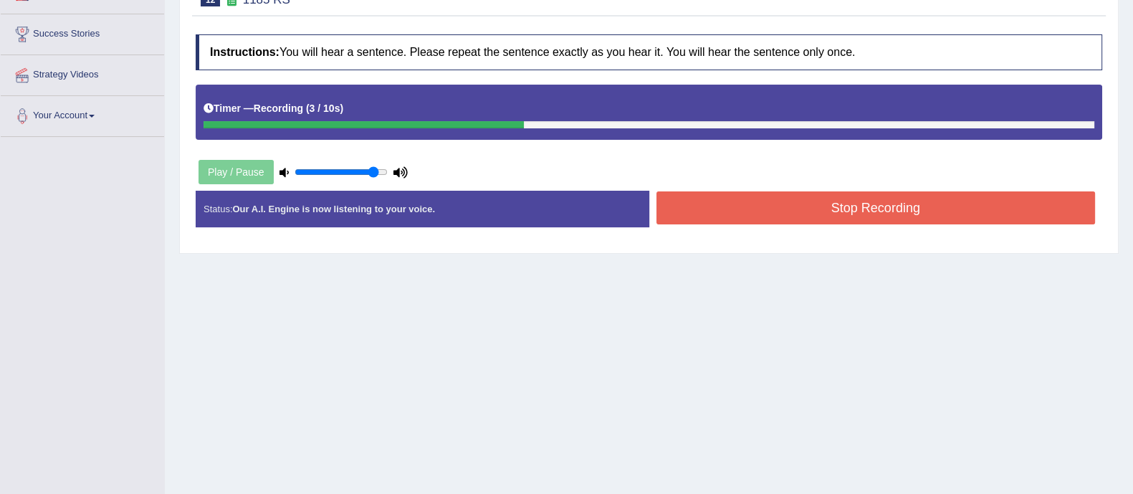
click at [712, 204] on button "Stop Recording" at bounding box center [876, 207] width 439 height 33
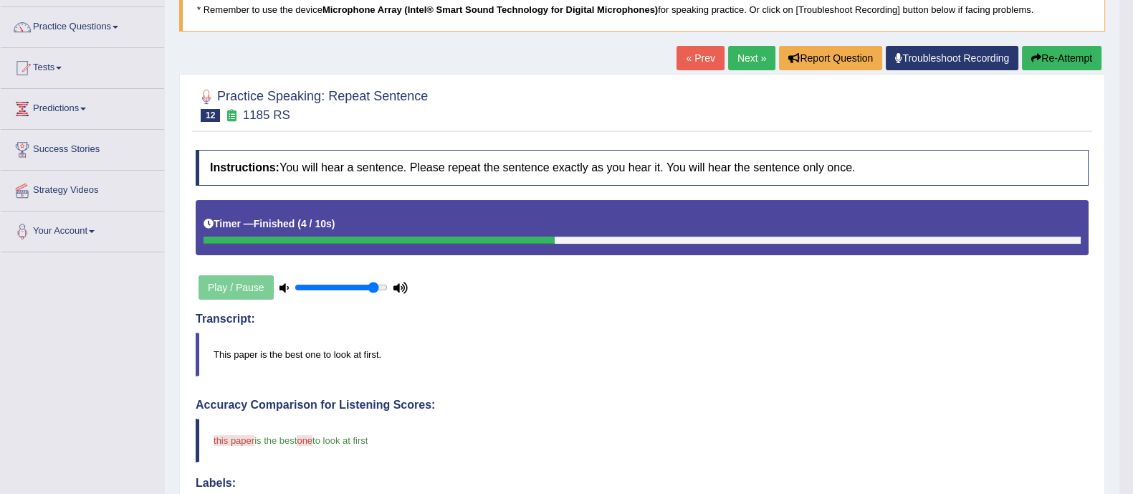
scroll to position [0, 0]
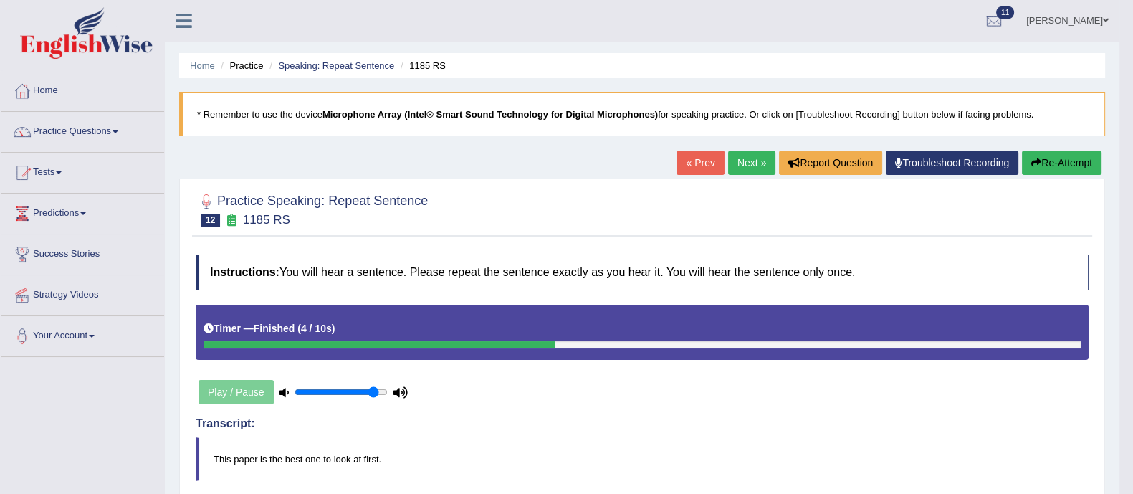
click at [740, 158] on link "Next »" at bounding box center [751, 163] width 47 height 24
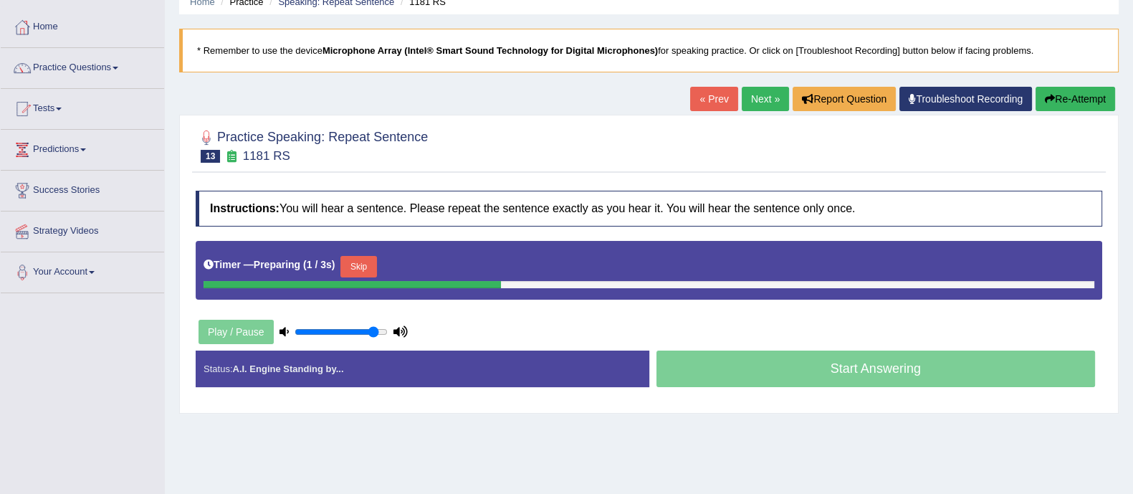
scroll to position [65, 0]
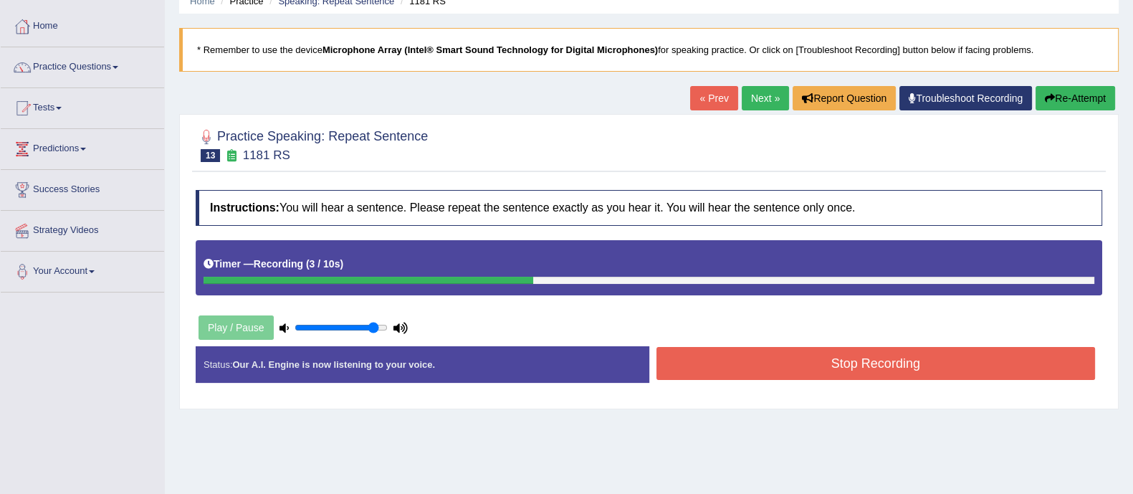
click at [799, 376] on button "Stop Recording" at bounding box center [876, 363] width 439 height 33
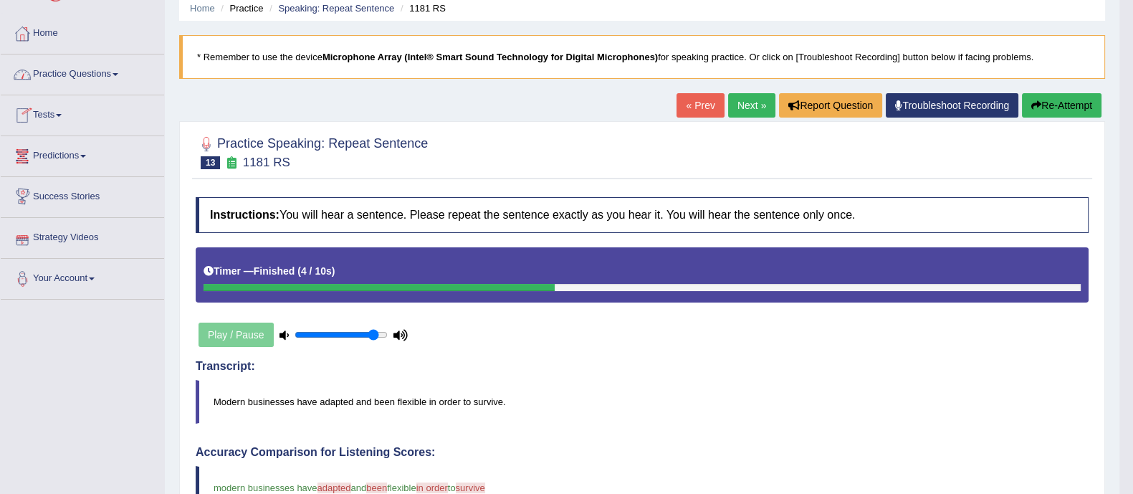
scroll to position [0, 0]
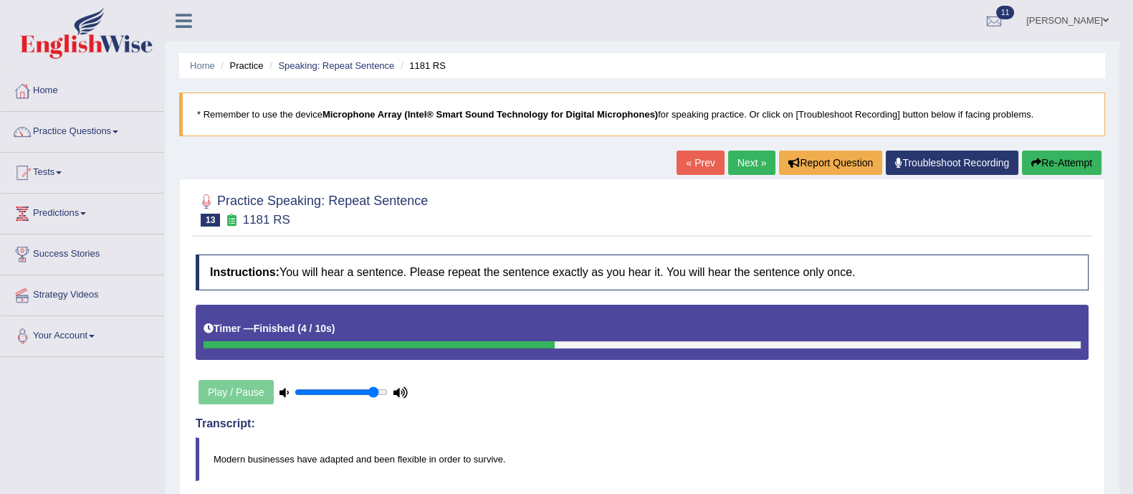
click at [98, 126] on link "Practice Questions" at bounding box center [82, 130] width 163 height 36
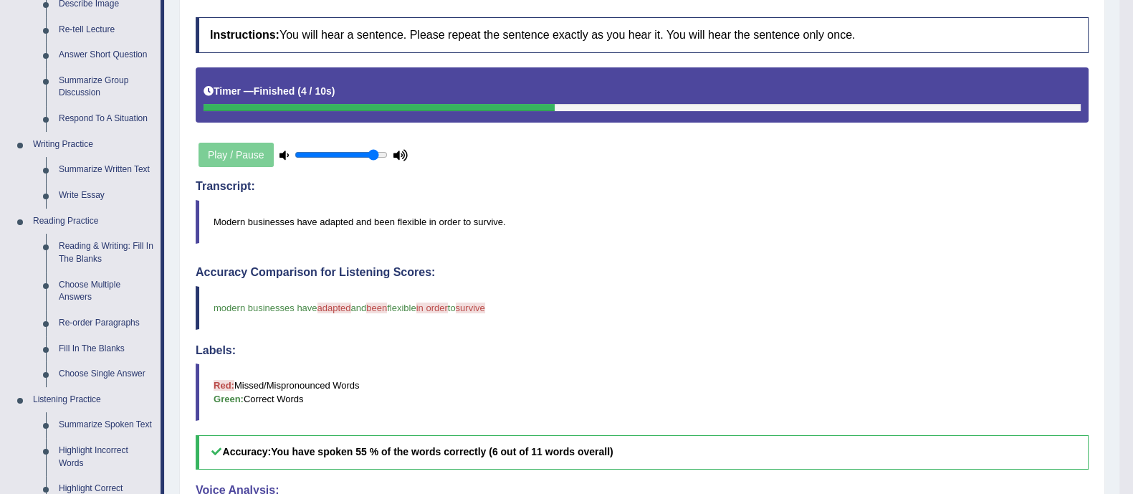
scroll to position [238, 0]
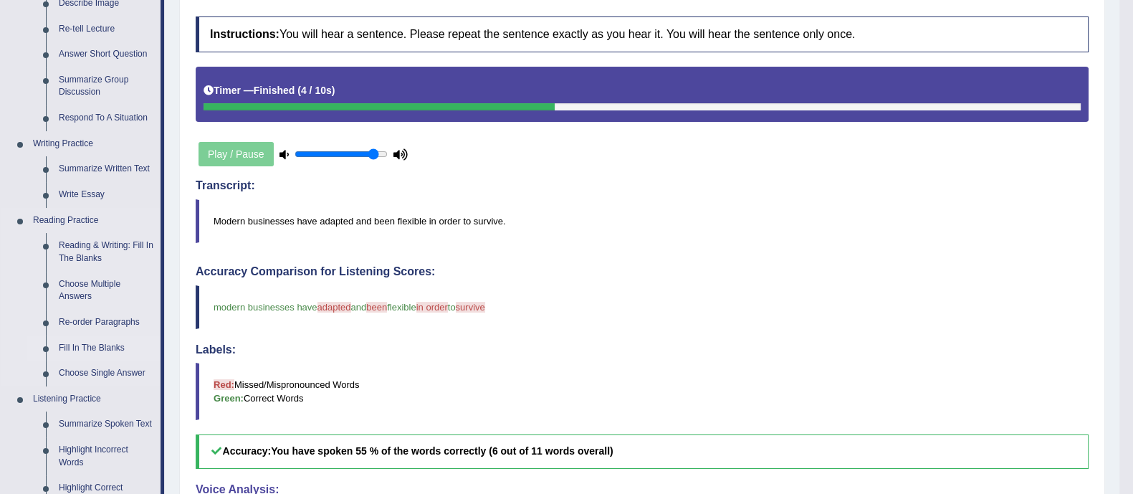
click at [115, 342] on link "Fill In The Blanks" at bounding box center [106, 348] width 108 height 26
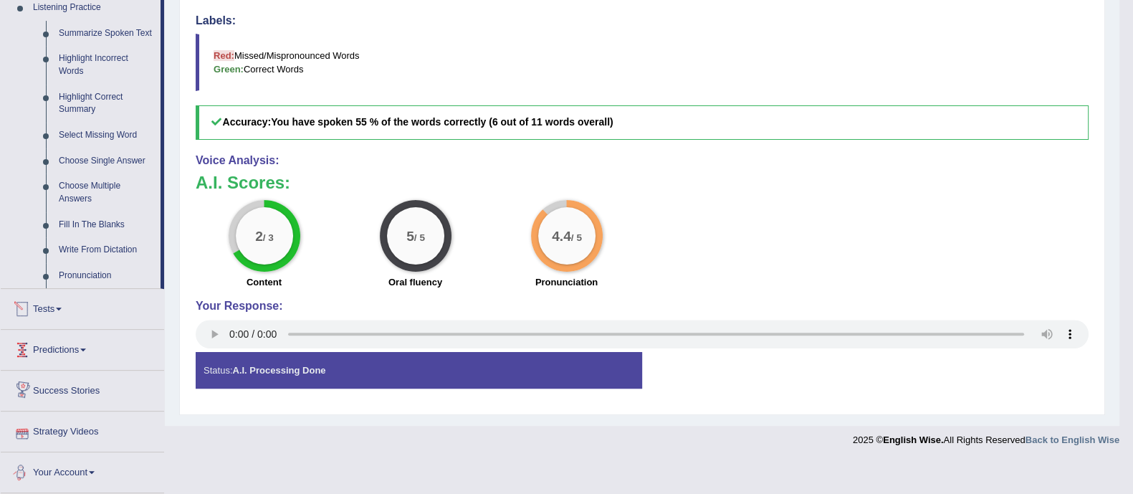
scroll to position [534, 0]
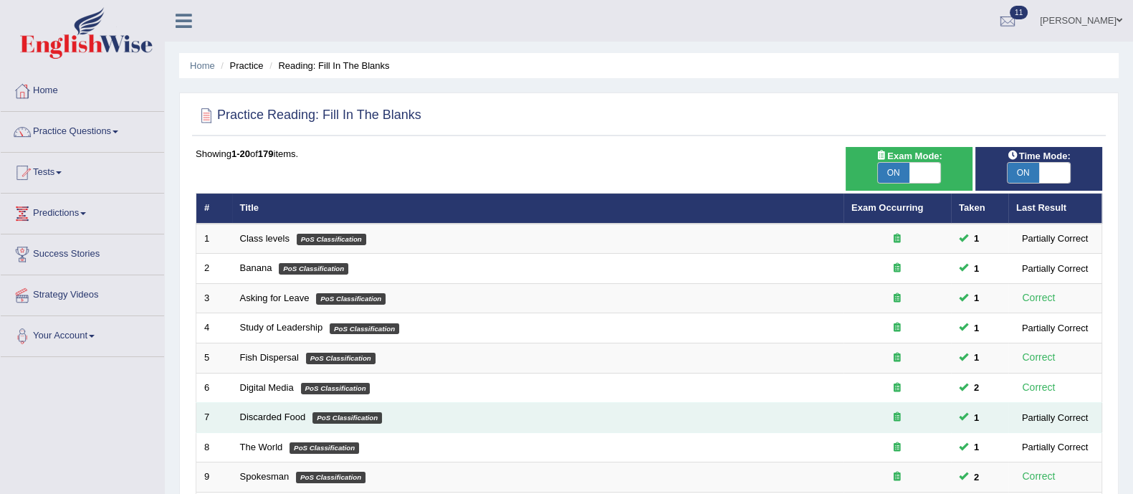
scroll to position [452, 0]
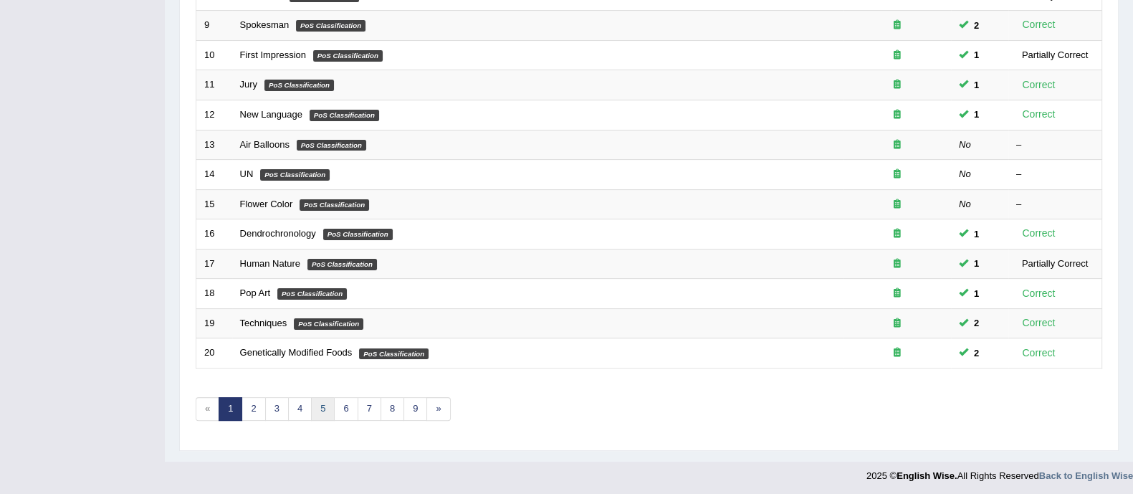
click at [319, 404] on link "5" at bounding box center [323, 409] width 24 height 24
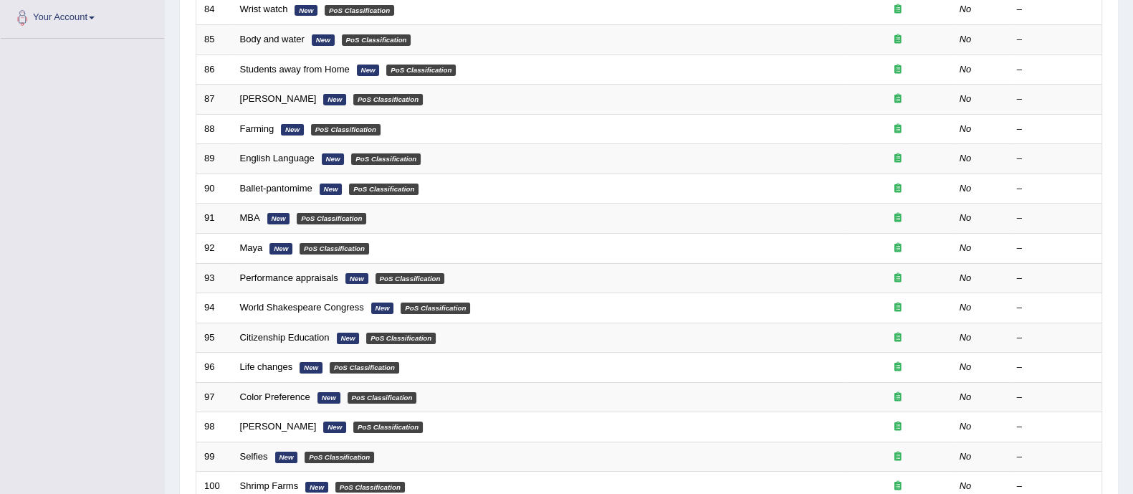
scroll to position [452, 0]
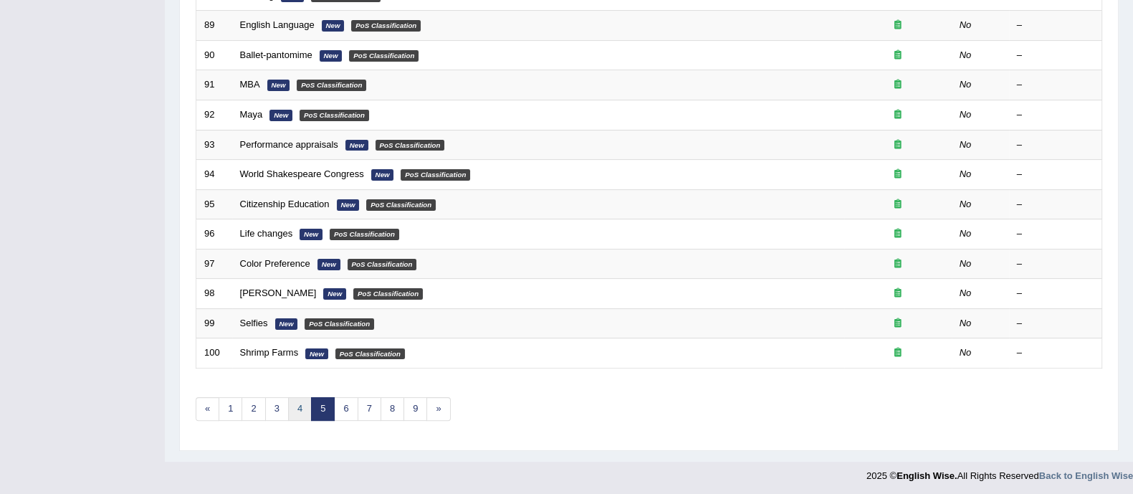
click at [292, 406] on link "4" at bounding box center [300, 409] width 24 height 24
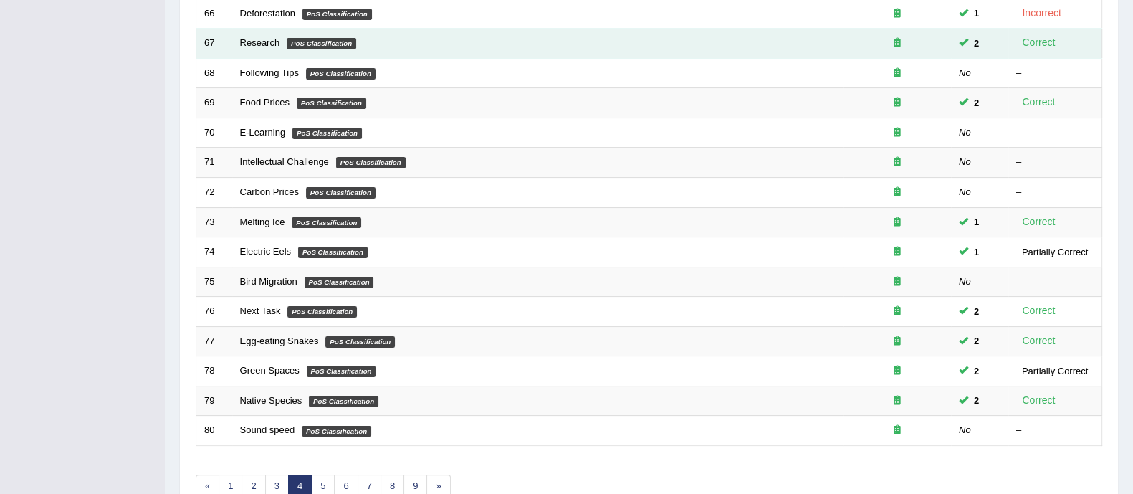
scroll to position [452, 0]
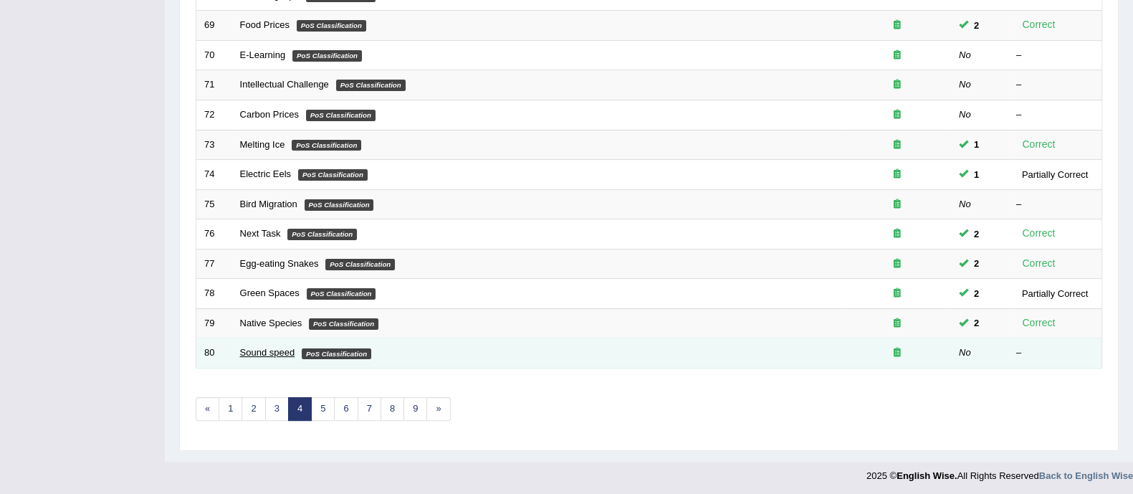
click at [265, 349] on link "Sound speed" at bounding box center [267, 352] width 55 height 11
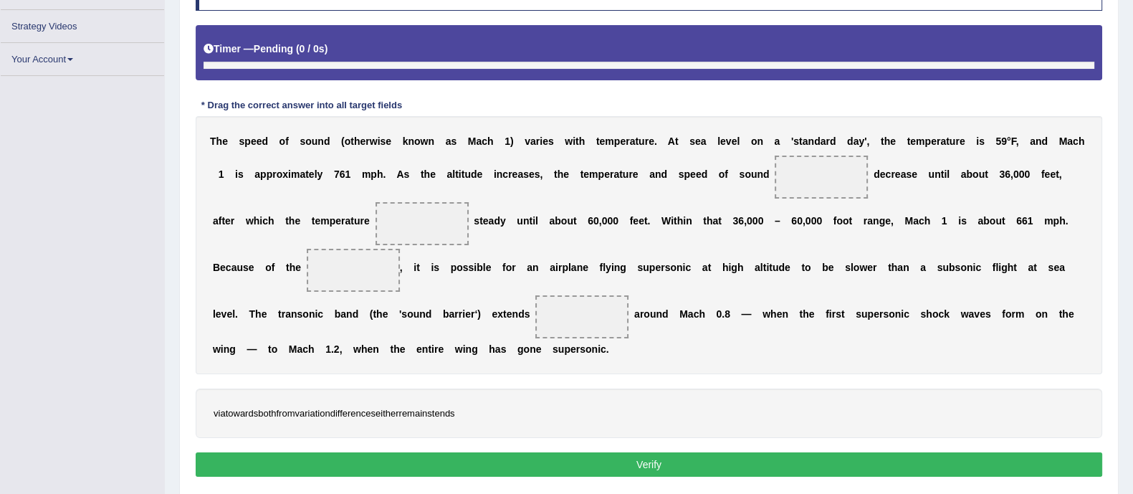
scroll to position [258, 0]
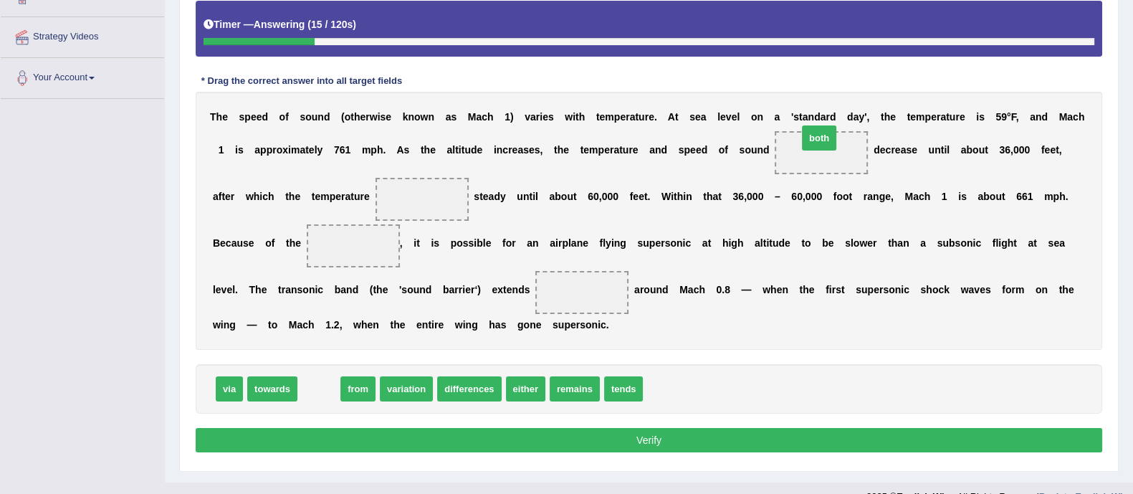
drag, startPoint x: 312, startPoint y: 389, endPoint x: 812, endPoint y: 143, distance: 557.5
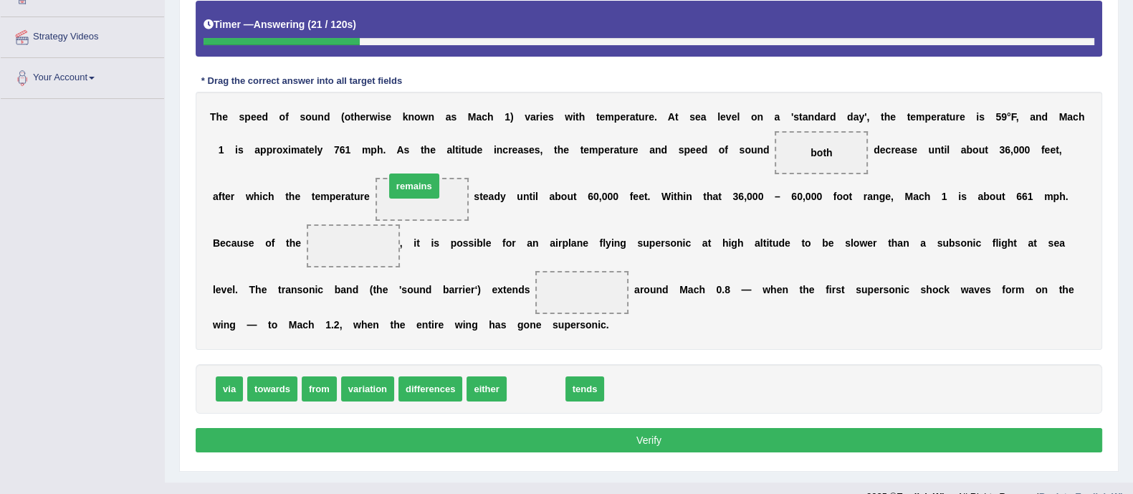
drag, startPoint x: 527, startPoint y: 381, endPoint x: 405, endPoint y: 178, distance: 236.7
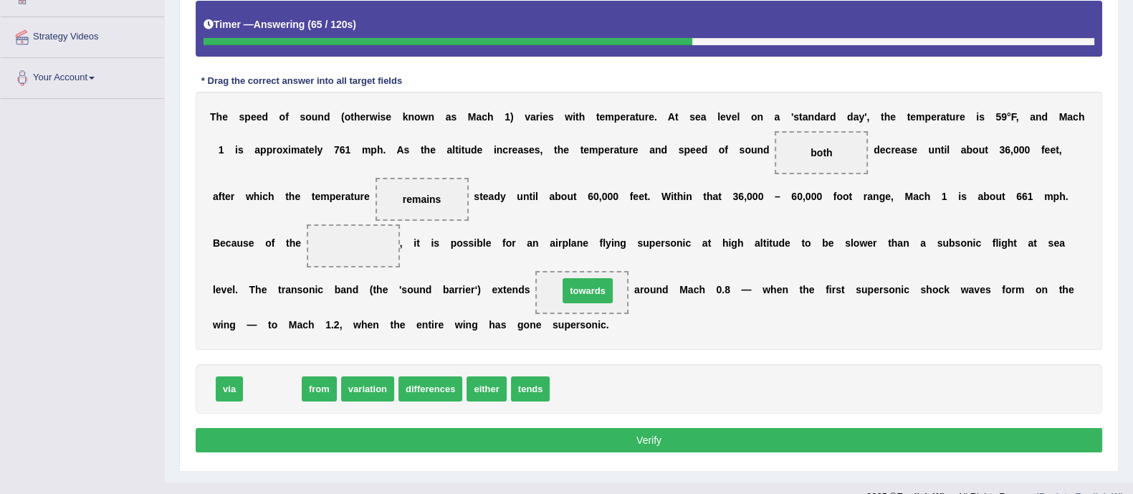
drag, startPoint x: 258, startPoint y: 381, endPoint x: 573, endPoint y: 283, distance: 330.3
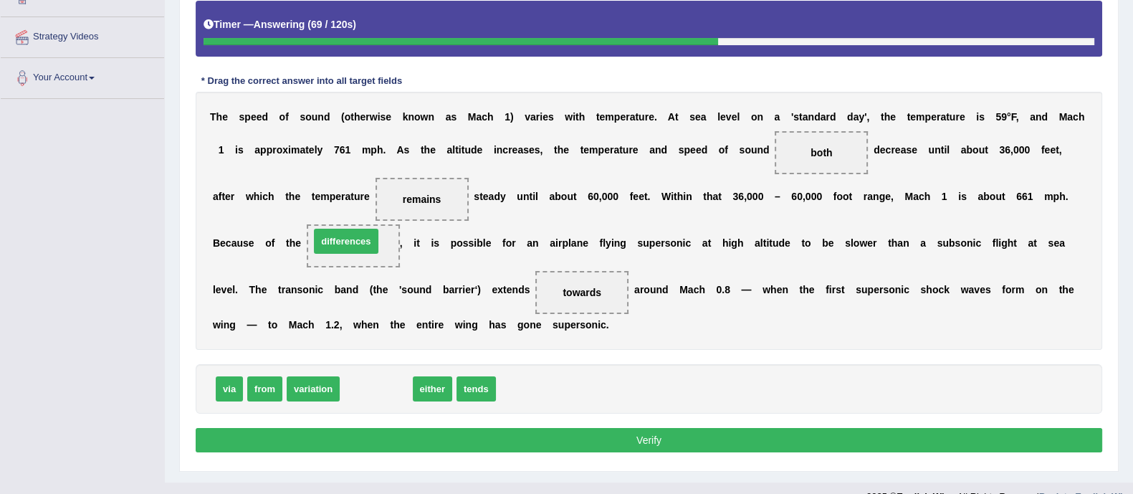
drag, startPoint x: 363, startPoint y: 392, endPoint x: 336, endPoint y: 242, distance: 152.9
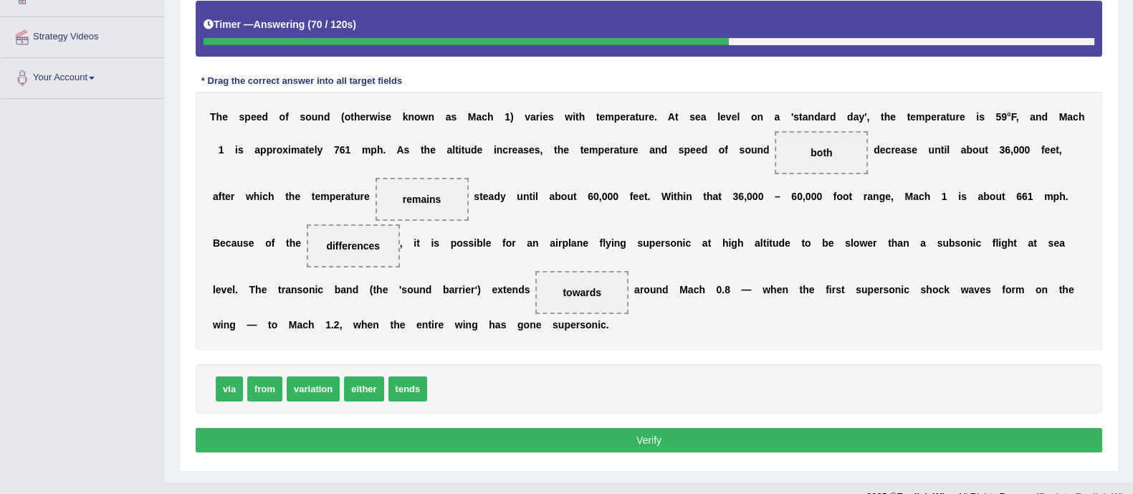
click at [404, 442] on button "Verify" at bounding box center [649, 440] width 907 height 24
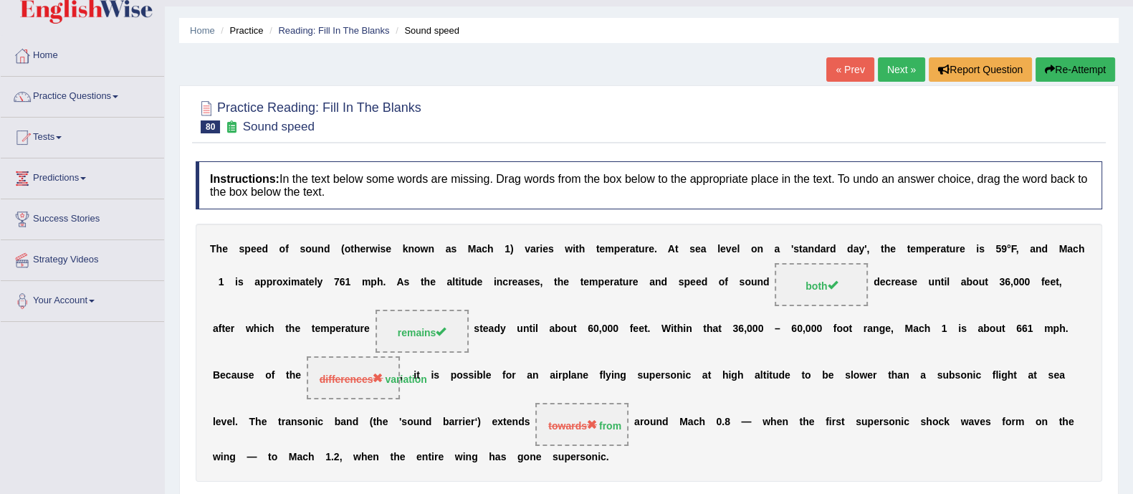
scroll to position [23, 0]
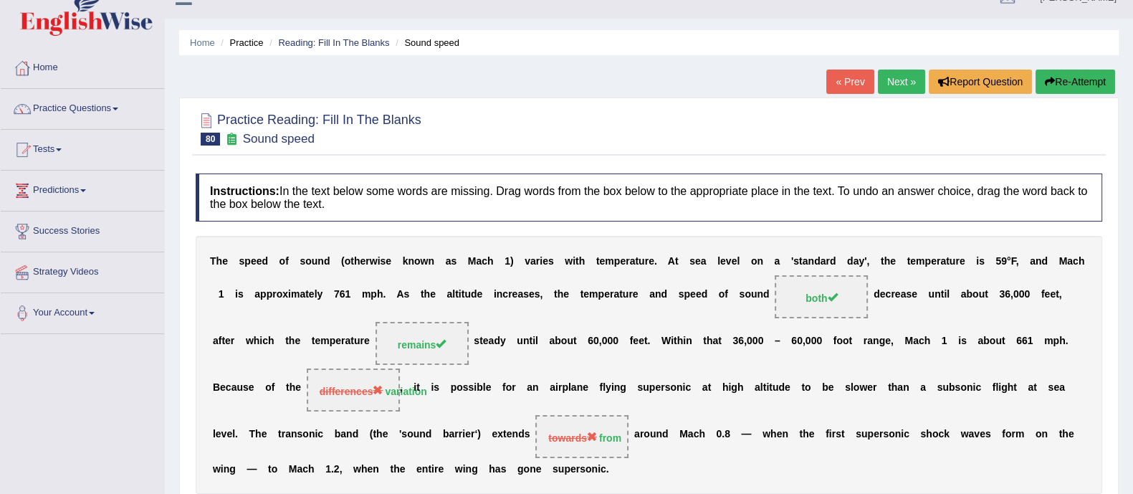
click at [896, 81] on link "Next »" at bounding box center [901, 82] width 47 height 24
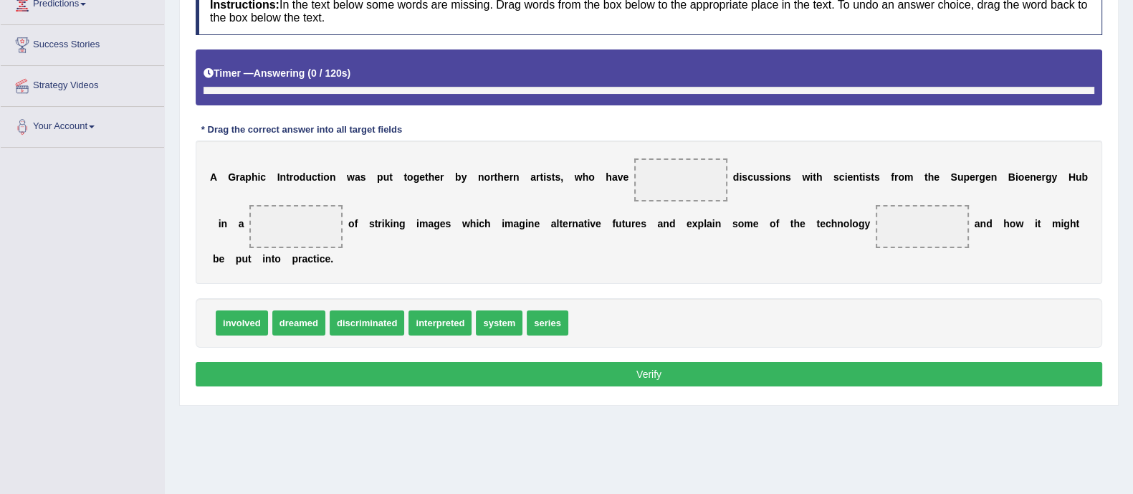
scroll to position [211, 0]
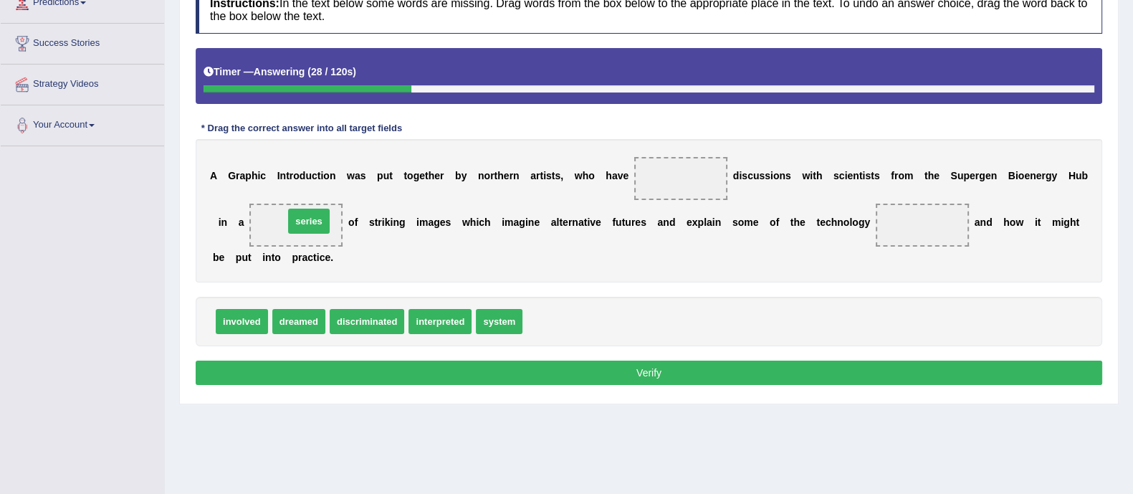
drag, startPoint x: 549, startPoint y: 321, endPoint x: 310, endPoint y: 220, distance: 259.2
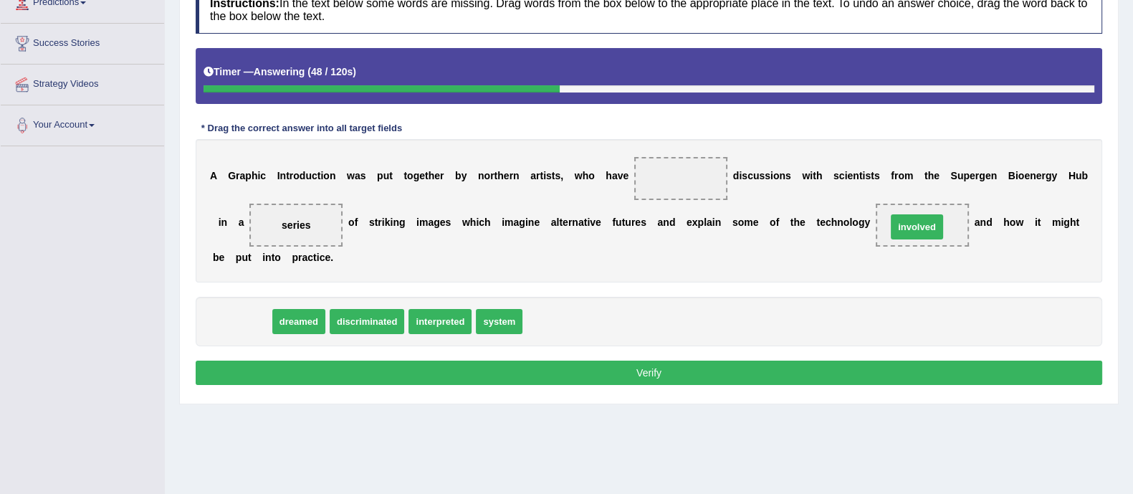
drag, startPoint x: 242, startPoint y: 321, endPoint x: 918, endPoint y: 227, distance: 682.6
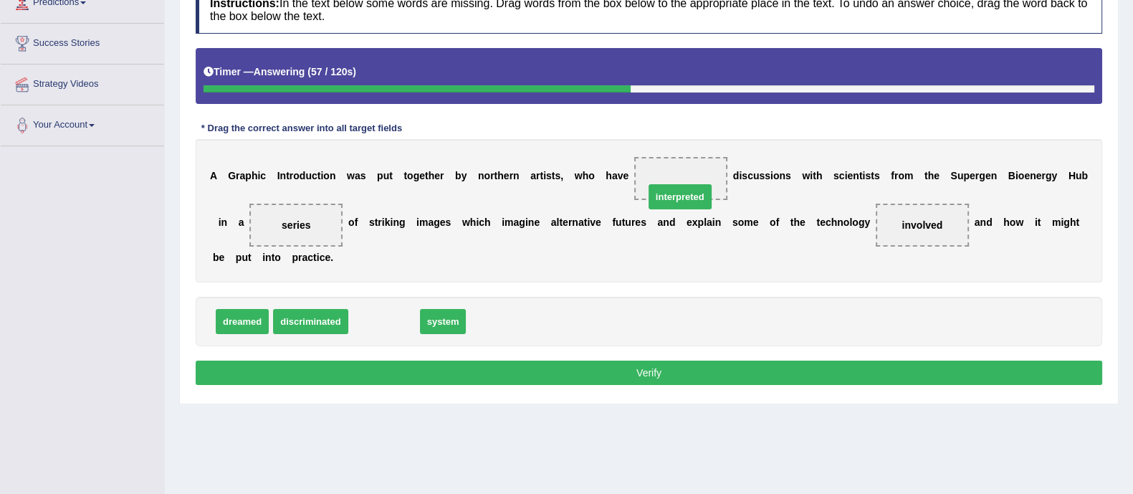
drag, startPoint x: 391, startPoint y: 320, endPoint x: 687, endPoint y: 196, distance: 321.0
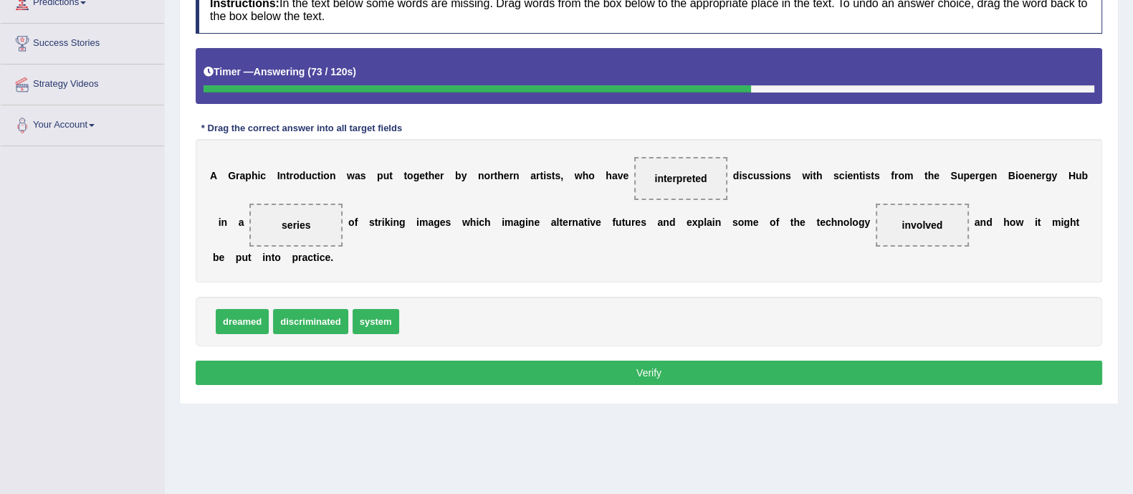
click at [677, 377] on button "Verify" at bounding box center [649, 373] width 907 height 24
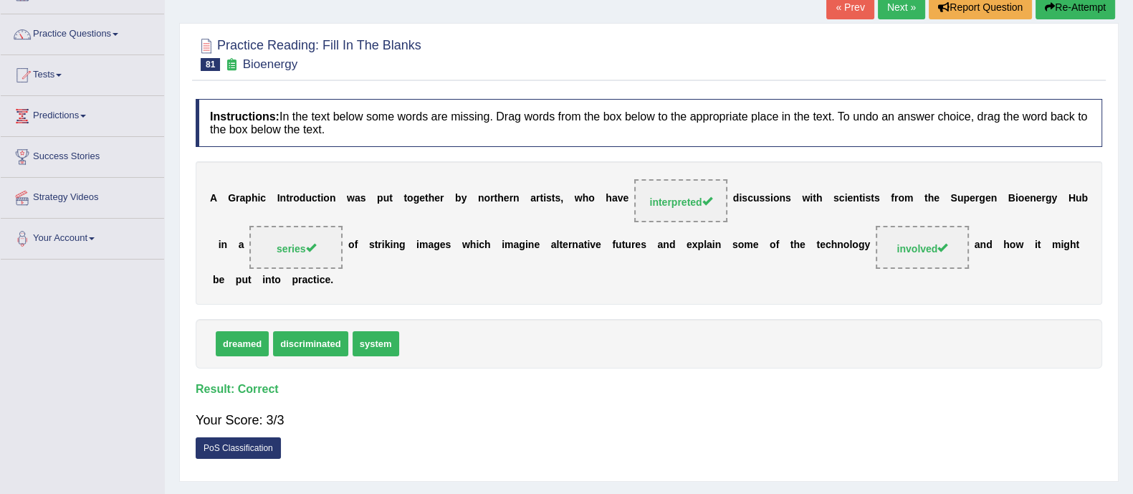
scroll to position [40, 0]
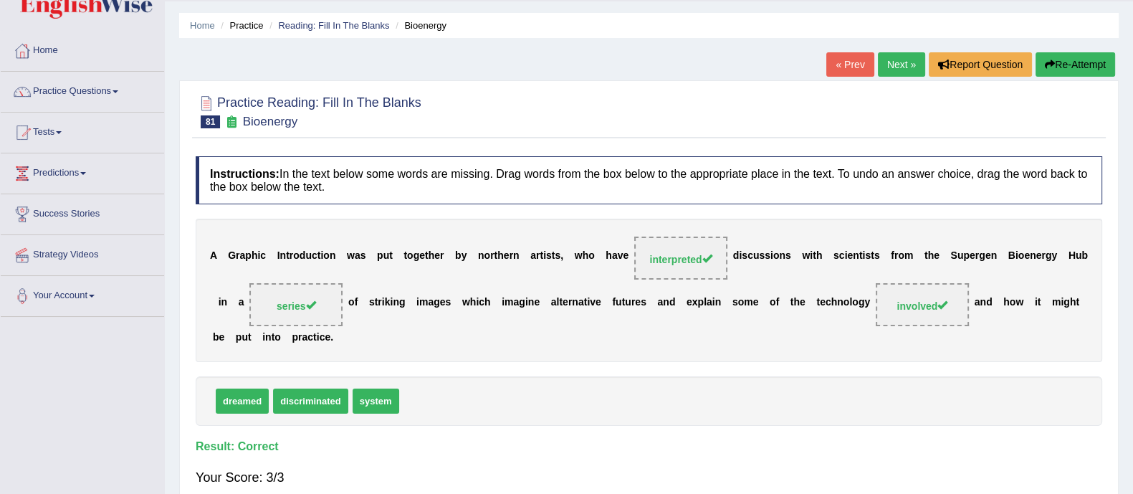
click at [890, 62] on link "Next »" at bounding box center [901, 64] width 47 height 24
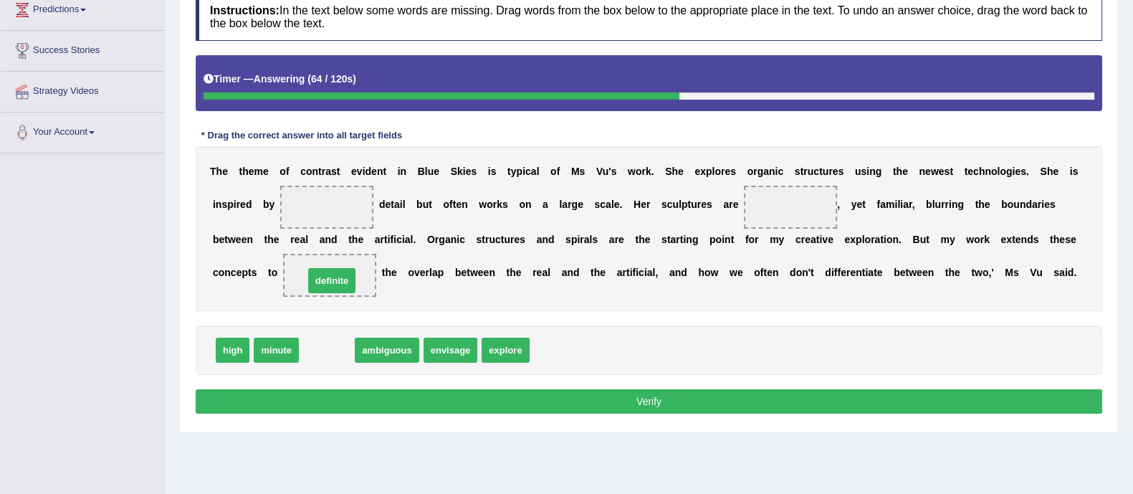
drag, startPoint x: 330, startPoint y: 350, endPoint x: 335, endPoint y: 280, distance: 69.7
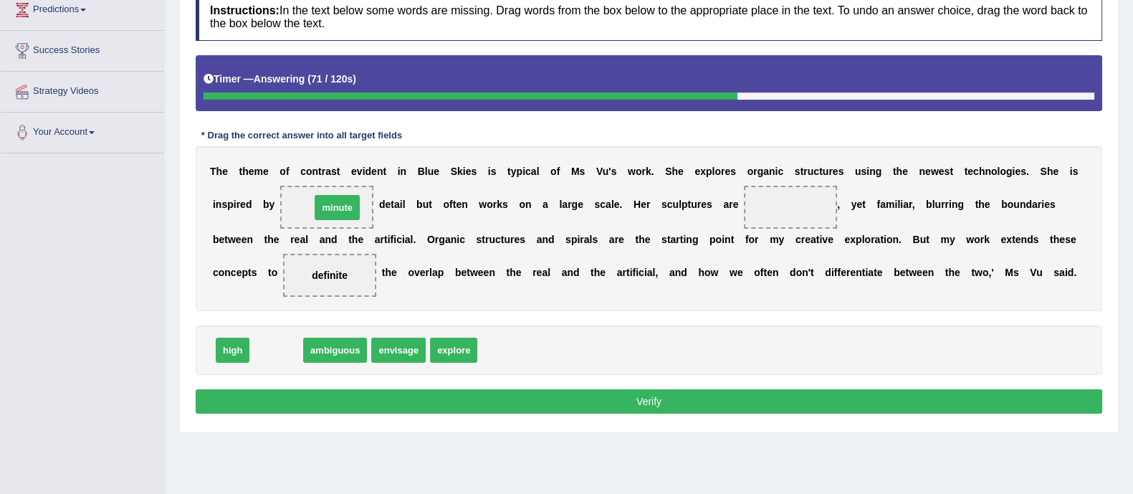
drag, startPoint x: 282, startPoint y: 343, endPoint x: 342, endPoint y: 199, distance: 156.8
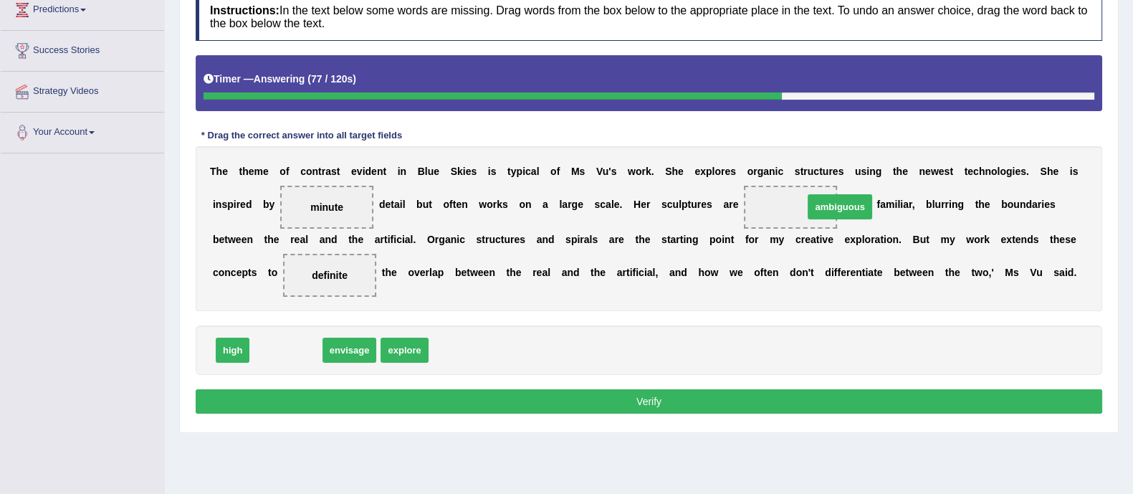
drag, startPoint x: 301, startPoint y: 349, endPoint x: 814, endPoint y: 206, distance: 532.2
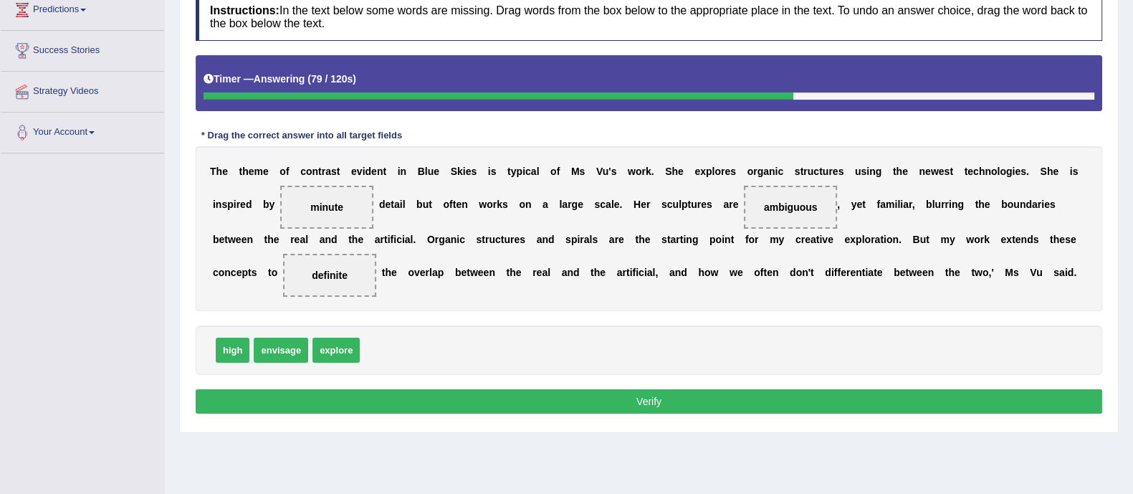
click at [763, 404] on button "Verify" at bounding box center [649, 401] width 907 height 24
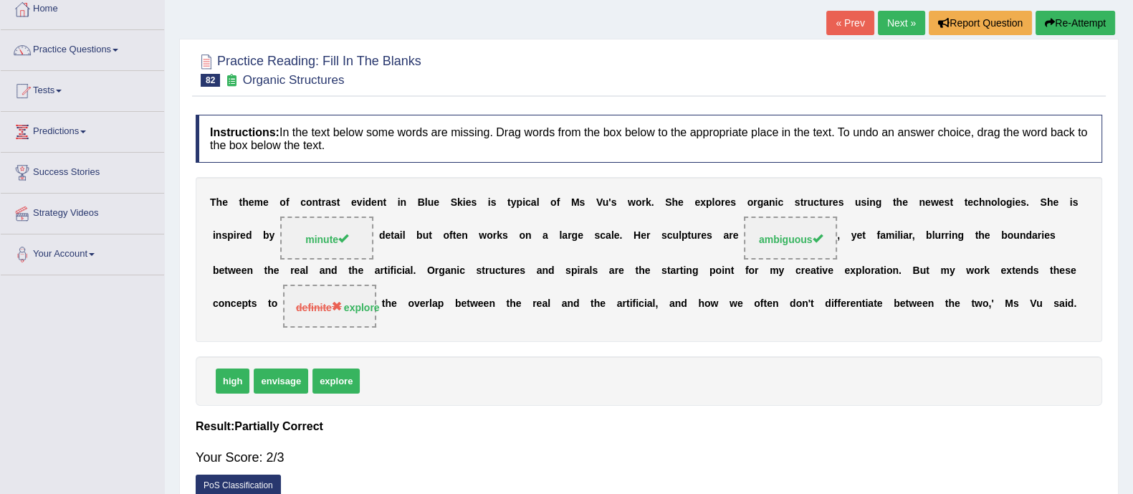
scroll to position [80, 0]
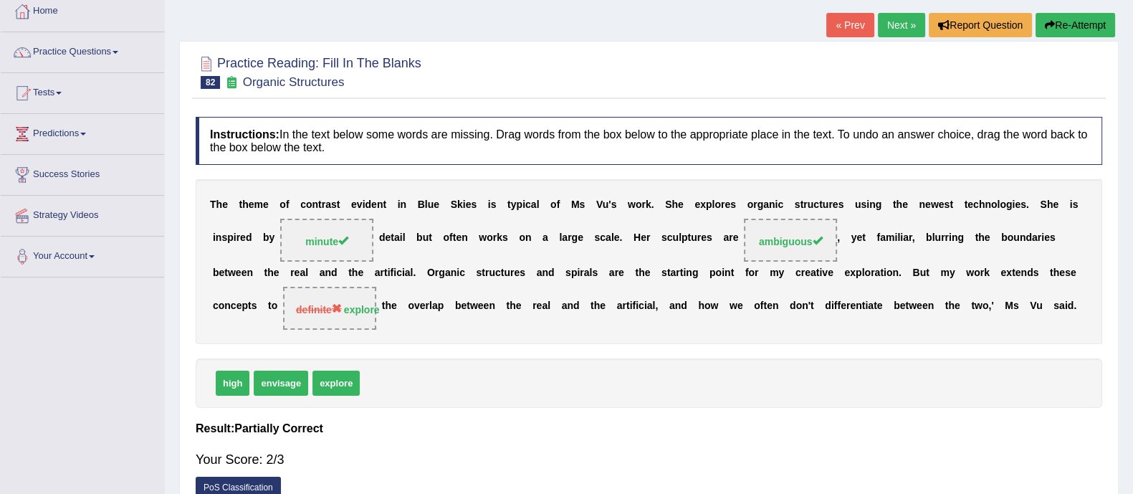
click at [900, 23] on link "Next »" at bounding box center [901, 25] width 47 height 24
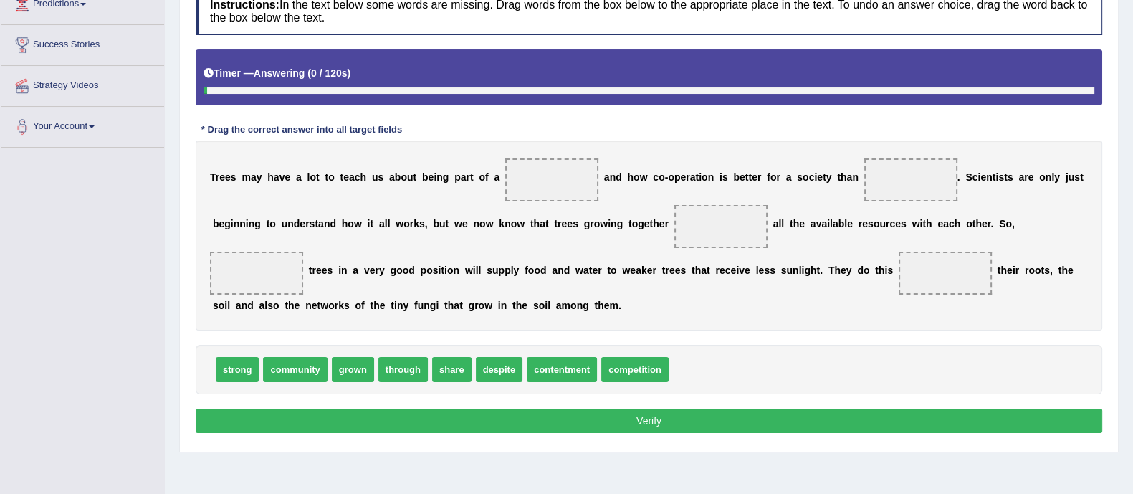
scroll to position [211, 0]
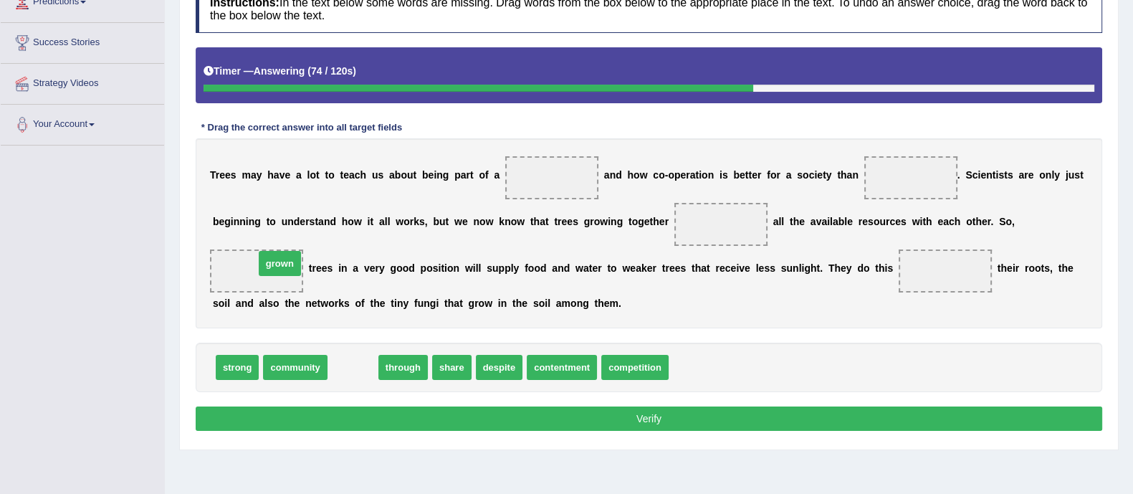
drag, startPoint x: 351, startPoint y: 363, endPoint x: 278, endPoint y: 259, distance: 126.5
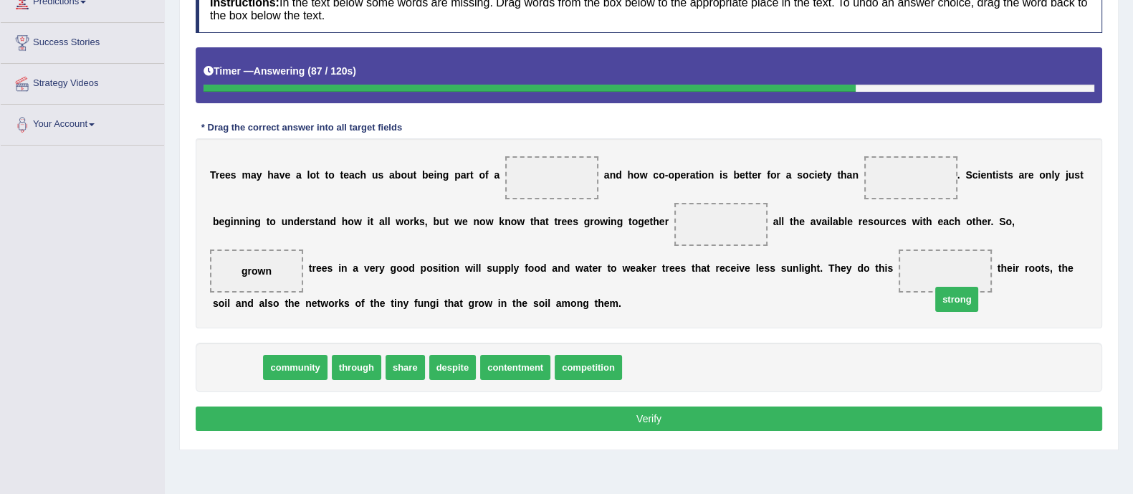
drag, startPoint x: 239, startPoint y: 365, endPoint x: 939, endPoint y: 274, distance: 706.2
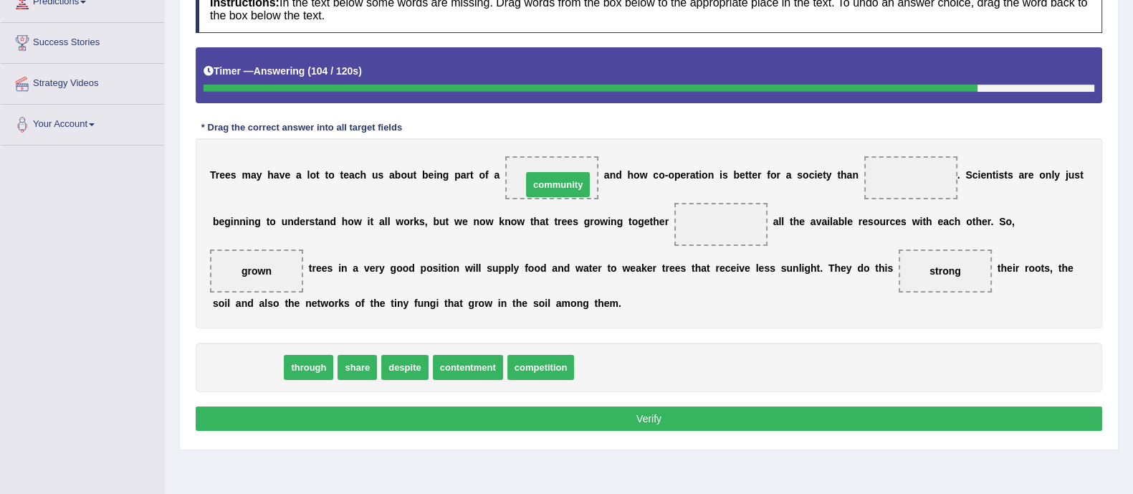
drag, startPoint x: 262, startPoint y: 361, endPoint x: 572, endPoint y: 178, distance: 360.6
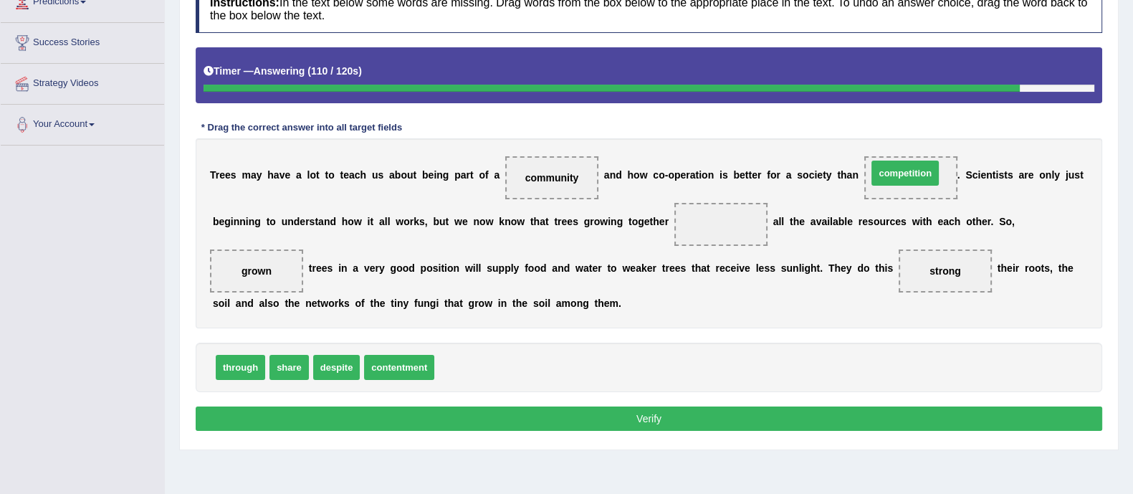
drag, startPoint x: 456, startPoint y: 363, endPoint x: 889, endPoint y: 171, distance: 473.7
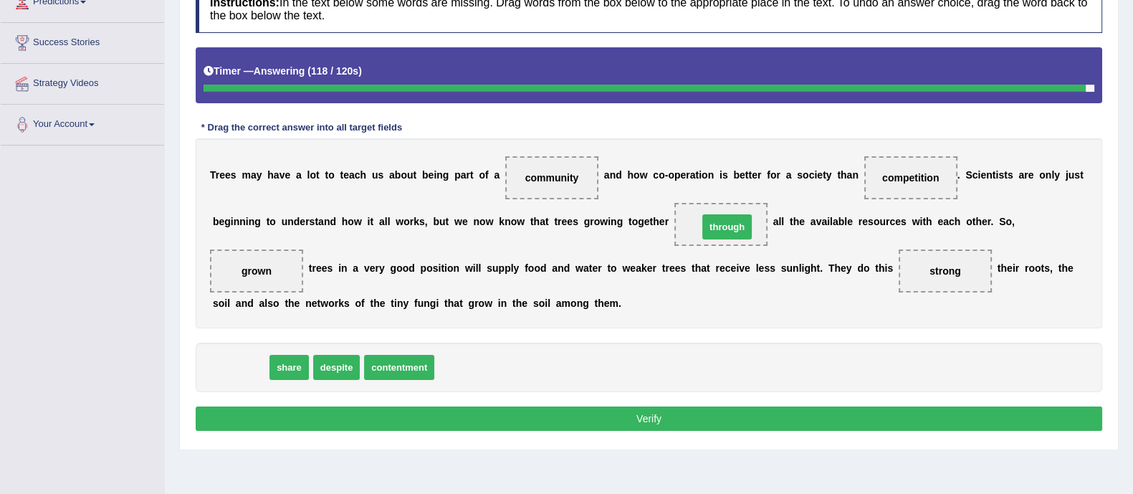
drag, startPoint x: 238, startPoint y: 358, endPoint x: 724, endPoint y: 213, distance: 507.1
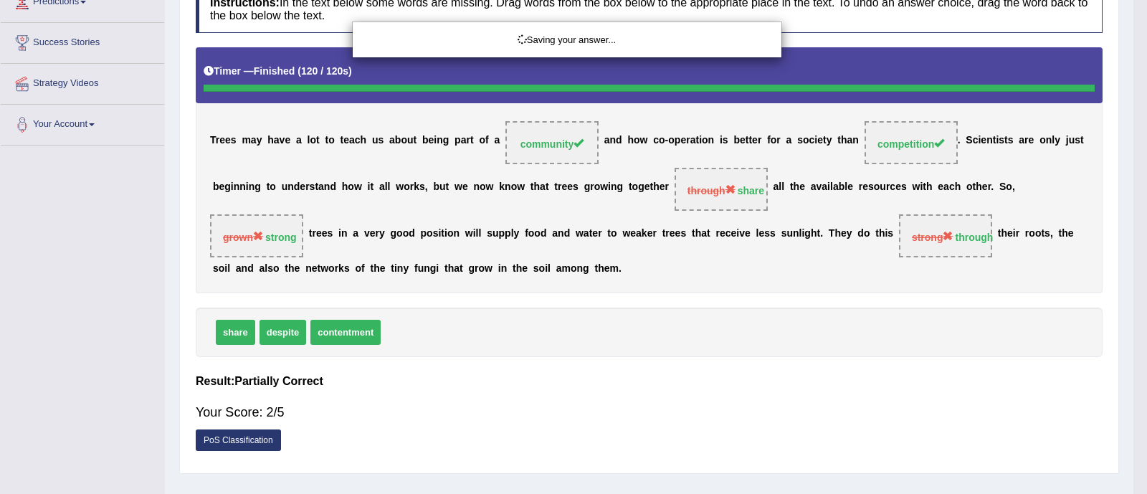
click at [665, 411] on div "Saving your answer..." at bounding box center [573, 247] width 1147 height 494
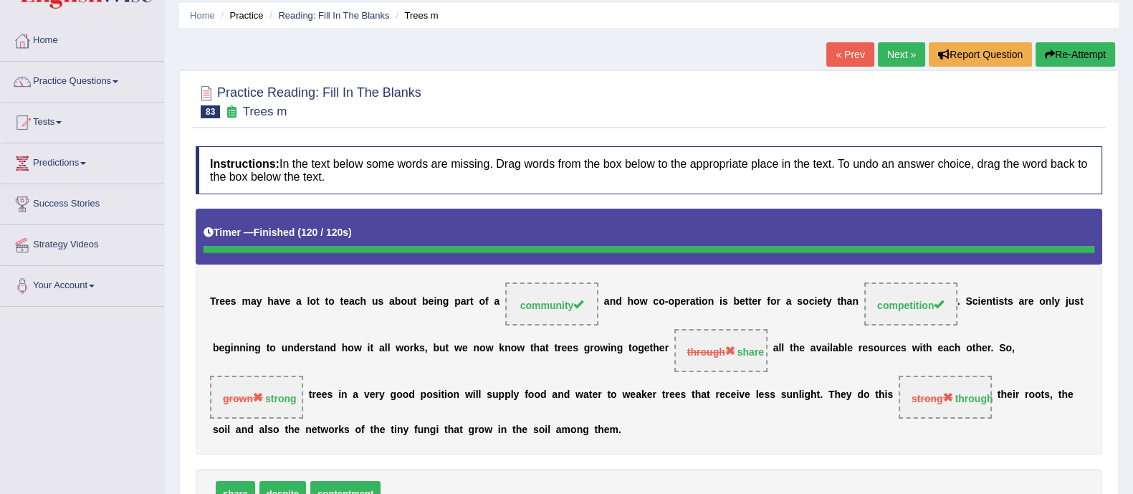
scroll to position [0, 0]
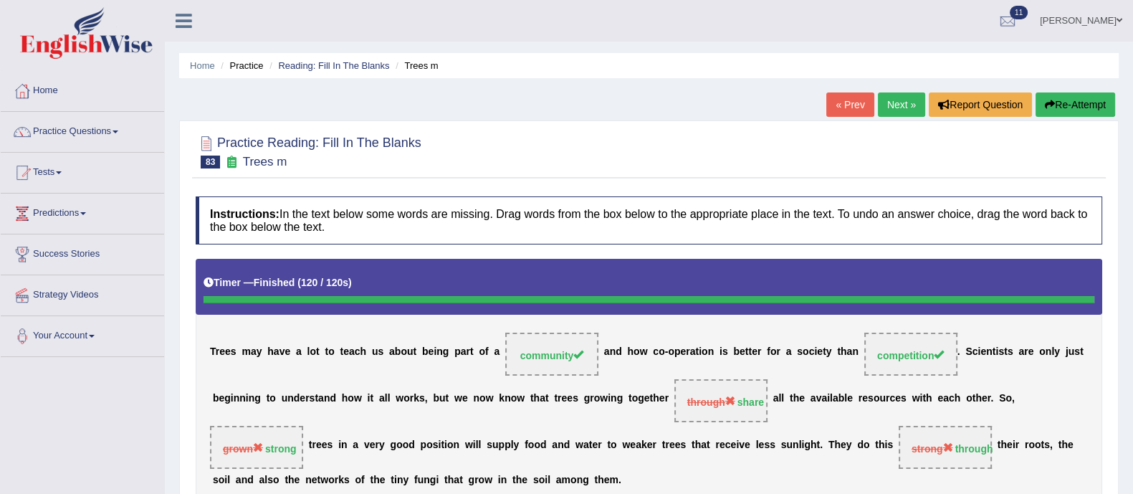
click at [895, 108] on link "Next »" at bounding box center [901, 104] width 47 height 24
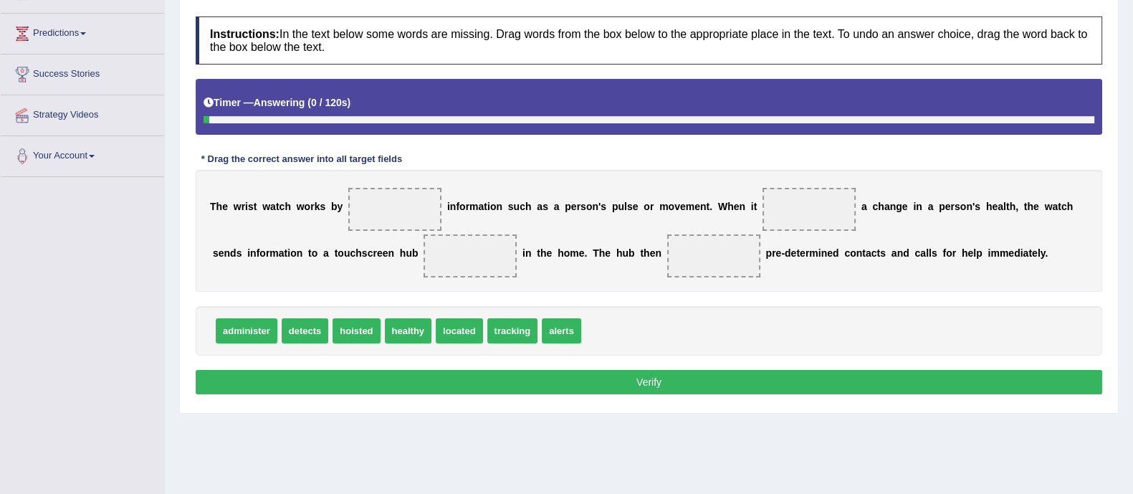
scroll to position [182, 0]
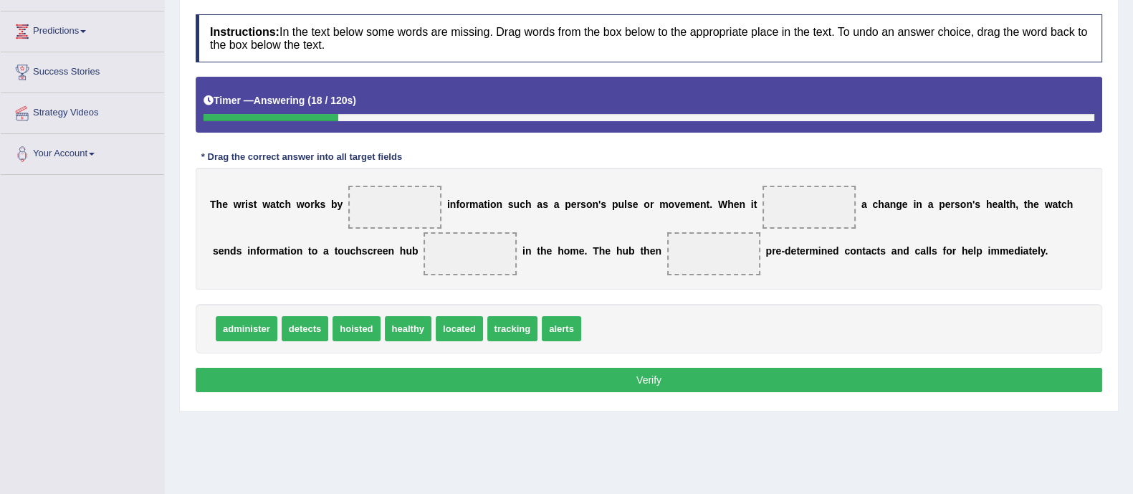
click at [327, 205] on b at bounding box center [328, 204] width 6 height 11
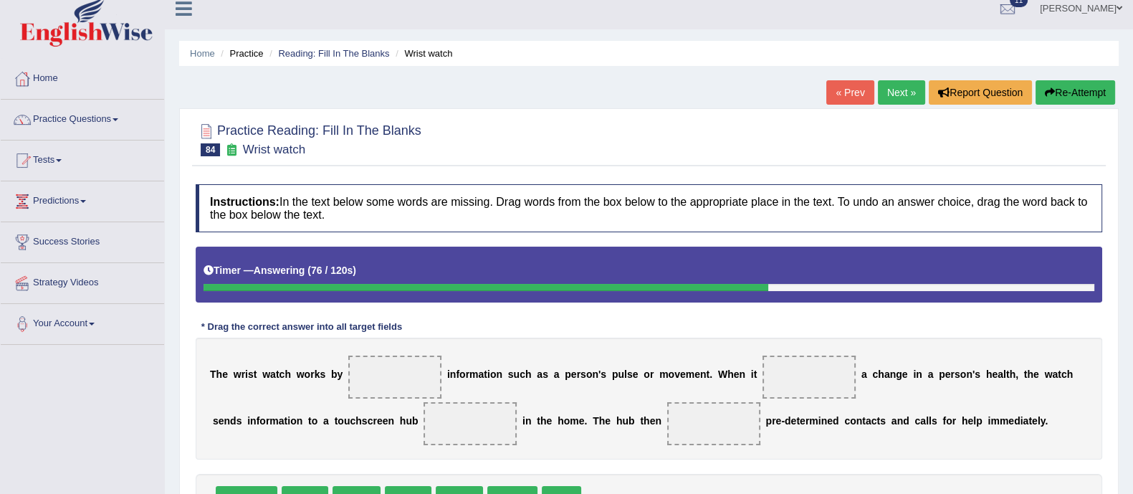
scroll to position [11, 0]
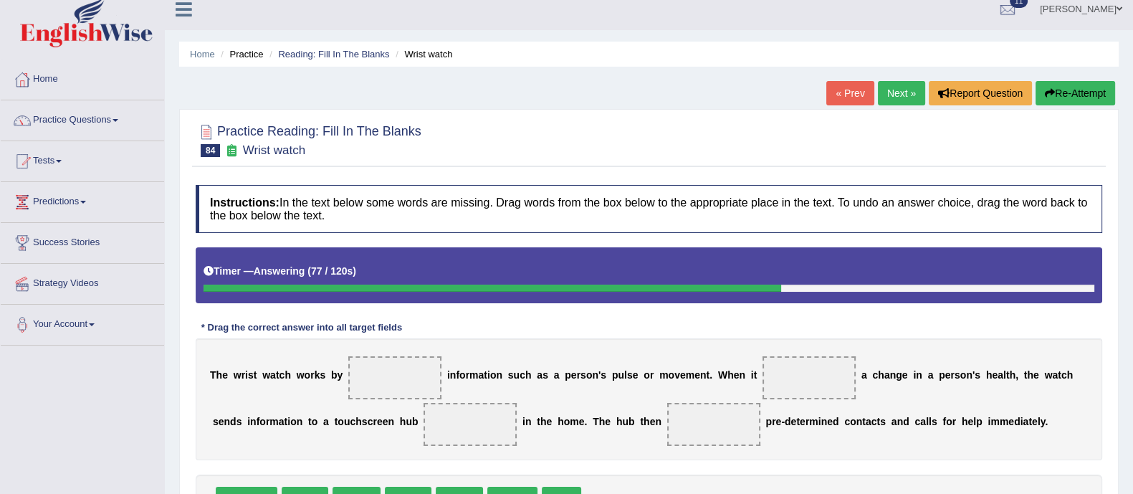
click at [1079, 95] on button "Re-Attempt" at bounding box center [1076, 93] width 80 height 24
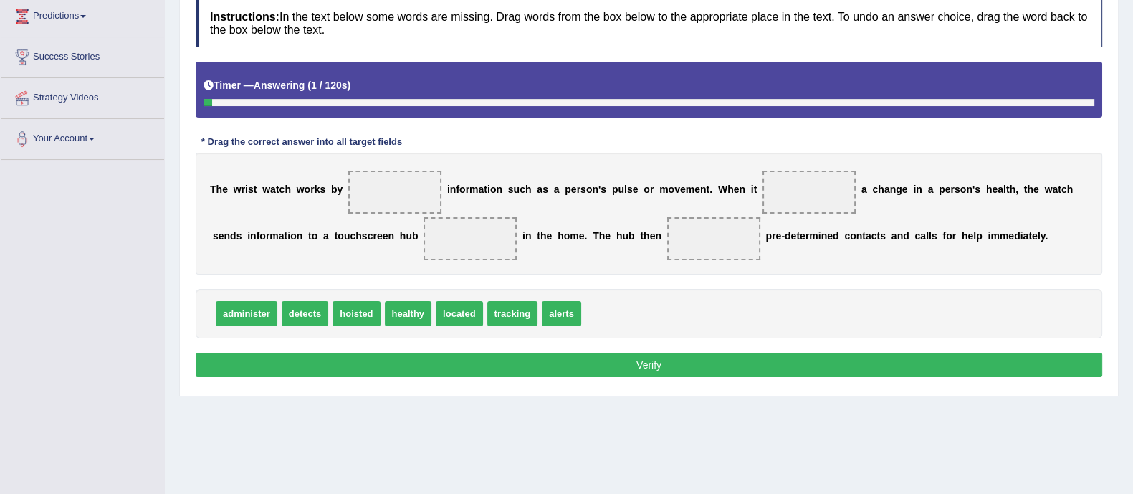
scroll to position [197, 0]
drag, startPoint x: 310, startPoint y: 308, endPoint x: 411, endPoint y: 195, distance: 151.3
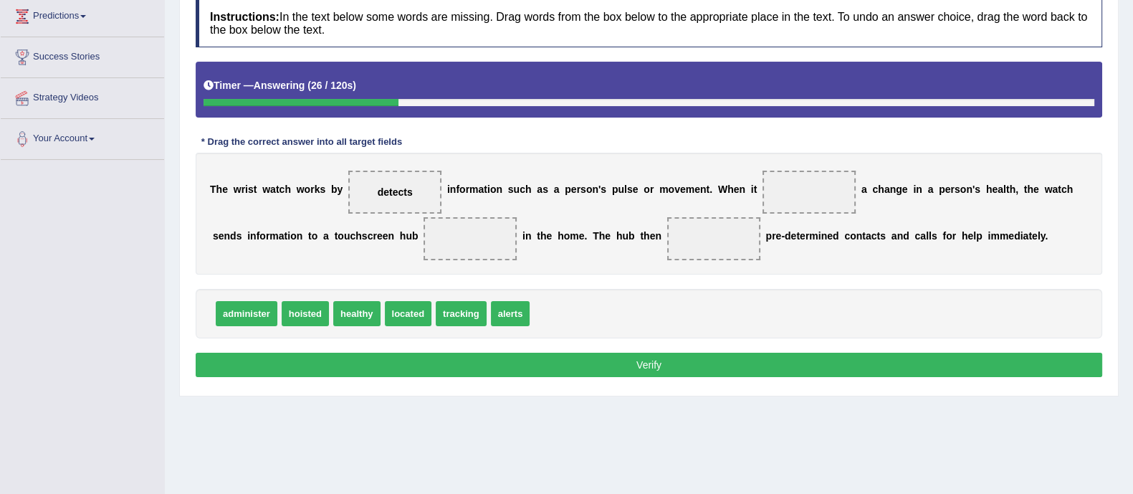
drag, startPoint x: 392, startPoint y: 196, endPoint x: 528, endPoint y: 182, distance: 136.2
click at [644, 176] on div "T h e w r i s t w a t c h w o r k s b y detects i n f o r m a t i o n s u c h a…" at bounding box center [649, 214] width 907 height 122
drag, startPoint x: 400, startPoint y: 190, endPoint x: 419, endPoint y: 191, distance: 18.7
drag, startPoint x: 419, startPoint y: 191, endPoint x: 667, endPoint y: 195, distance: 248.1
click at [667, 195] on div "T h e w r i s t w a t c h w o r k s b y detects i n f o r m a t i o n s u c h a…" at bounding box center [649, 214] width 907 height 122
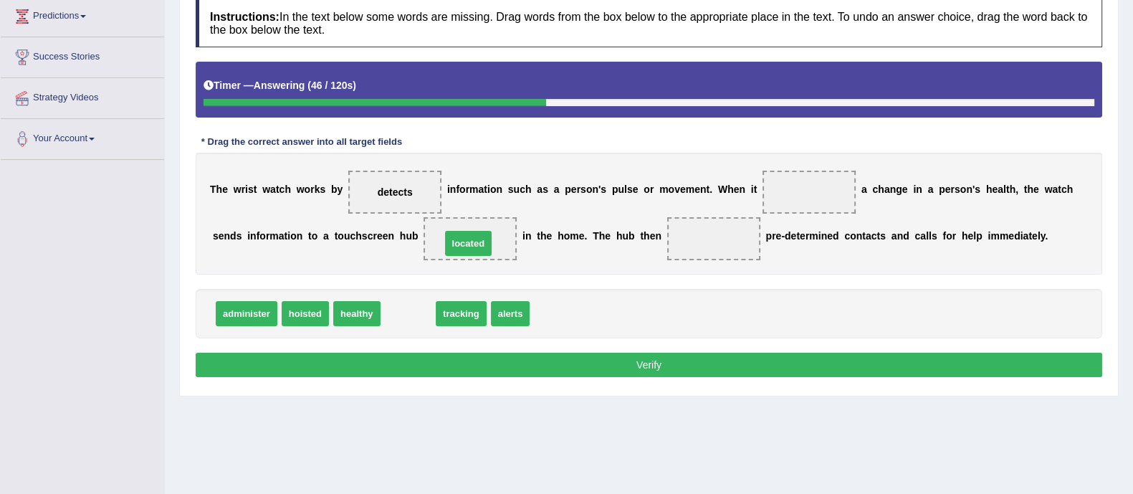
drag, startPoint x: 391, startPoint y: 305, endPoint x: 452, endPoint y: 234, distance: 93.0
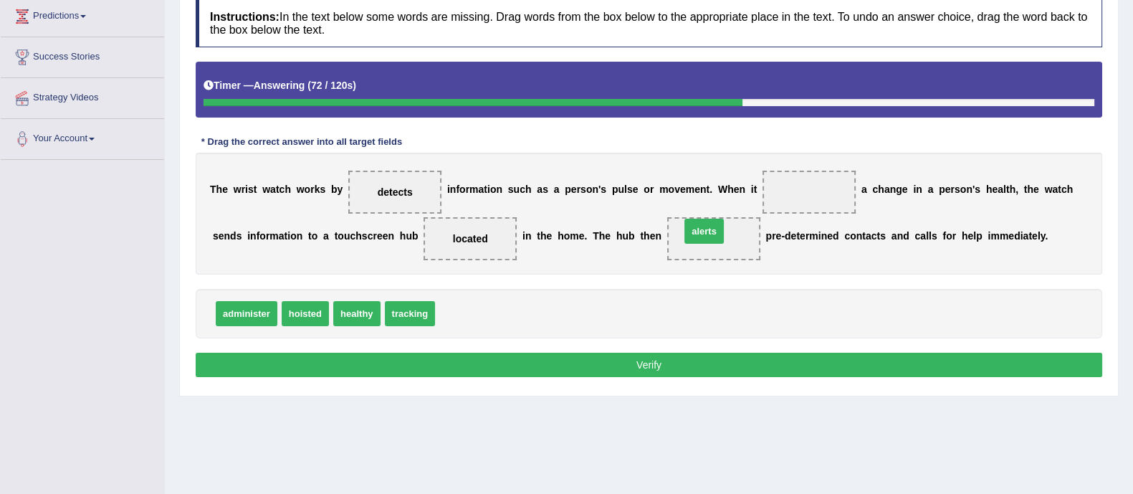
drag, startPoint x: 465, startPoint y: 307, endPoint x: 710, endPoint y: 225, distance: 258.4
drag, startPoint x: 312, startPoint y: 314, endPoint x: 389, endPoint y: 194, distance: 142.8
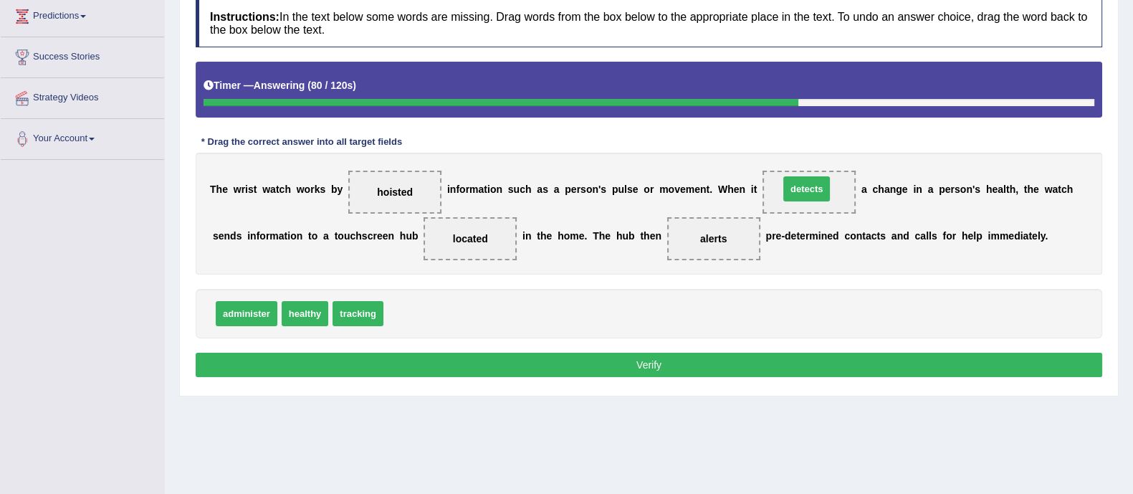
drag, startPoint x: 406, startPoint y: 306, endPoint x: 803, endPoint y: 184, distance: 414.9
click at [660, 367] on button "Verify" at bounding box center [649, 365] width 907 height 24
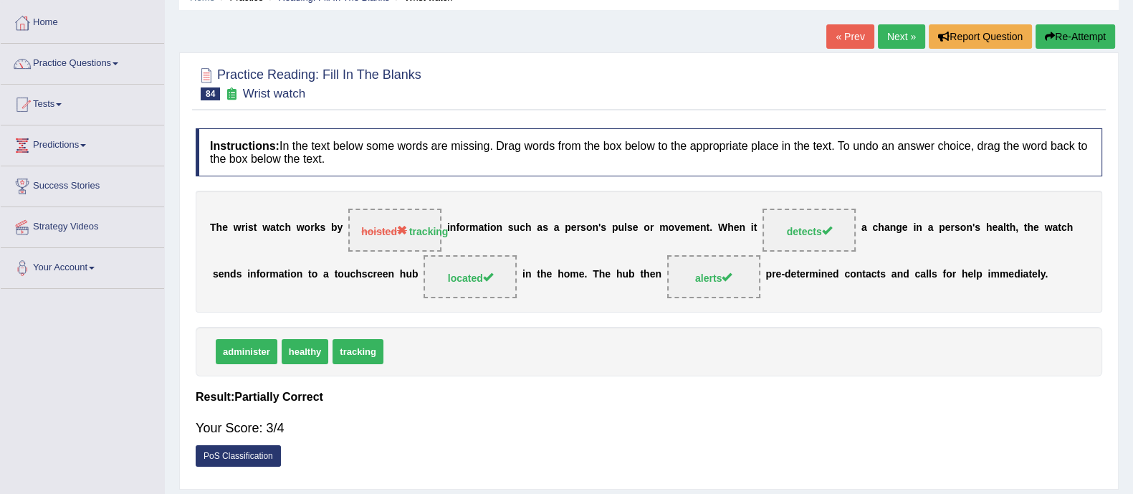
scroll to position [68, 0]
click at [895, 39] on link "Next »" at bounding box center [901, 36] width 47 height 24
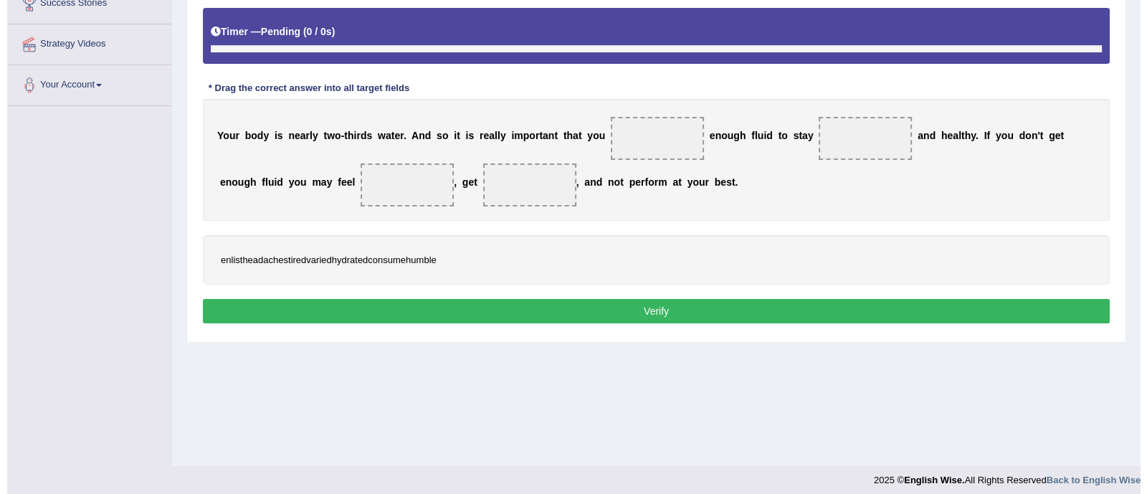
scroll to position [258, 0]
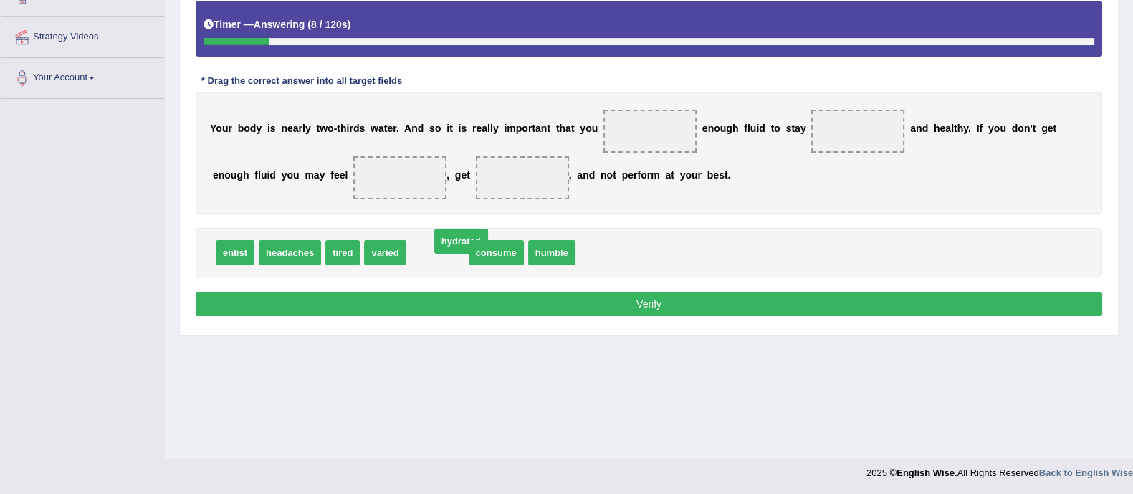
drag, startPoint x: 439, startPoint y: 252, endPoint x: 462, endPoint y: 240, distance: 25.6
drag, startPoint x: 434, startPoint y: 247, endPoint x: 626, endPoint y: 132, distance: 224.1
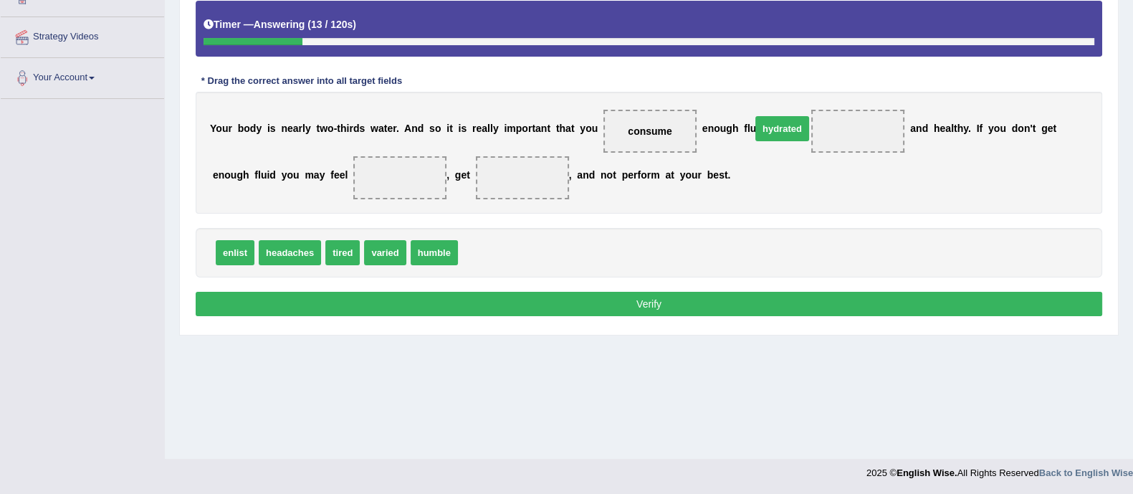
drag, startPoint x: 487, startPoint y: 259, endPoint x: 806, endPoint y: 128, distance: 344.9
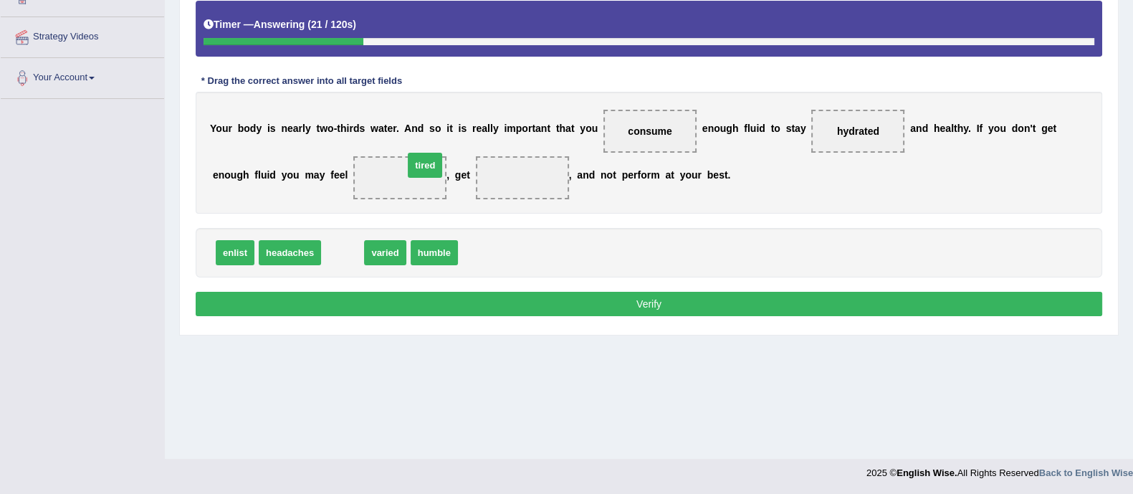
drag, startPoint x: 341, startPoint y: 253, endPoint x: 424, endPoint y: 166, distance: 119.7
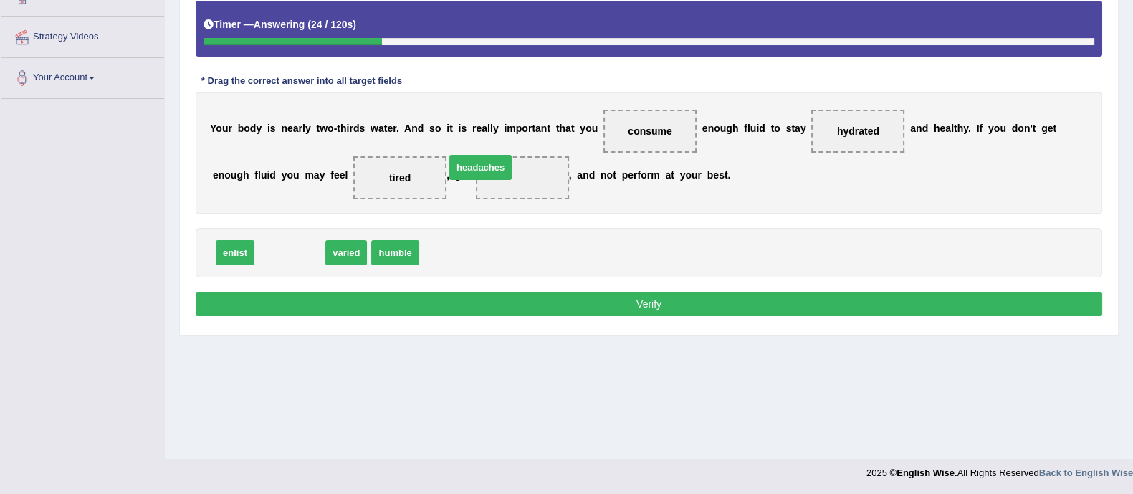
drag, startPoint x: 297, startPoint y: 247, endPoint x: 494, endPoint y: 170, distance: 211.1
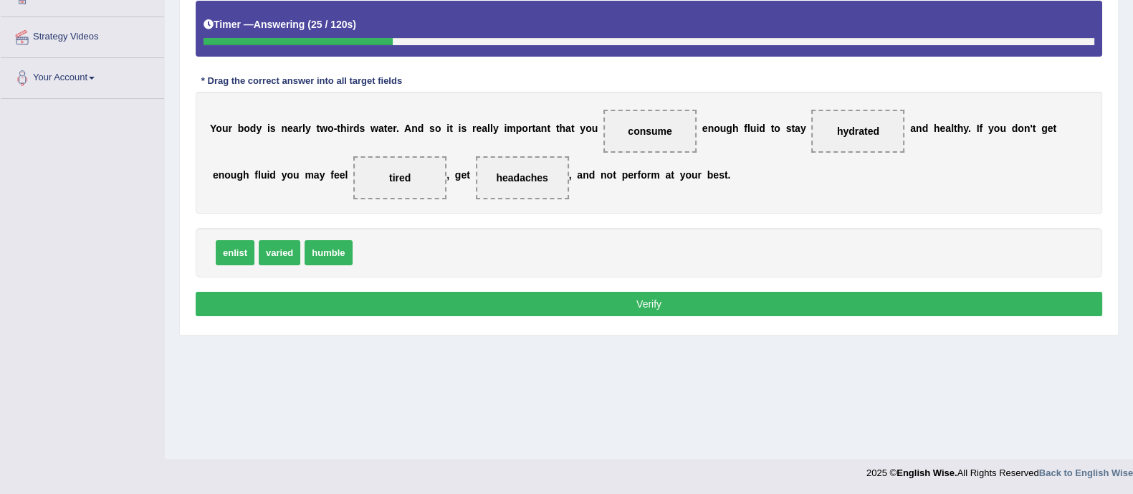
click at [523, 302] on button "Verify" at bounding box center [649, 304] width 907 height 24
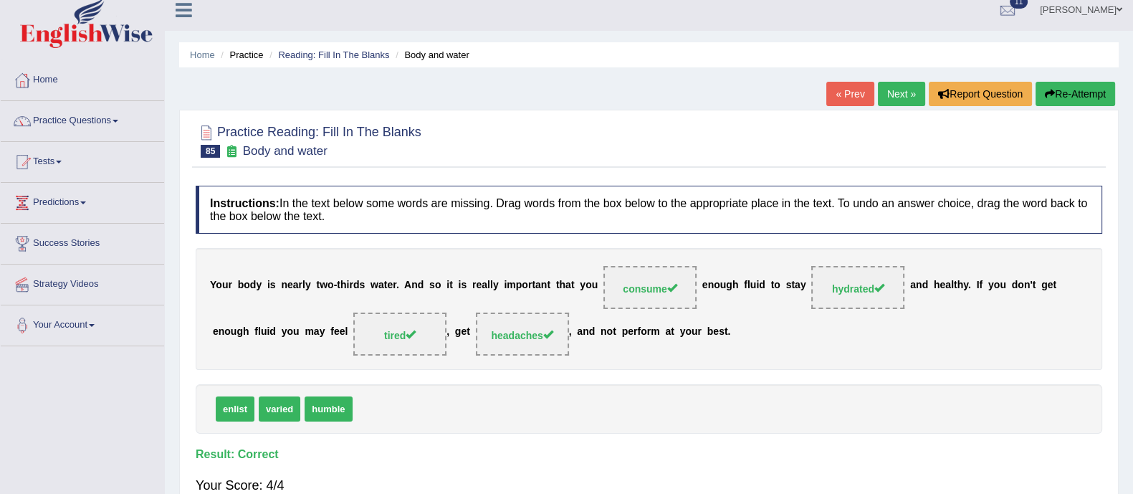
scroll to position [10, 0]
click at [896, 91] on link "Next »" at bounding box center [901, 94] width 47 height 24
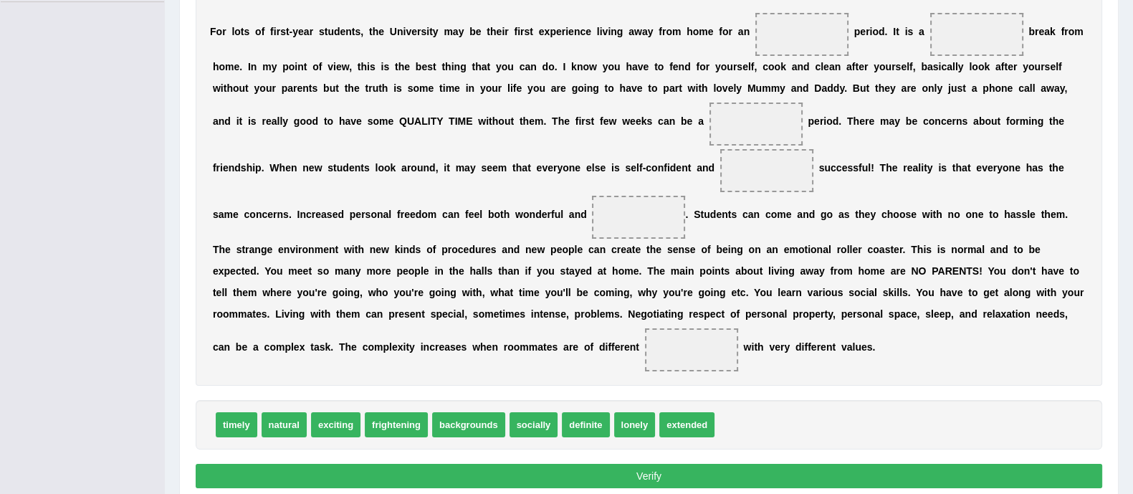
scroll to position [340, 0]
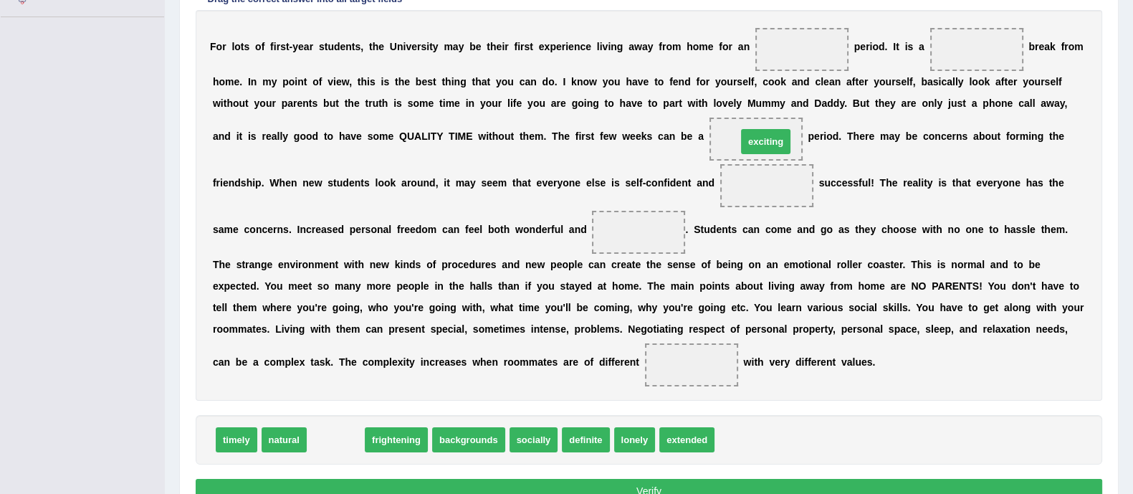
drag, startPoint x: 337, startPoint y: 434, endPoint x: 767, endPoint y: 136, distance: 523.4
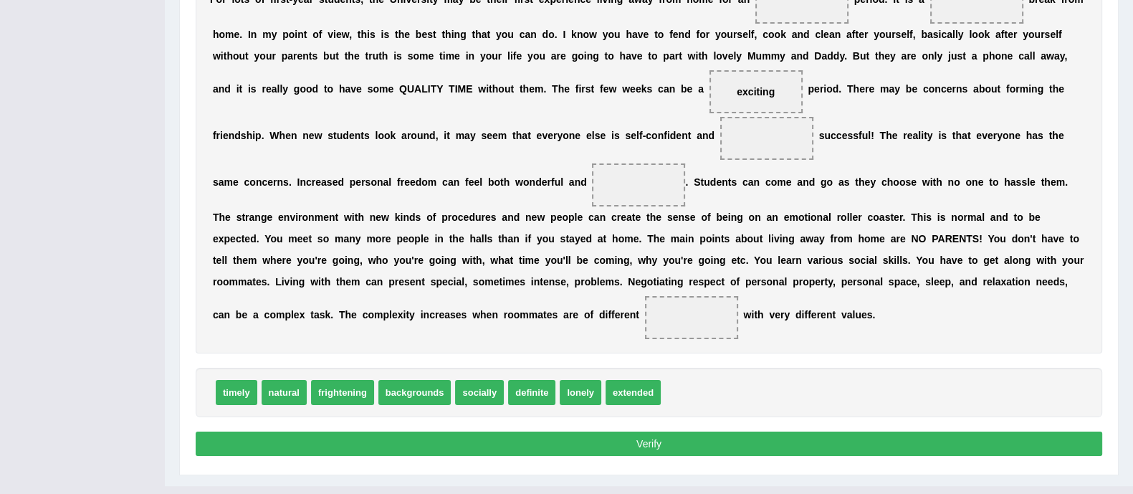
scroll to position [387, 0]
drag, startPoint x: 482, startPoint y: 389, endPoint x: 782, endPoint y: 133, distance: 394.1
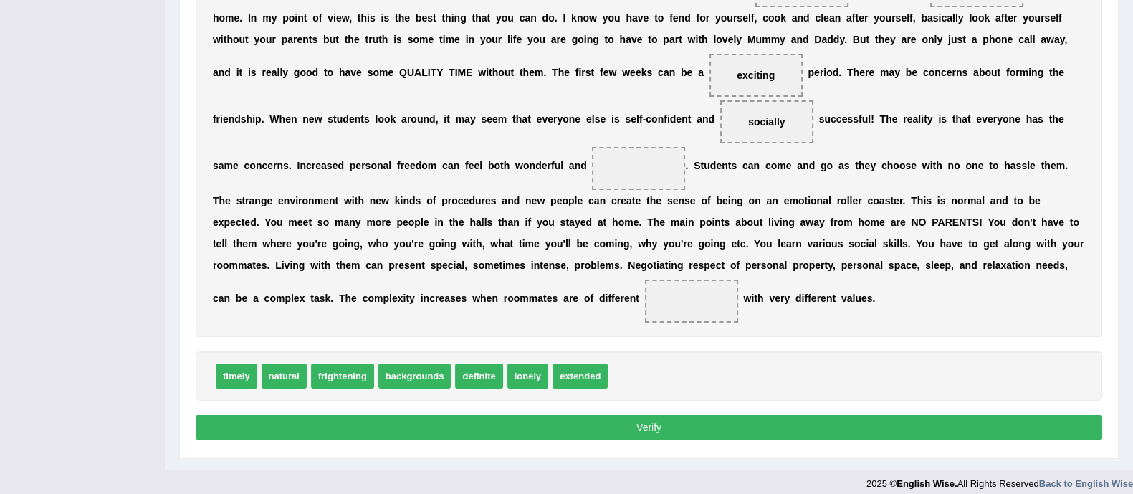
scroll to position [403, 0]
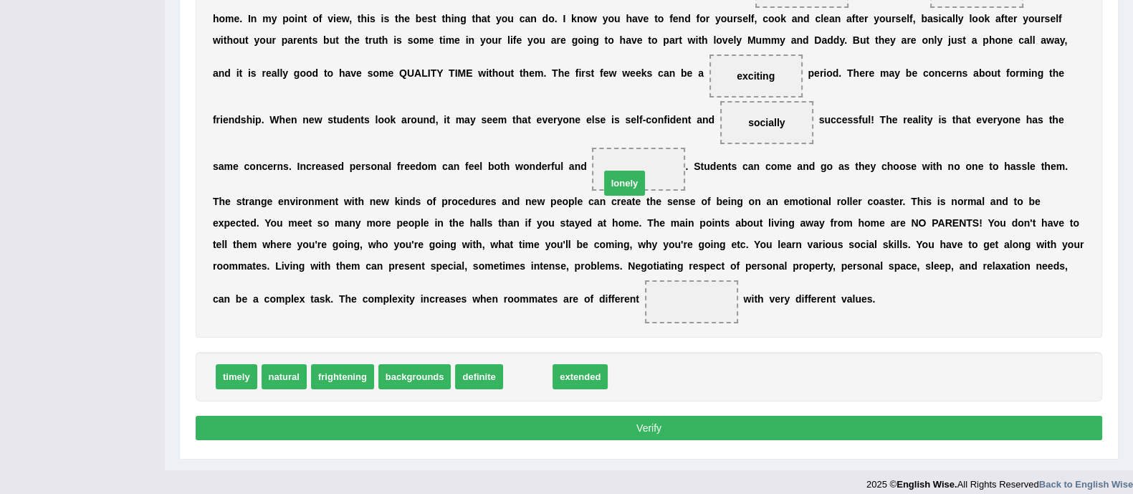
drag, startPoint x: 528, startPoint y: 376, endPoint x: 629, endPoint y: 178, distance: 222.2
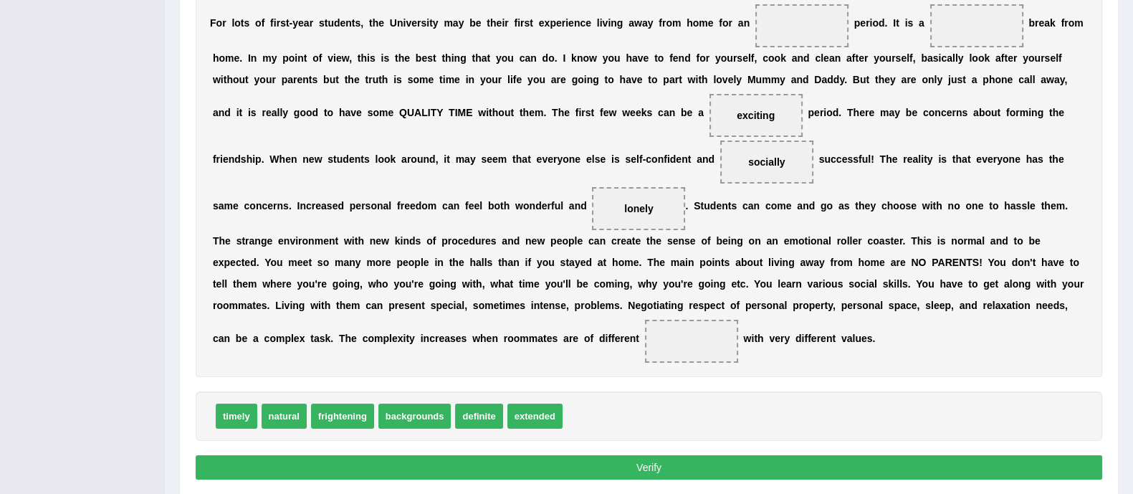
scroll to position [369, 0]
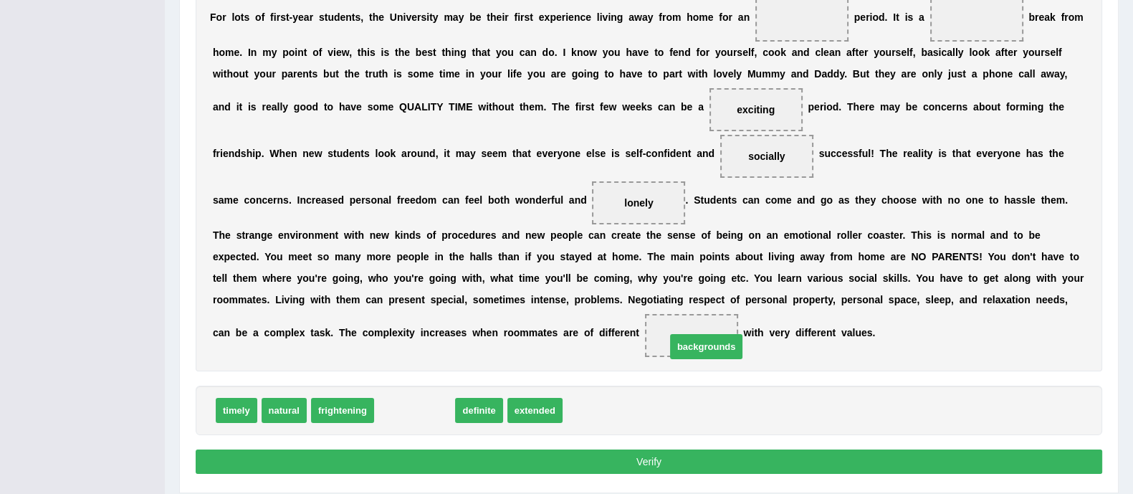
drag, startPoint x: 416, startPoint y: 407, endPoint x: 708, endPoint y: 342, distance: 299.0
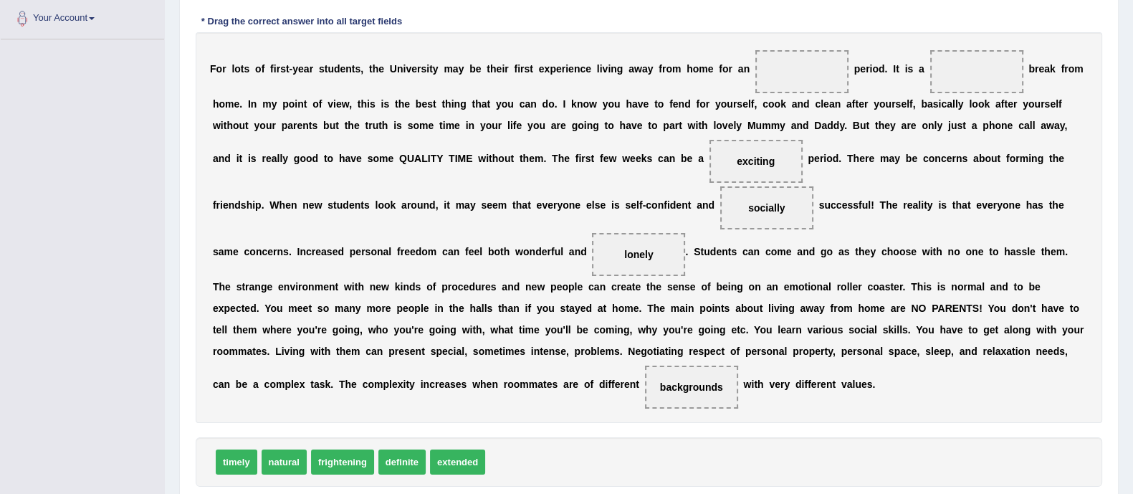
scroll to position [307, 0]
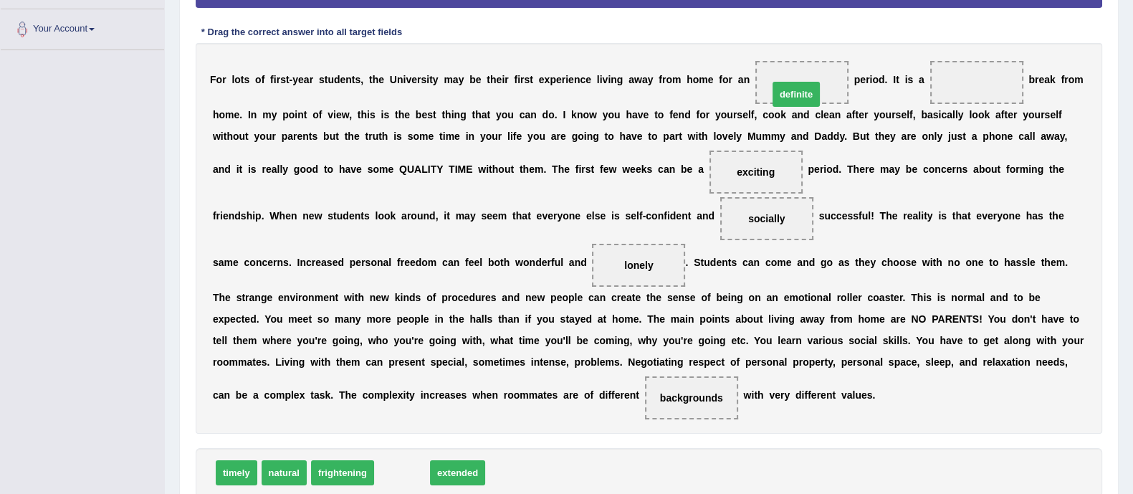
drag, startPoint x: 405, startPoint y: 474, endPoint x: 799, endPoint y: 95, distance: 546.5
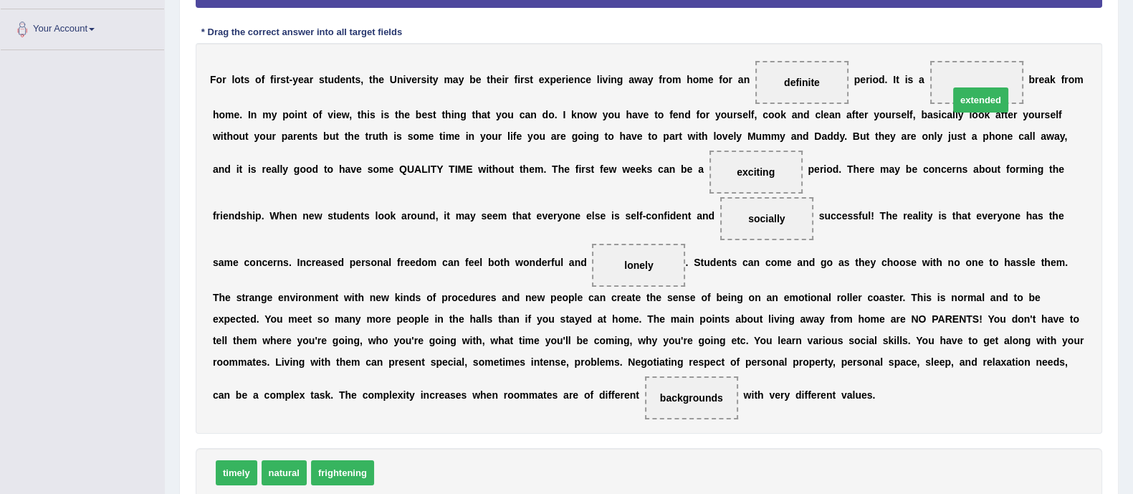
drag, startPoint x: 416, startPoint y: 465, endPoint x: 991, endPoint y: 92, distance: 685.6
drag, startPoint x: 989, startPoint y: 82, endPoint x: 784, endPoint y: 82, distance: 204.3
drag, startPoint x: 399, startPoint y: 466, endPoint x: 951, endPoint y: 42, distance: 696.2
click at [951, 66] on span "definite" at bounding box center [949, 78] width 47 height 25
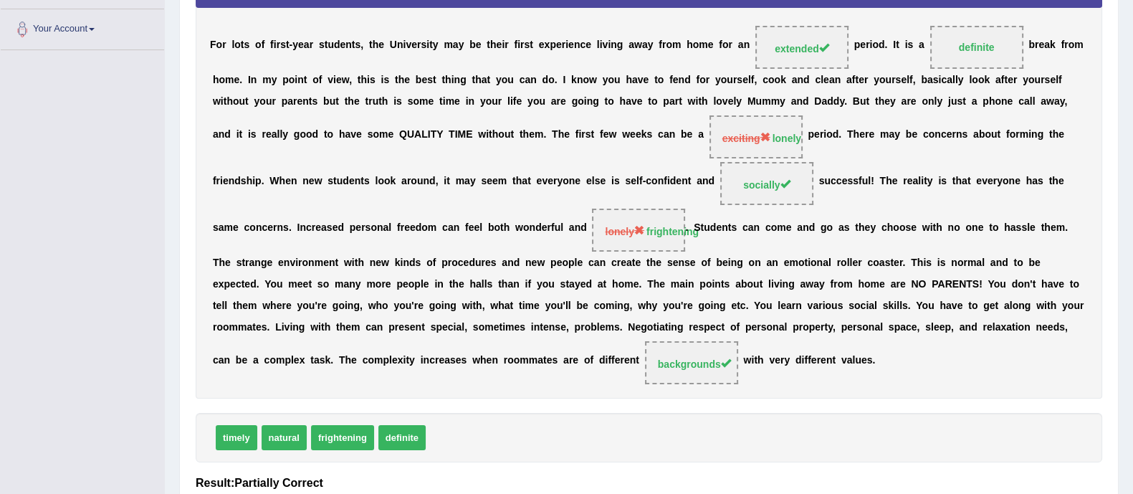
drag, startPoint x: 407, startPoint y: 444, endPoint x: 1018, endPoint y: 181, distance: 665.0
click at [1022, 177] on div "Instructions: In the text below some words are missing. Drag words from the box…" at bounding box center [649, 224] width 914 height 685
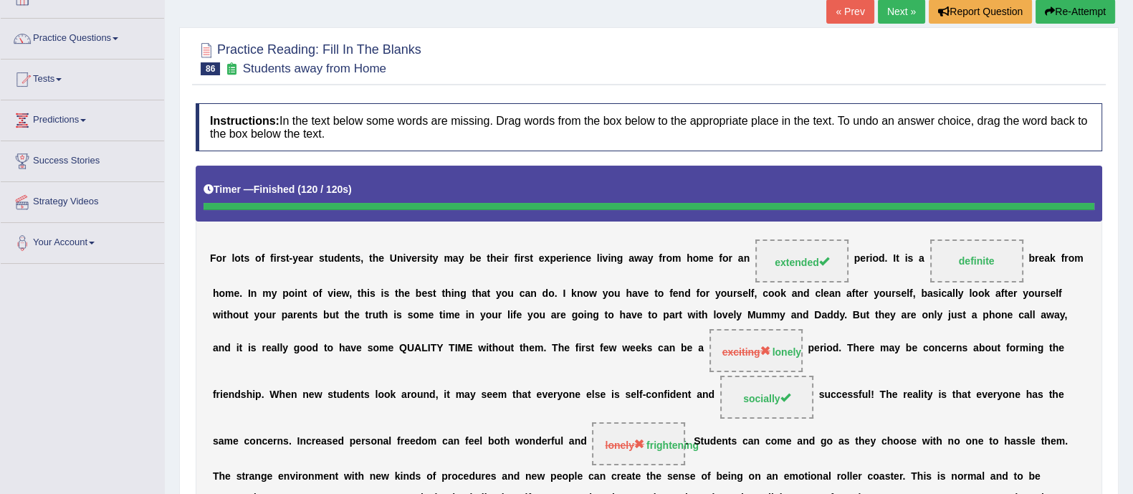
scroll to position [85, 0]
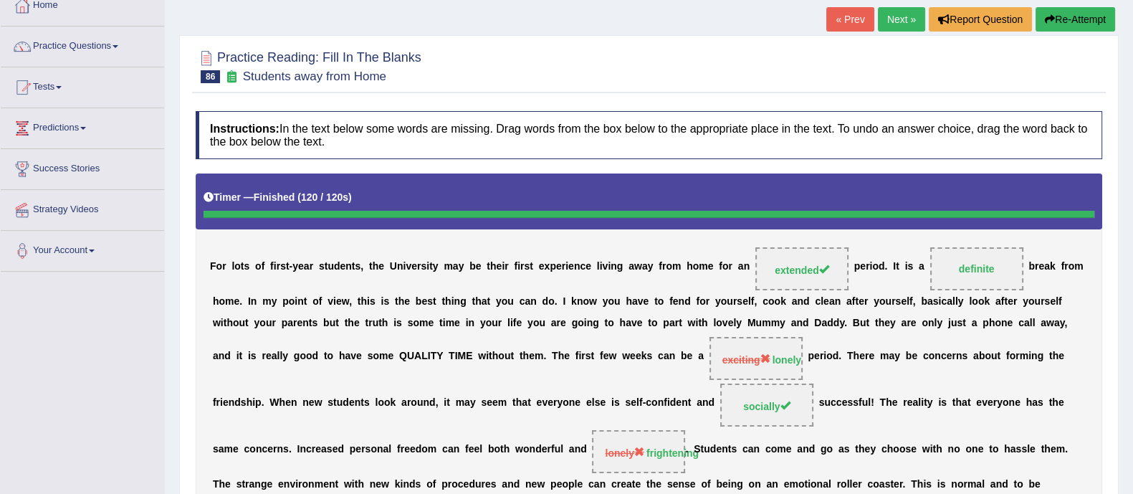
click at [885, 12] on link "Next »" at bounding box center [901, 19] width 47 height 24
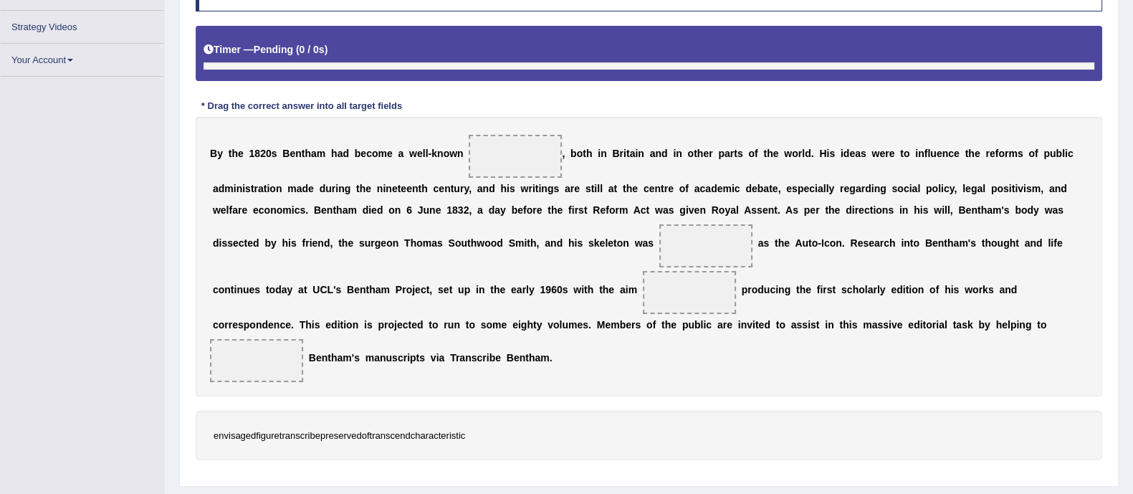
scroll to position [257, 0]
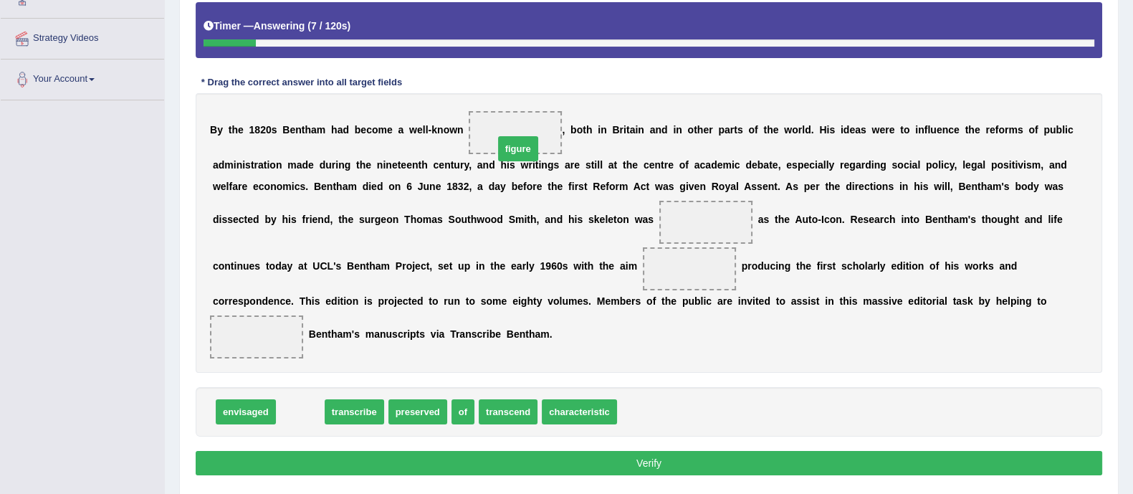
drag, startPoint x: 305, startPoint y: 413, endPoint x: 523, endPoint y: 148, distance: 343.3
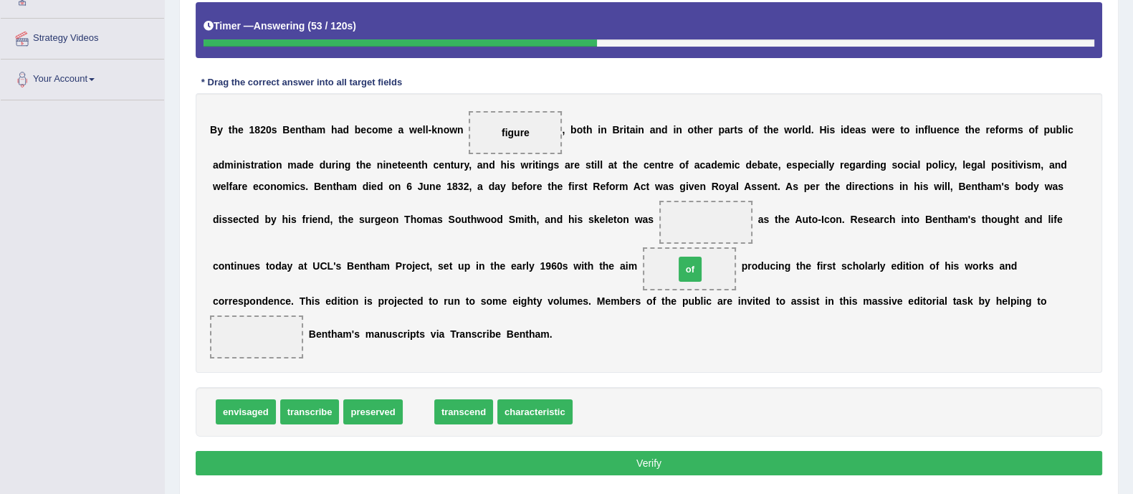
drag, startPoint x: 423, startPoint y: 410, endPoint x: 695, endPoint y: 267, distance: 307.2
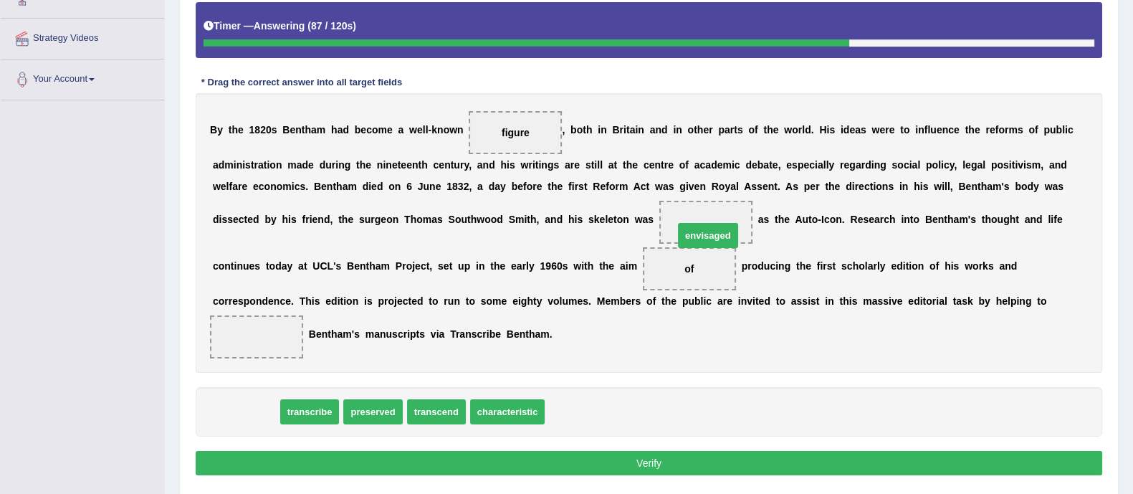
drag, startPoint x: 249, startPoint y: 408, endPoint x: 712, endPoint y: 231, distance: 495.1
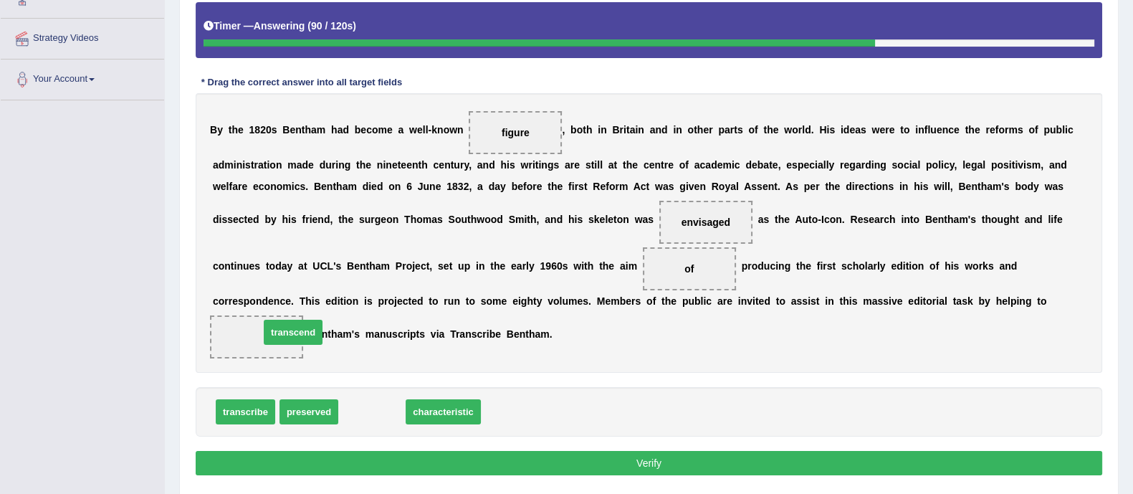
drag, startPoint x: 373, startPoint y: 415, endPoint x: 292, endPoint y: 332, distance: 115.6
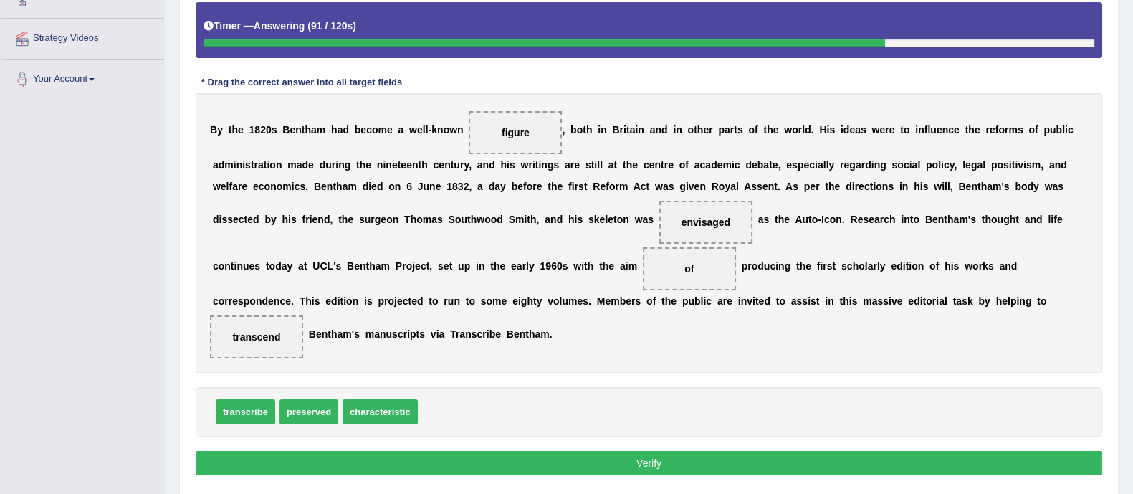
click at [344, 459] on button "Verify" at bounding box center [649, 463] width 907 height 24
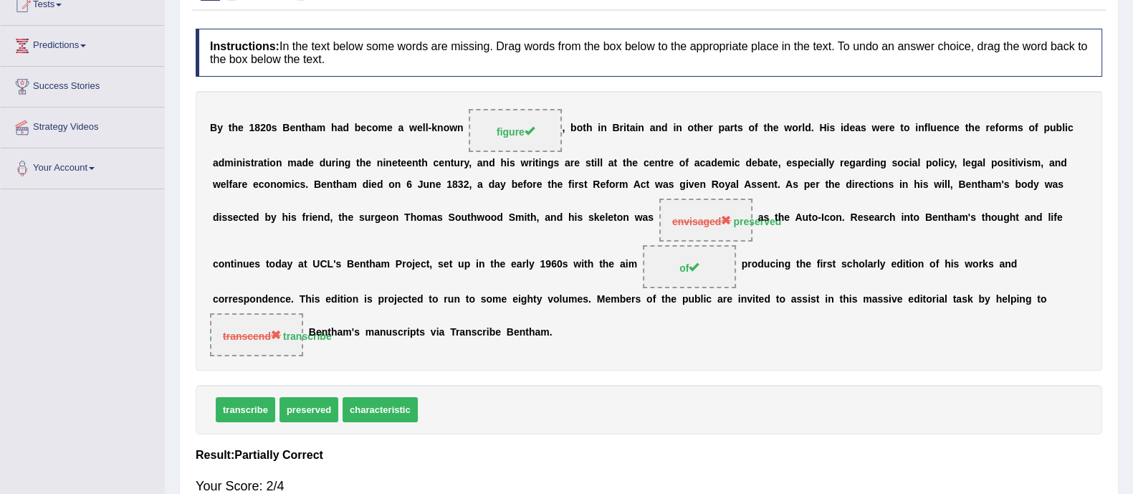
scroll to position [0, 0]
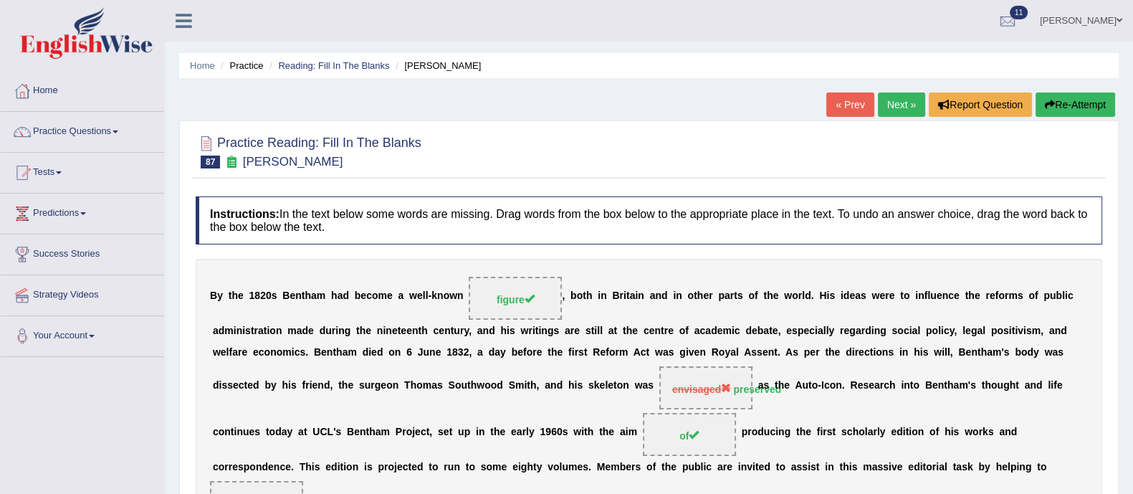
click at [900, 102] on link "Next »" at bounding box center [901, 104] width 47 height 24
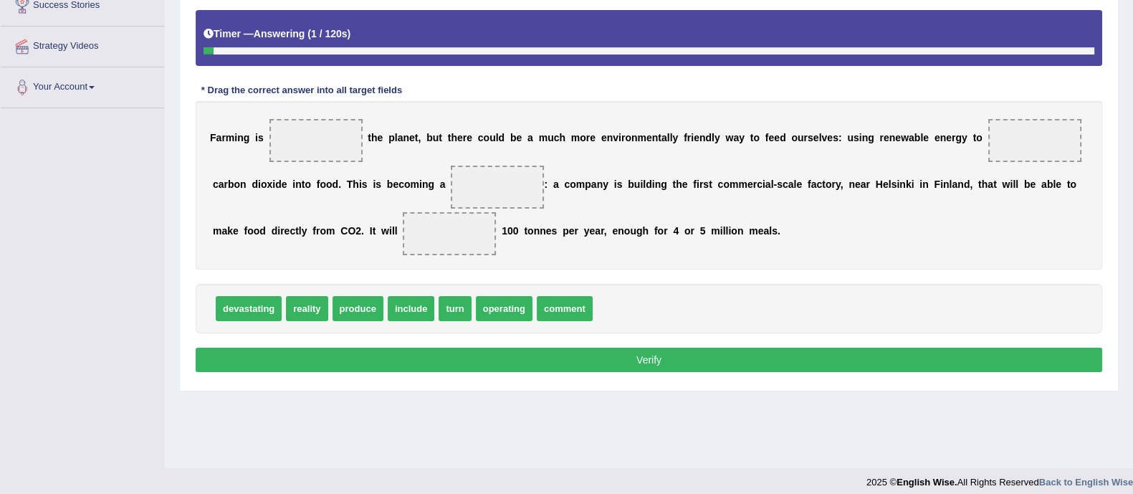
scroll to position [257, 0]
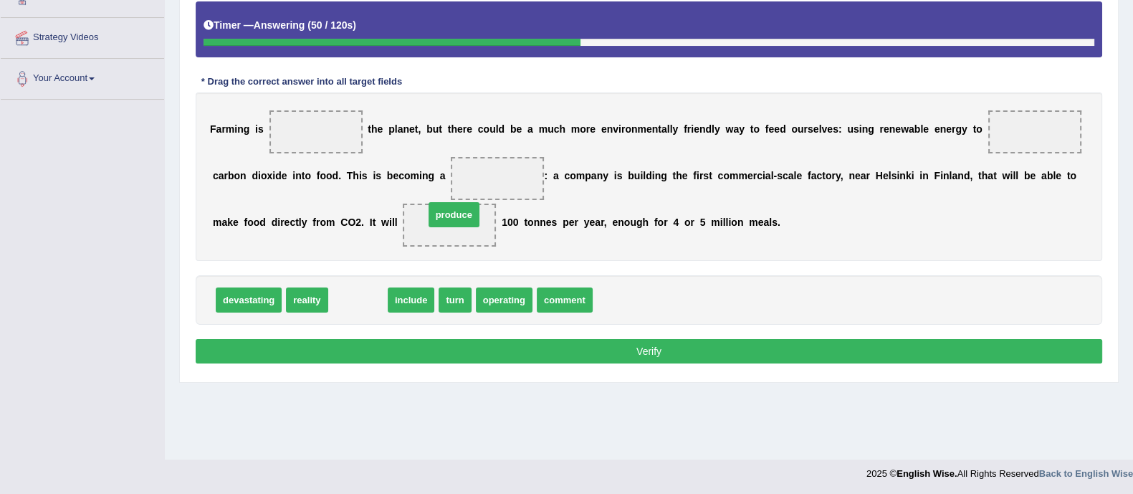
drag, startPoint x: 362, startPoint y: 299, endPoint x: 458, endPoint y: 214, distance: 128.5
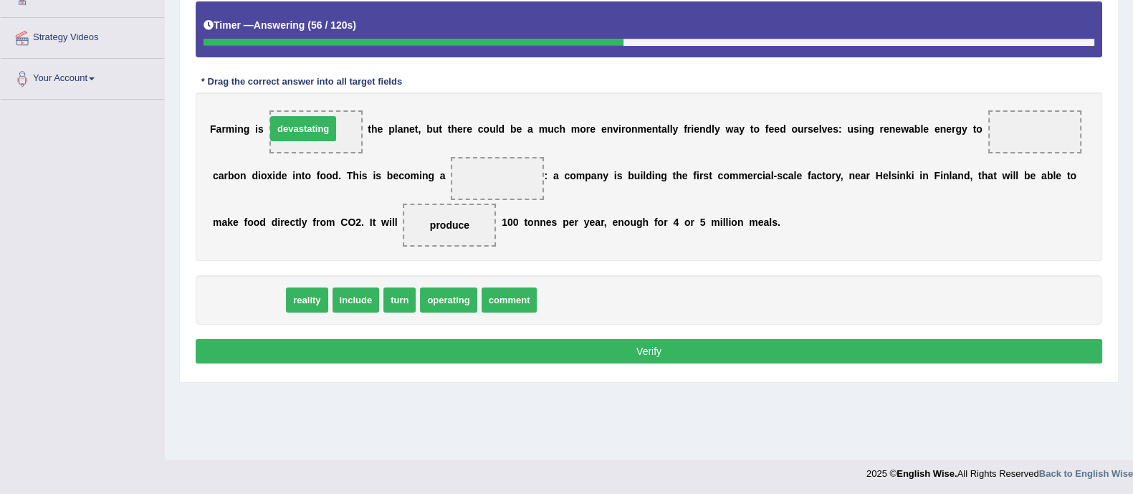
drag, startPoint x: 252, startPoint y: 304, endPoint x: 307, endPoint y: 132, distance: 180.5
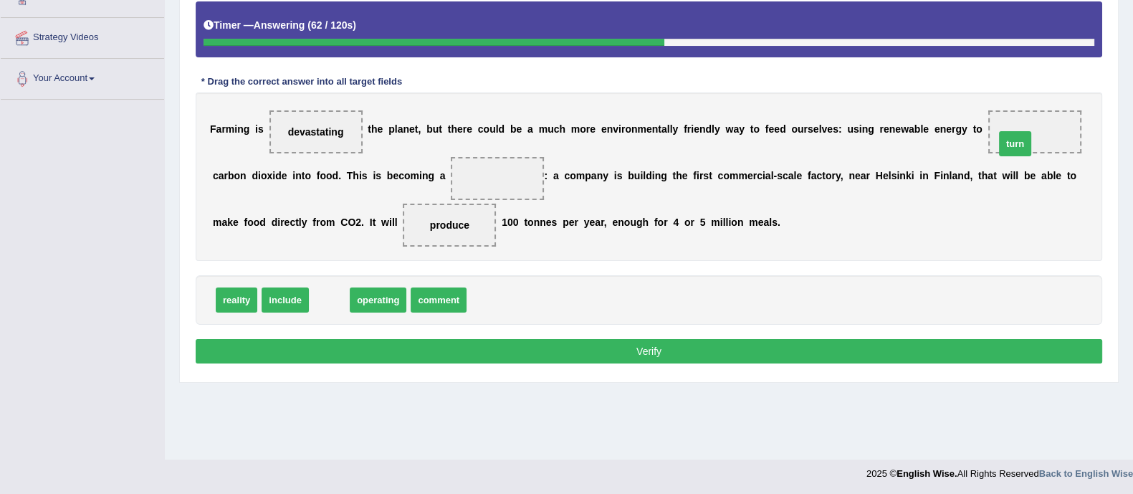
drag, startPoint x: 320, startPoint y: 300, endPoint x: 1009, endPoint y: 139, distance: 708.2
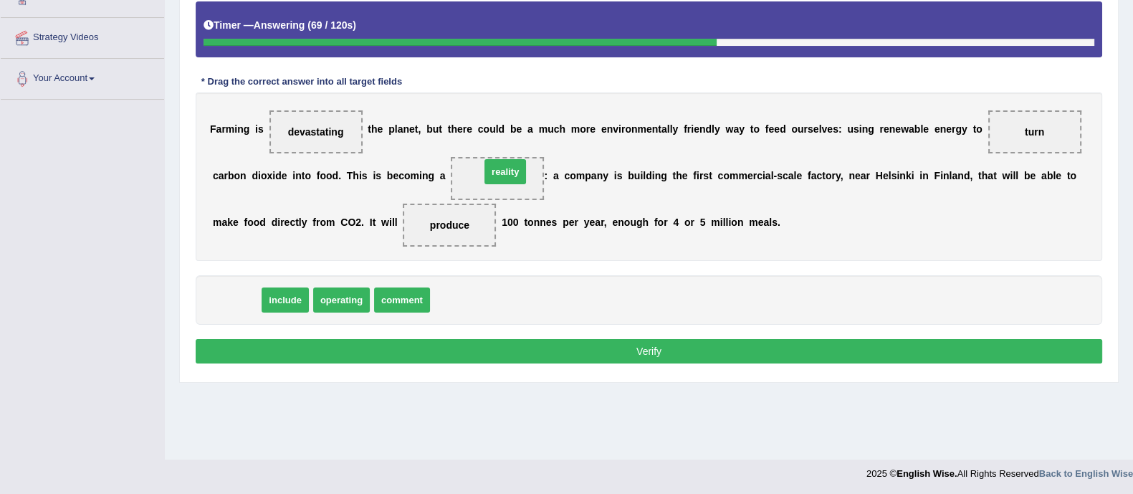
drag, startPoint x: 236, startPoint y: 300, endPoint x: 501, endPoint y: 174, distance: 293.7
click at [510, 343] on button "Verify" at bounding box center [649, 351] width 907 height 24
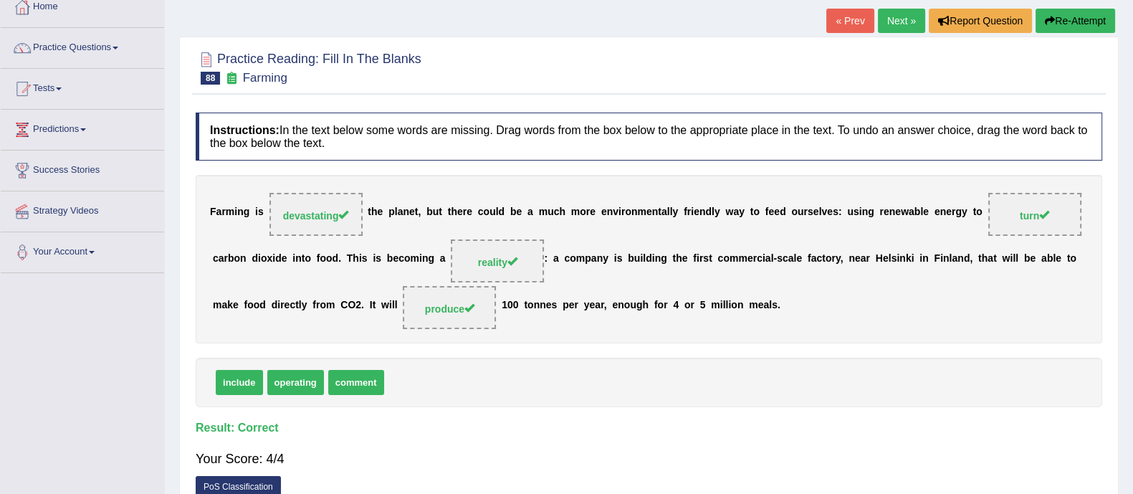
scroll to position [83, 0]
click at [896, 13] on link "Next »" at bounding box center [901, 21] width 47 height 24
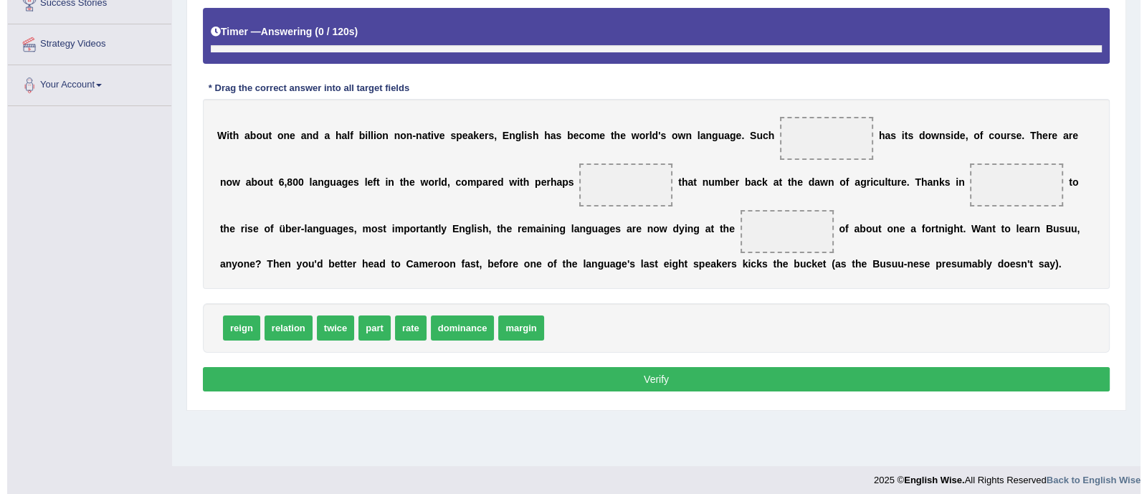
scroll to position [258, 0]
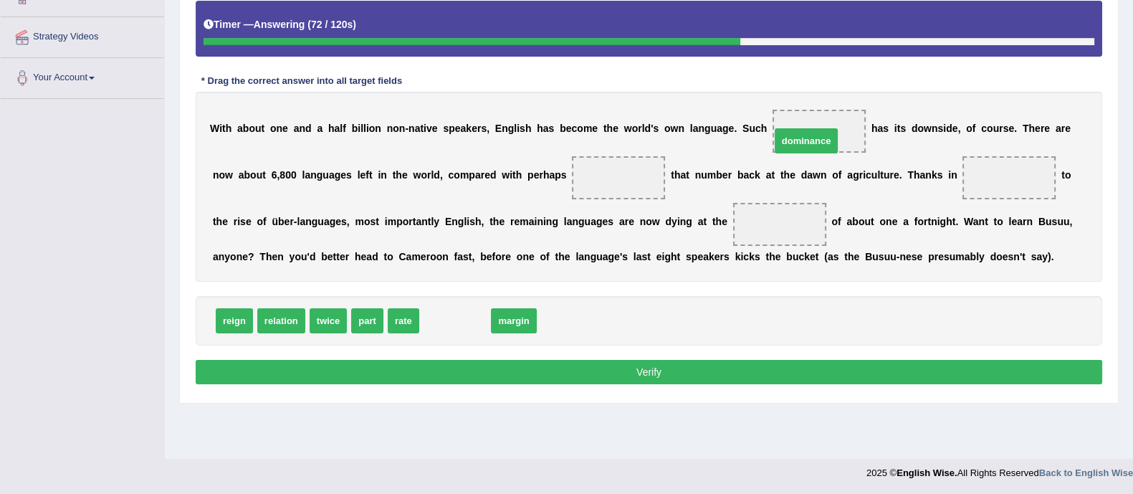
drag, startPoint x: 450, startPoint y: 321, endPoint x: 802, endPoint y: 141, distance: 395.6
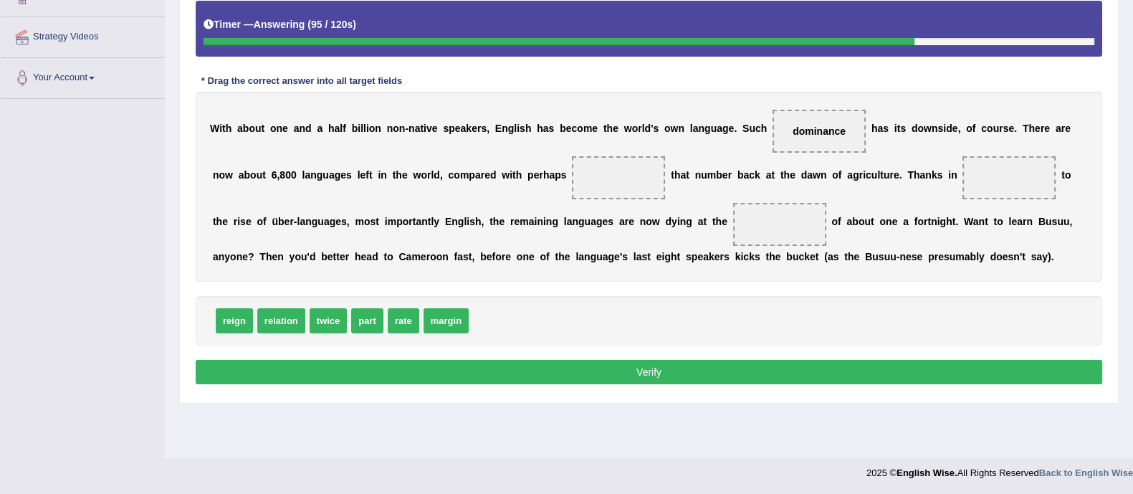
click at [272, 321] on span "relation" at bounding box center [281, 320] width 48 height 25
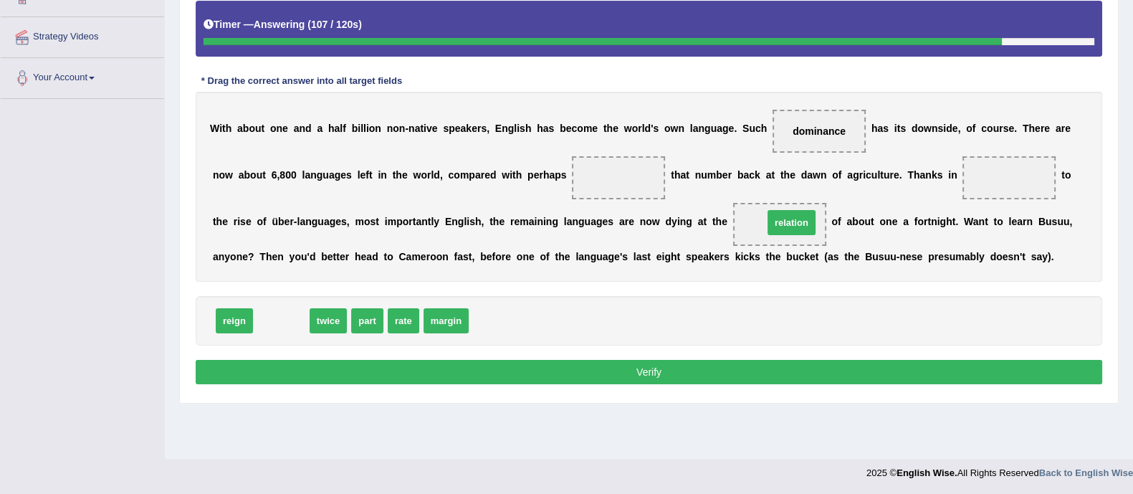
drag, startPoint x: 284, startPoint y: 323, endPoint x: 789, endPoint y: 229, distance: 514.2
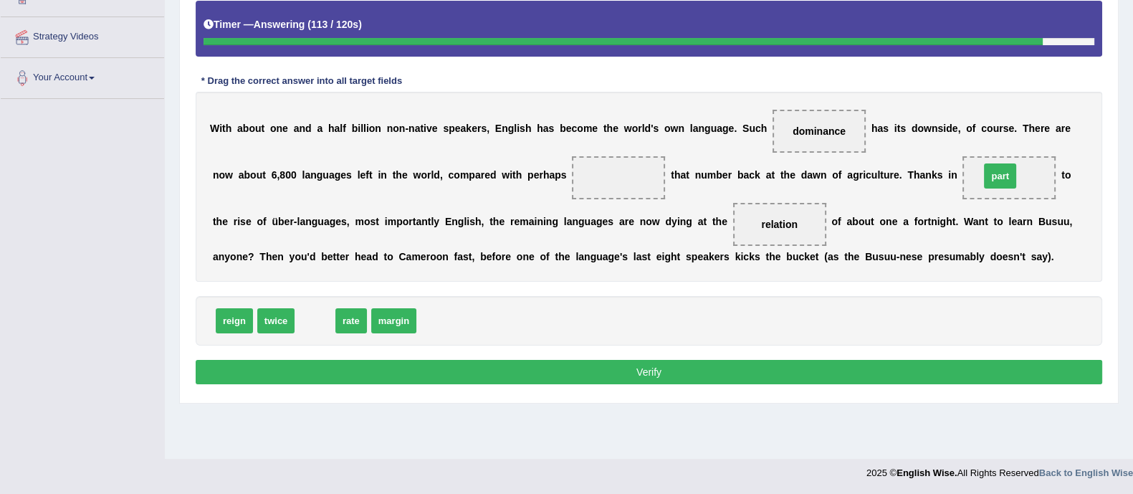
drag, startPoint x: 322, startPoint y: 323, endPoint x: 1007, endPoint y: 178, distance: 700.4
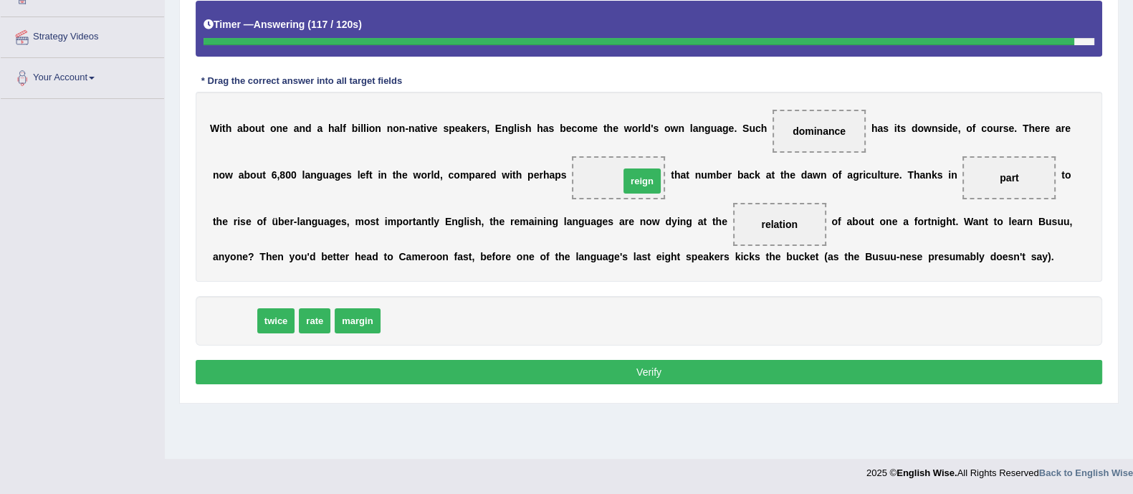
drag, startPoint x: 235, startPoint y: 317, endPoint x: 637, endPoint y: 181, distance: 423.7
click at [640, 363] on button "Verify" at bounding box center [649, 372] width 907 height 24
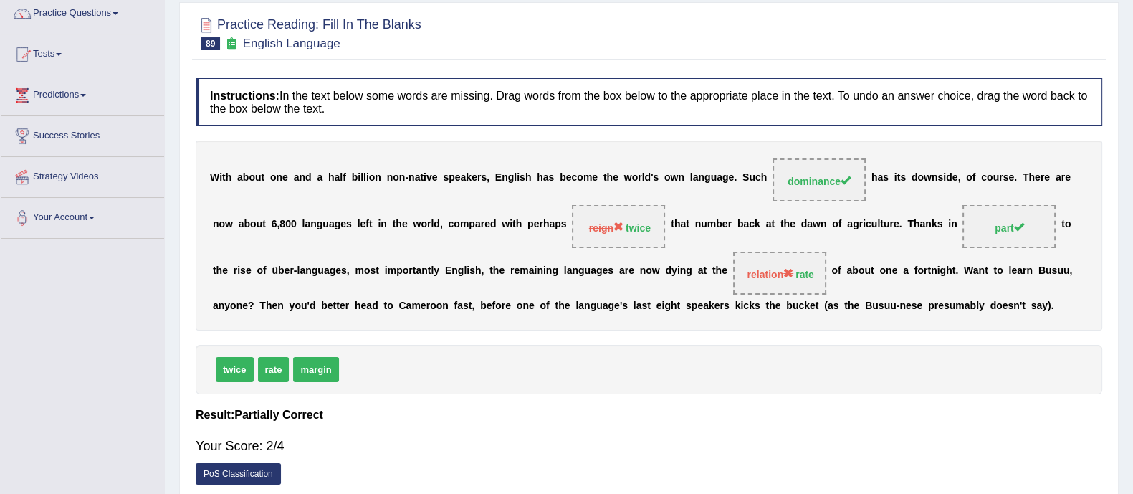
scroll to position [113, 0]
